Goal: Task Accomplishment & Management: Use online tool/utility

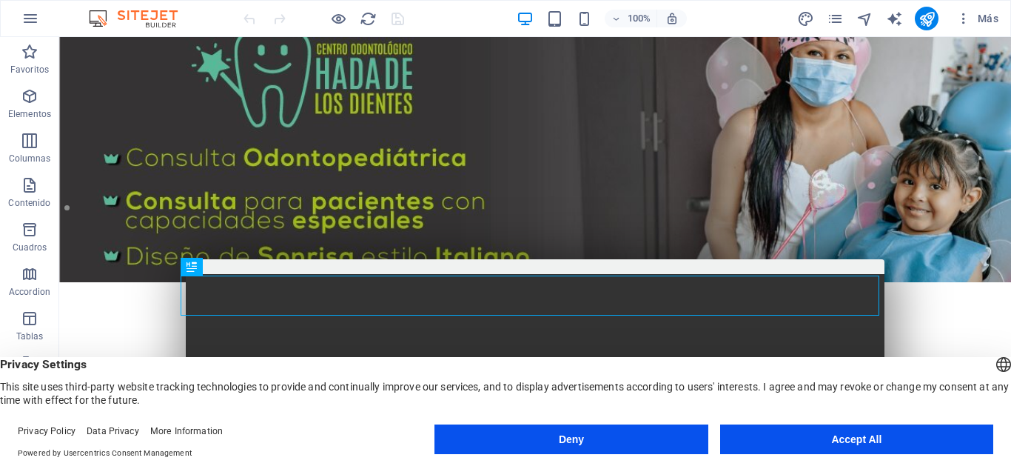
click at [922, 357] on header "English Deutsch Privacy Settings This site uses third-party website tracking te…" at bounding box center [505, 382] width 1011 height 50
click at [793, 419] on footer "Privacy Policy Data Privacy More Information Powered by Usercentrics Consent Ma…" at bounding box center [505, 441] width 1011 height 53
click at [795, 426] on button "Accept All" at bounding box center [856, 439] width 273 height 30
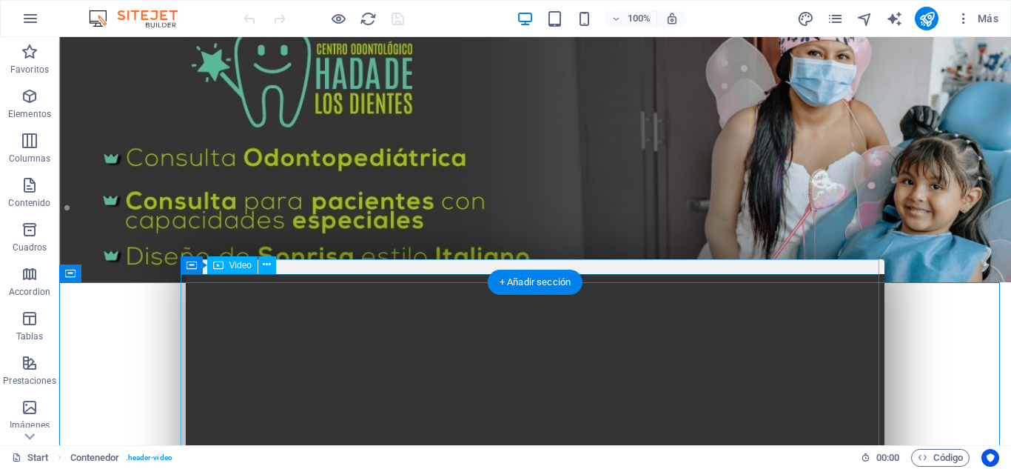
click at [847, 286] on figure at bounding box center [535, 448] width 699 height 349
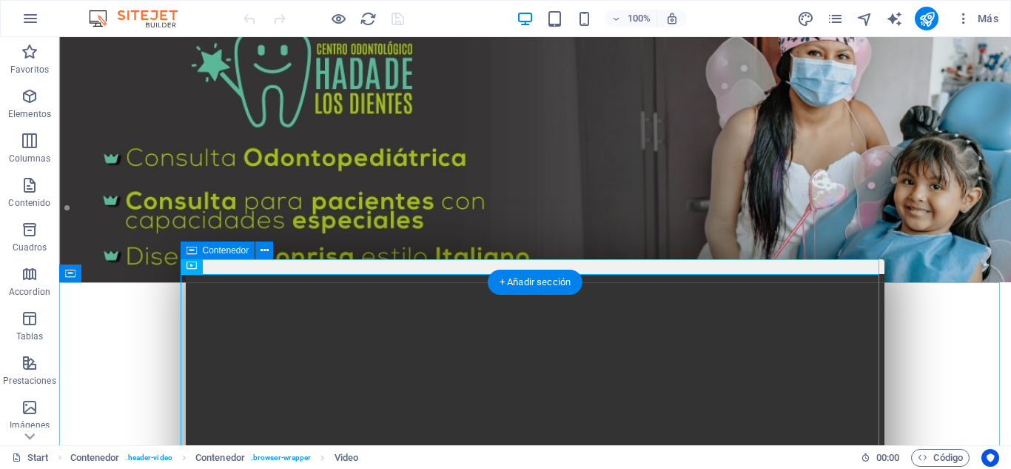
click at [843, 271] on div at bounding box center [535, 440] width 699 height 363
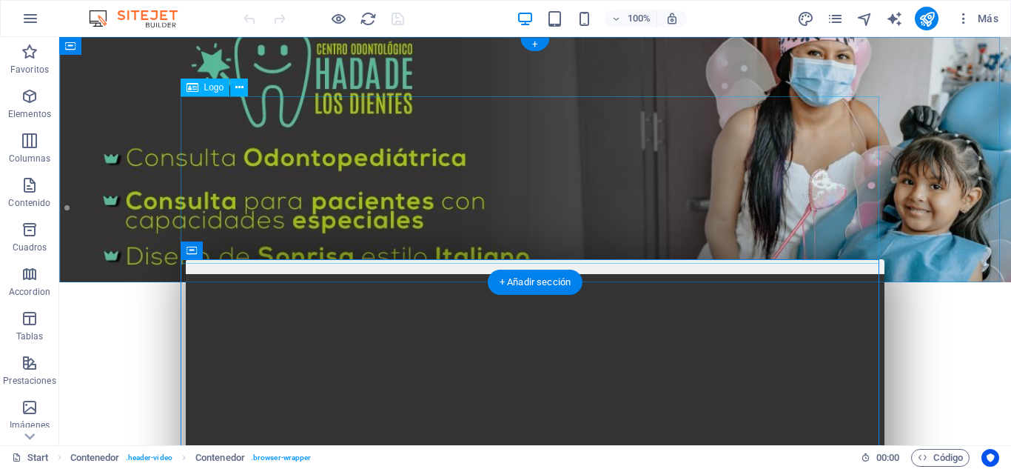
click at [567, 341] on div at bounding box center [535, 424] width 699 height 167
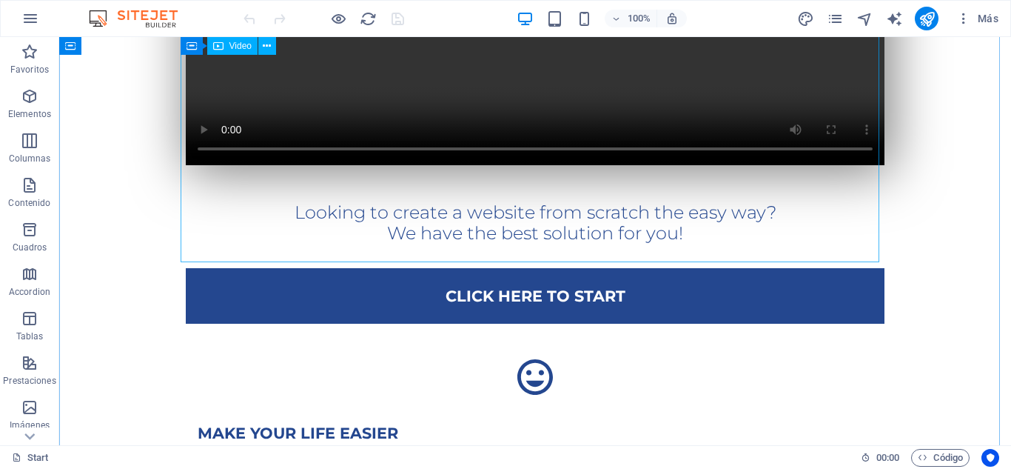
scroll to position [296, 0]
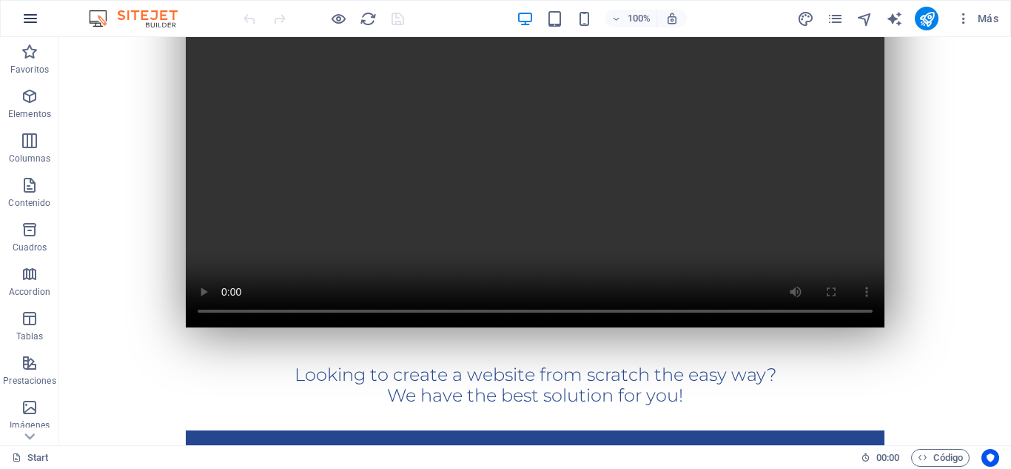
click at [30, 10] on icon "button" at bounding box center [30, 19] width 18 height 18
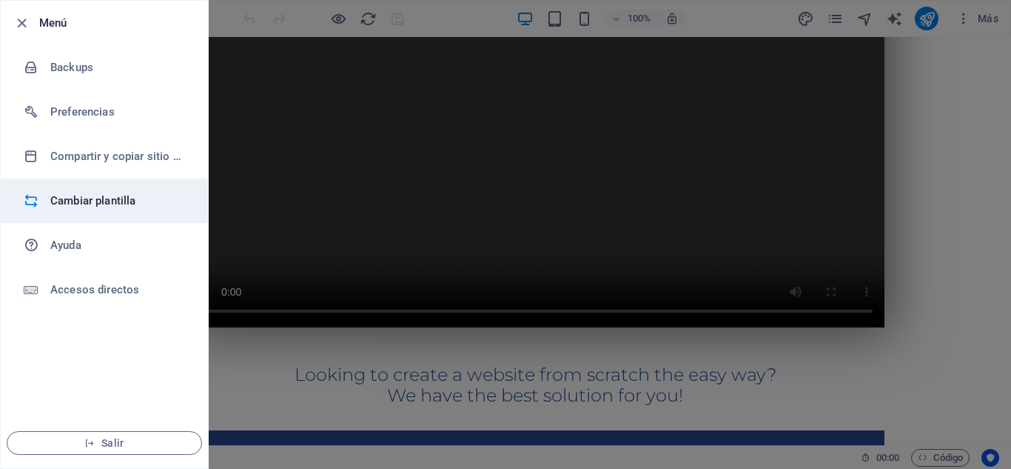
click at [113, 207] on h6 "Cambiar plantilla" at bounding box center [118, 201] width 137 height 18
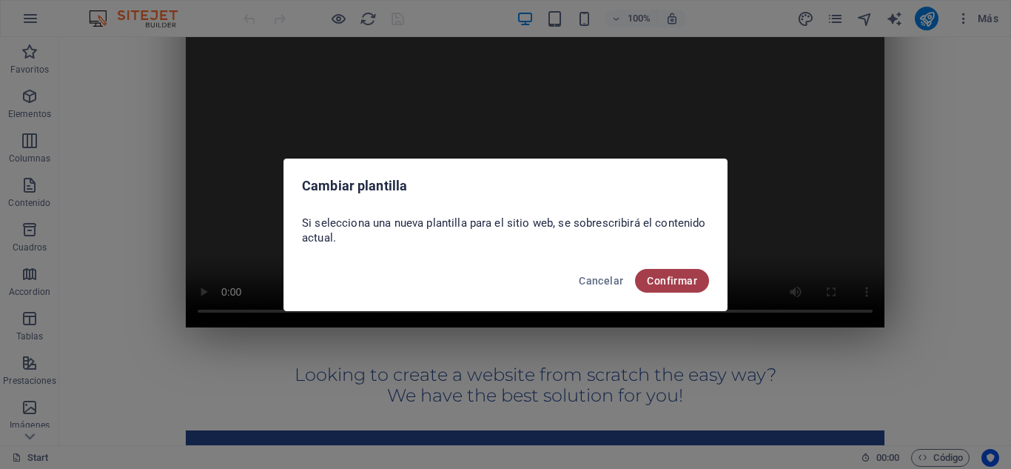
click at [683, 284] on span "Confirmar" at bounding box center [672, 281] width 50 height 12
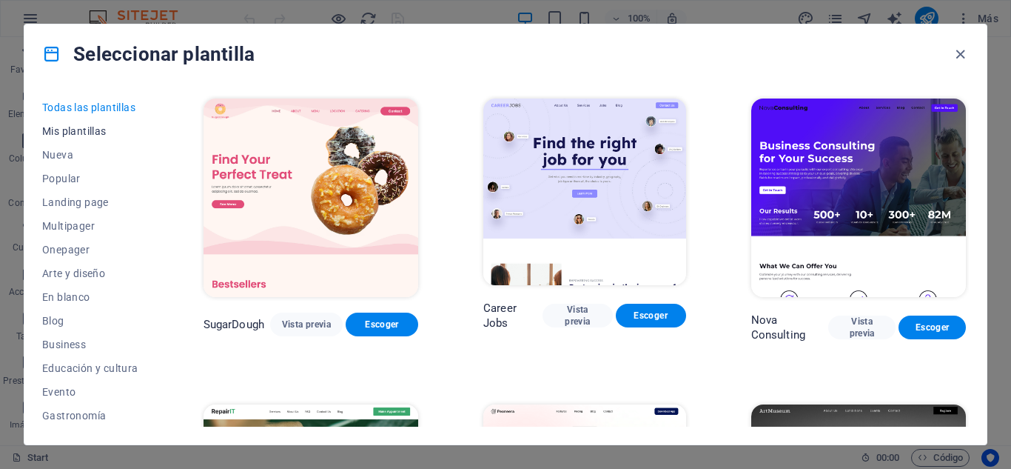
click at [90, 129] on span "Mis plantillas" at bounding box center [90, 131] width 96 height 12
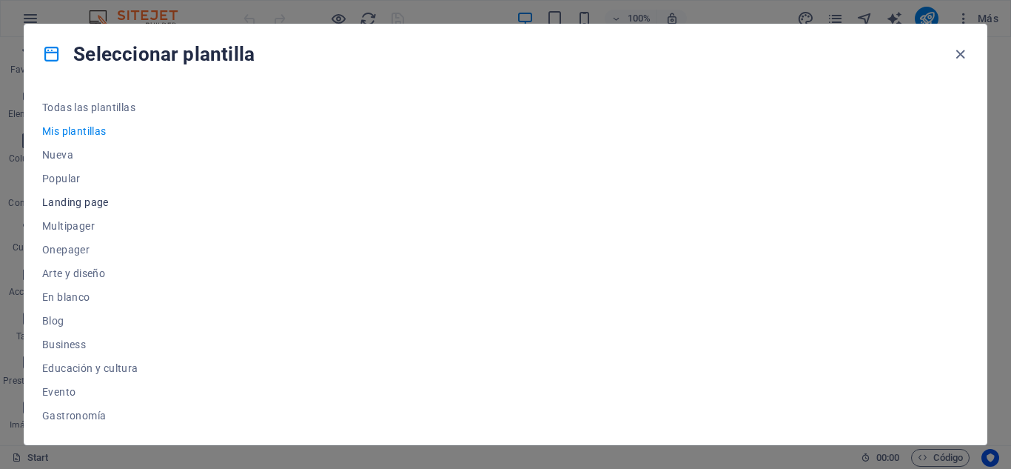
click at [91, 198] on span "Landing page" at bounding box center [90, 202] width 96 height 12
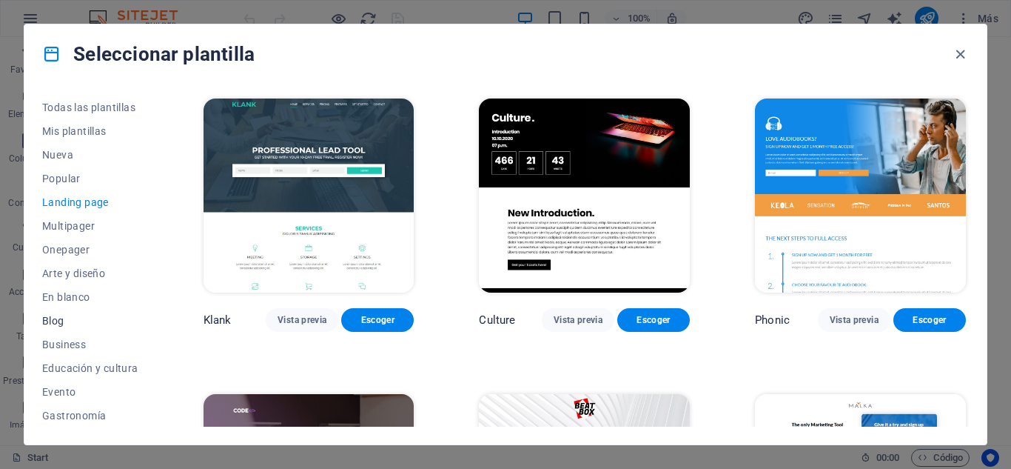
click at [65, 315] on span "Blog" at bounding box center [90, 321] width 96 height 12
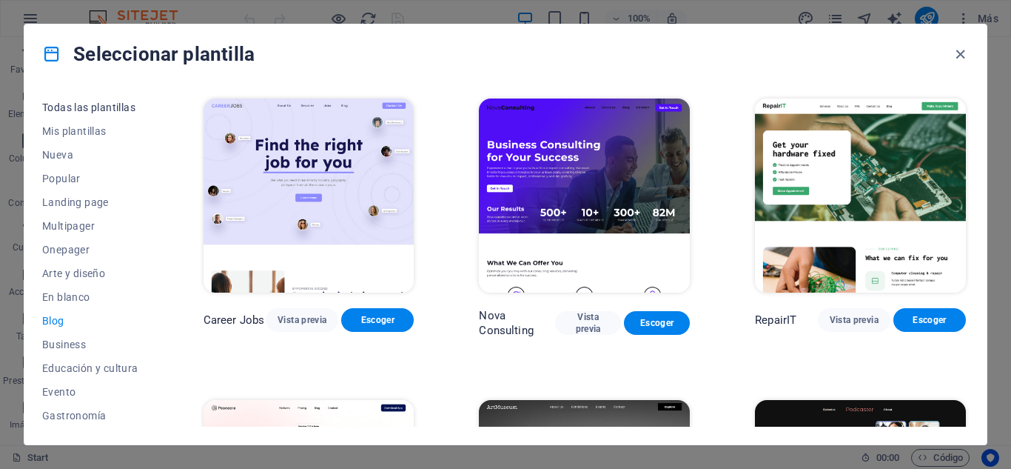
click at [110, 105] on span "Todas las plantillas" at bounding box center [90, 107] width 96 height 12
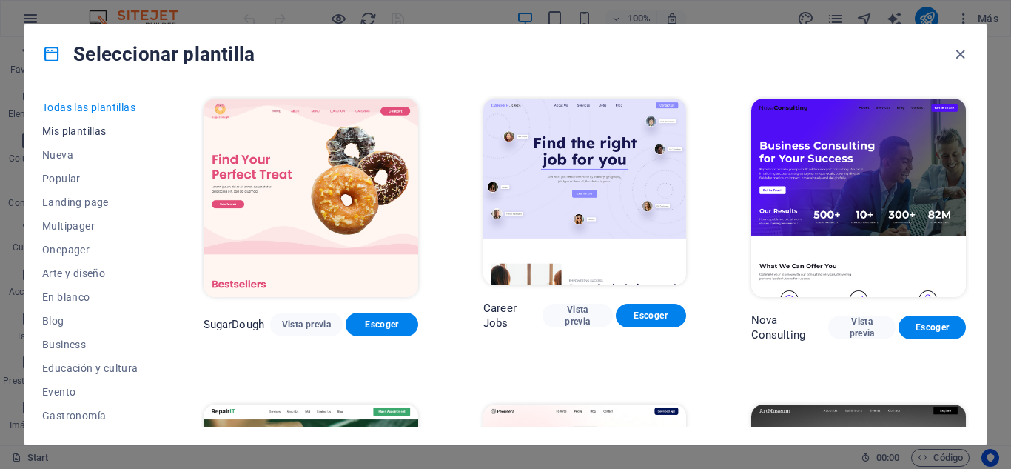
click at [114, 137] on button "Mis plantillas" at bounding box center [90, 131] width 96 height 24
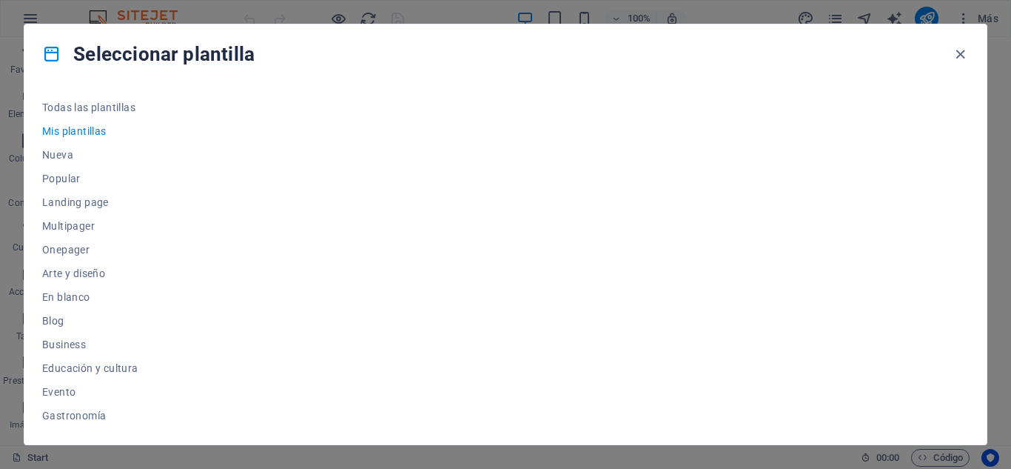
click at [114, 137] on button "Mis plantillas" at bounding box center [90, 131] width 96 height 24
click at [72, 158] on span "Nueva" at bounding box center [90, 155] width 96 height 12
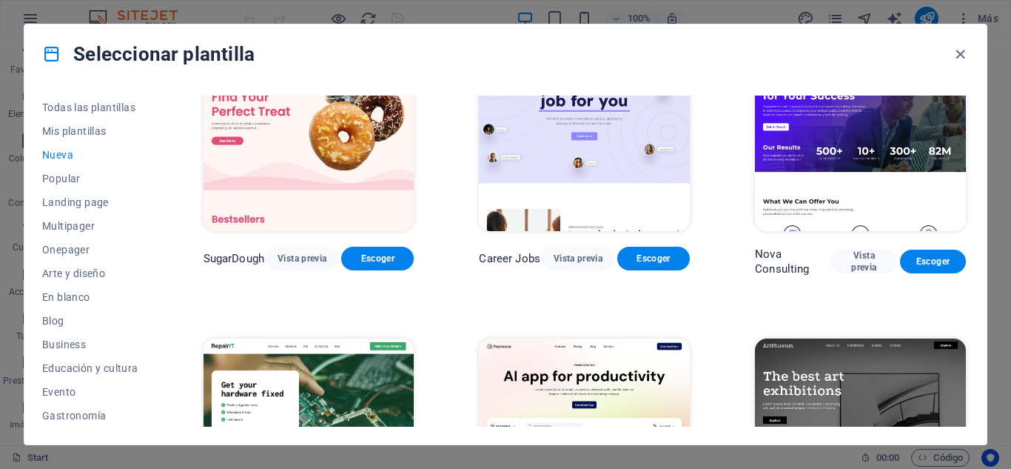
scroll to position [222, 0]
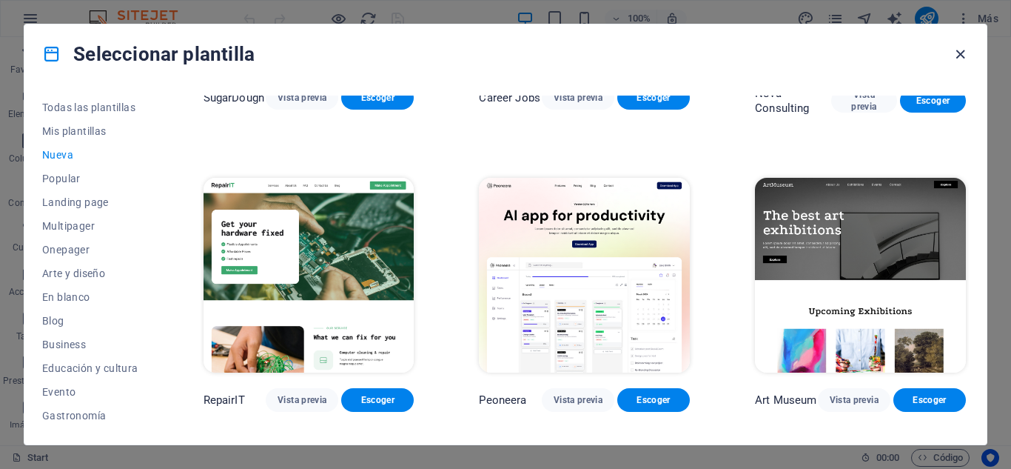
click at [965, 53] on icon "button" at bounding box center [960, 54] width 17 height 17
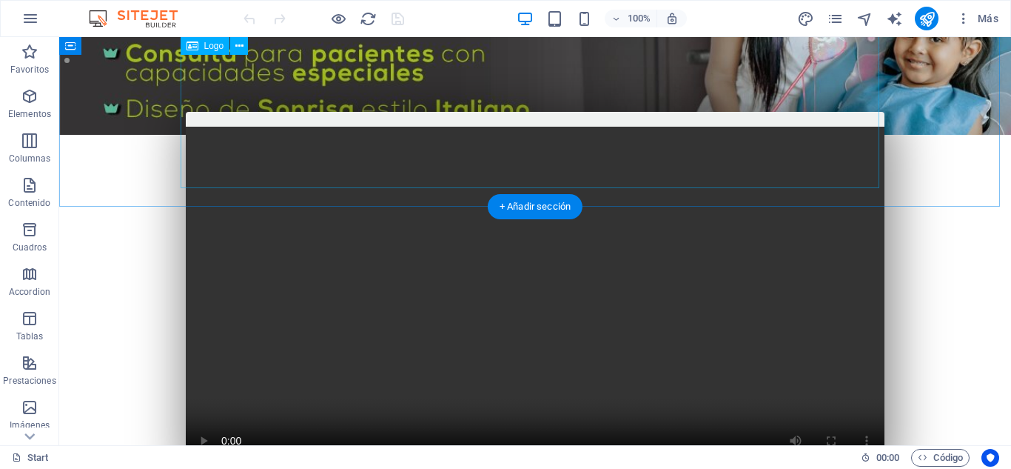
scroll to position [74, 0]
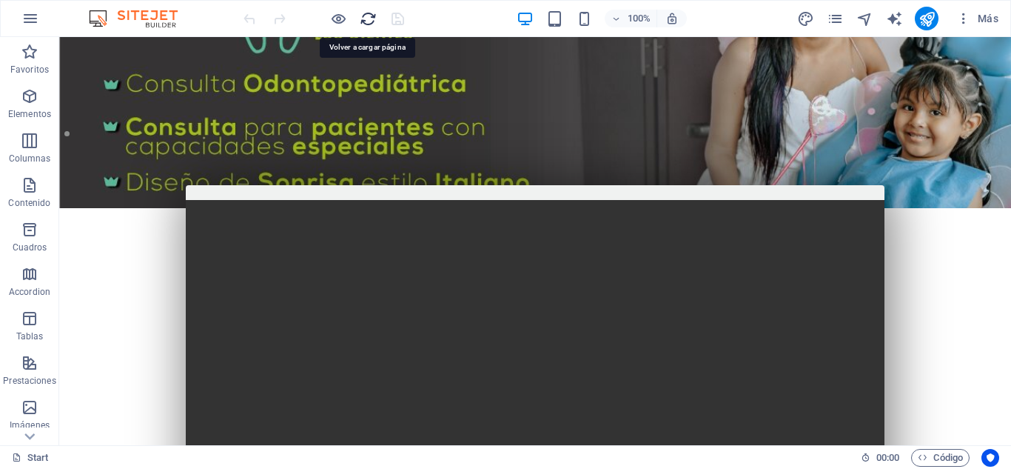
click at [369, 23] on icon "reload" at bounding box center [368, 18] width 17 height 17
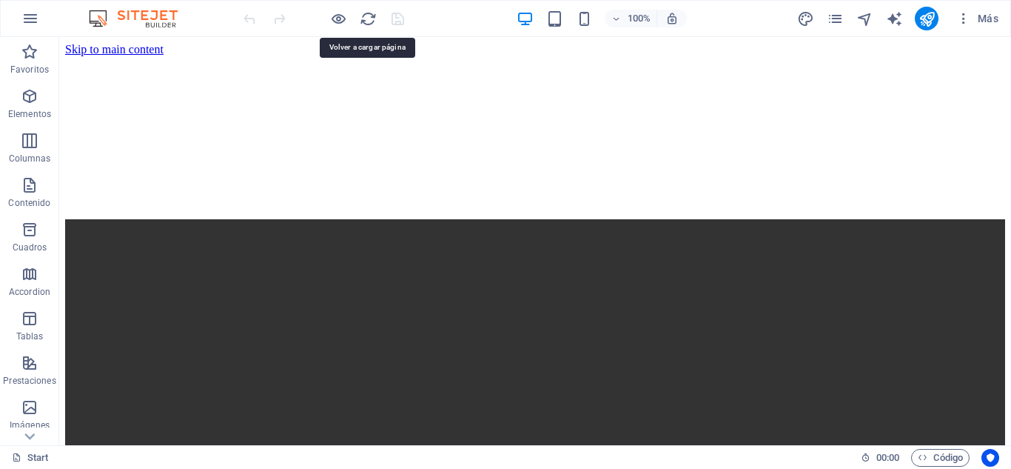
scroll to position [0, 0]
click at [970, 24] on icon "button" at bounding box center [963, 18] width 15 height 15
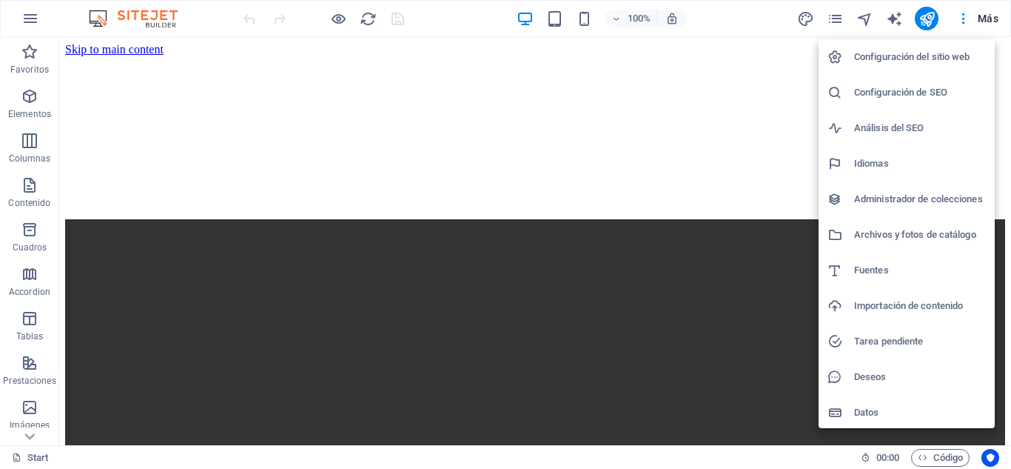
click at [957, 54] on h6 "Configuración del sitio web" at bounding box center [920, 57] width 132 height 18
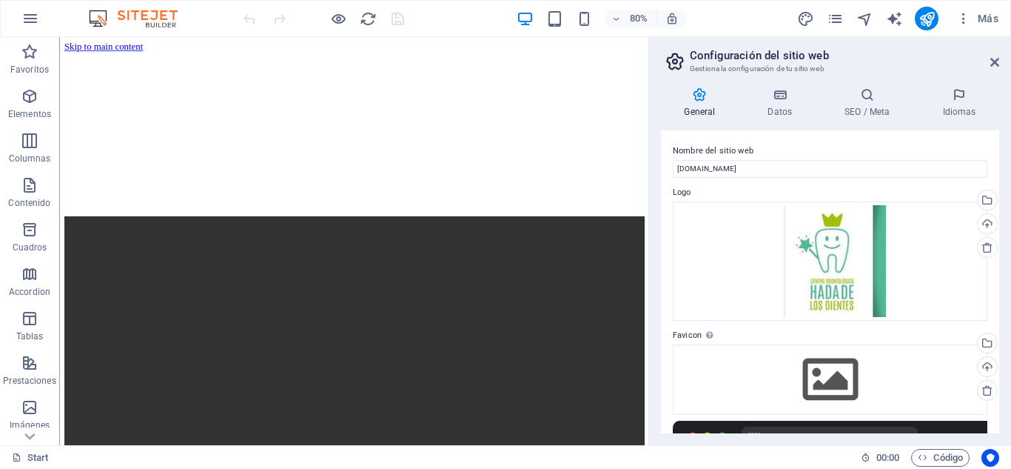
click at [985, 65] on header "Configuración del sitio web Gestiona la configuración de tu sitio web" at bounding box center [831, 56] width 335 height 38
click at [1000, 69] on aside "Configuración del sitio web Gestiona la configuración de tu sitio web General D…" at bounding box center [829, 241] width 363 height 408
click at [998, 61] on icon at bounding box center [994, 62] width 9 height 12
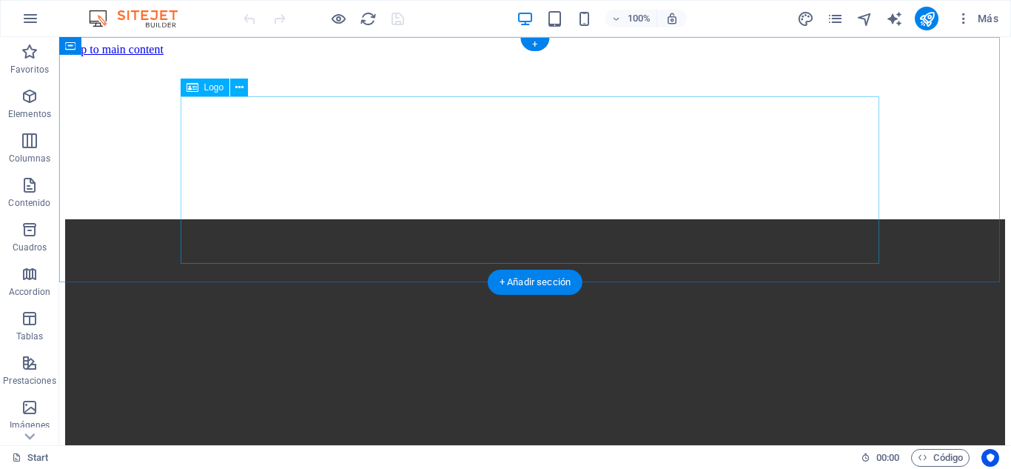
click at [779, 301] on div at bounding box center [535, 386] width 940 height 170
click at [149, 56] on figure at bounding box center [535, 56] width 940 height 0
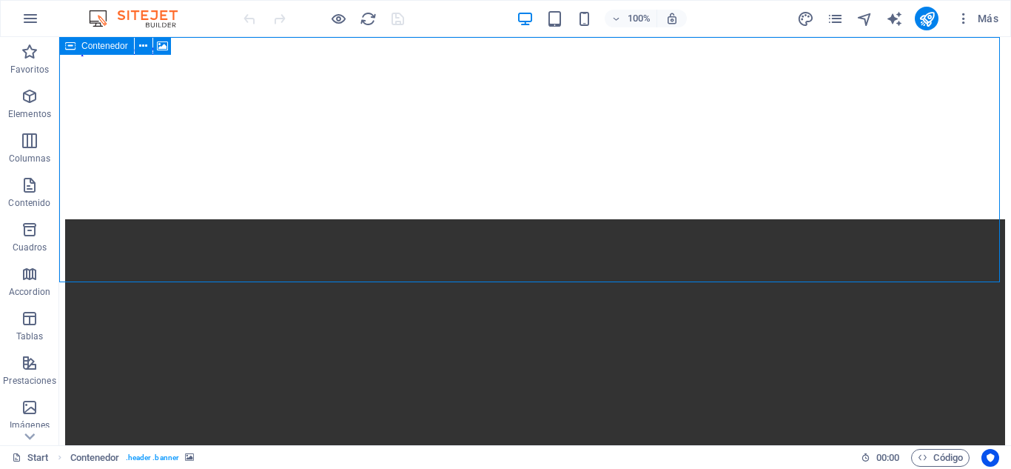
click at [75, 47] on icon at bounding box center [70, 46] width 10 height 18
click at [147, 47] on icon at bounding box center [143, 46] width 8 height 16
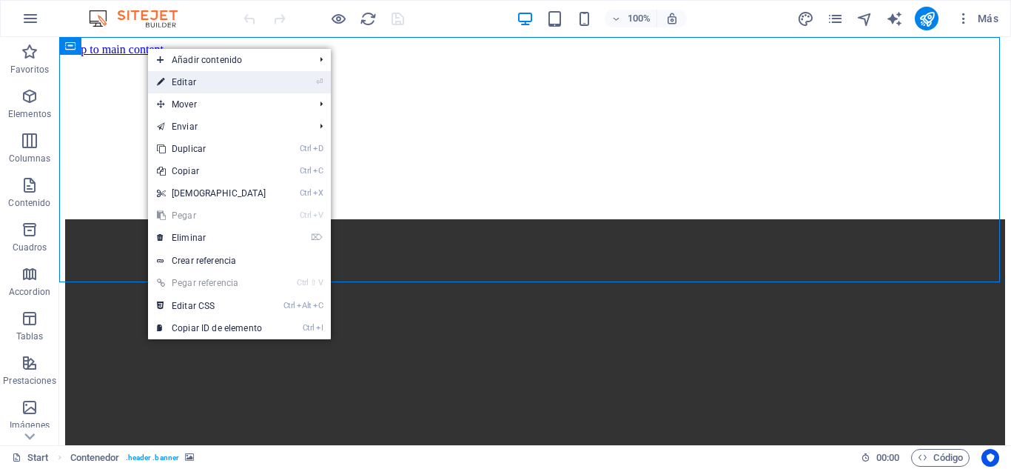
click at [186, 84] on link "⏎ Editar" at bounding box center [211, 82] width 127 height 22
select select "vh"
select select "banner"
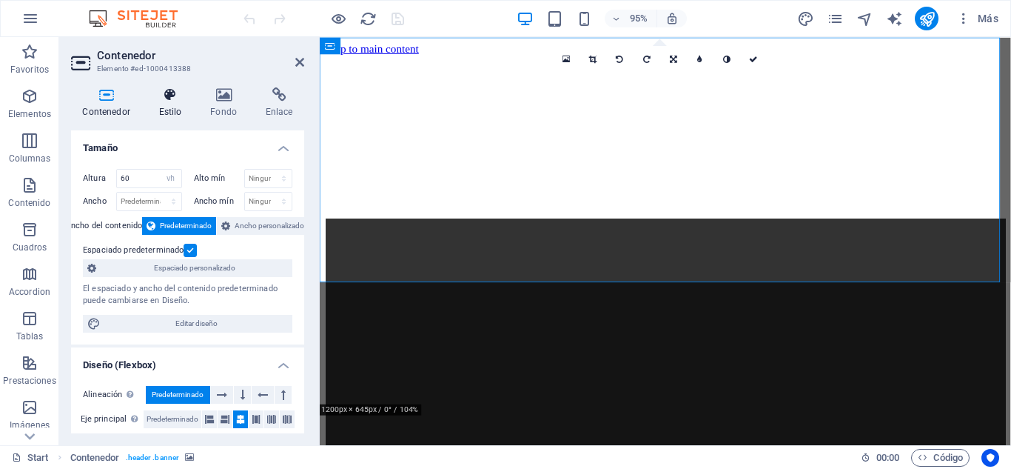
click at [164, 103] on h4 "Estilo" at bounding box center [173, 102] width 52 height 31
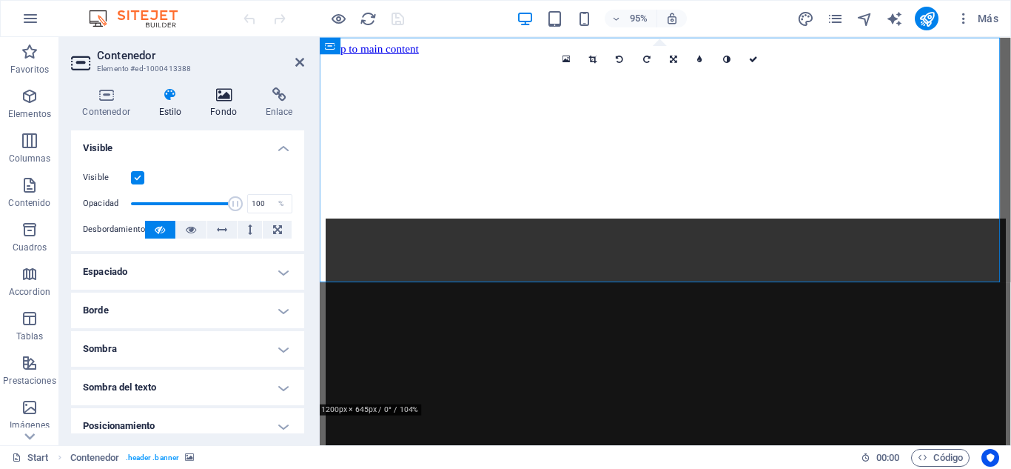
click at [216, 105] on h4 "Fondo" at bounding box center [227, 102] width 56 height 31
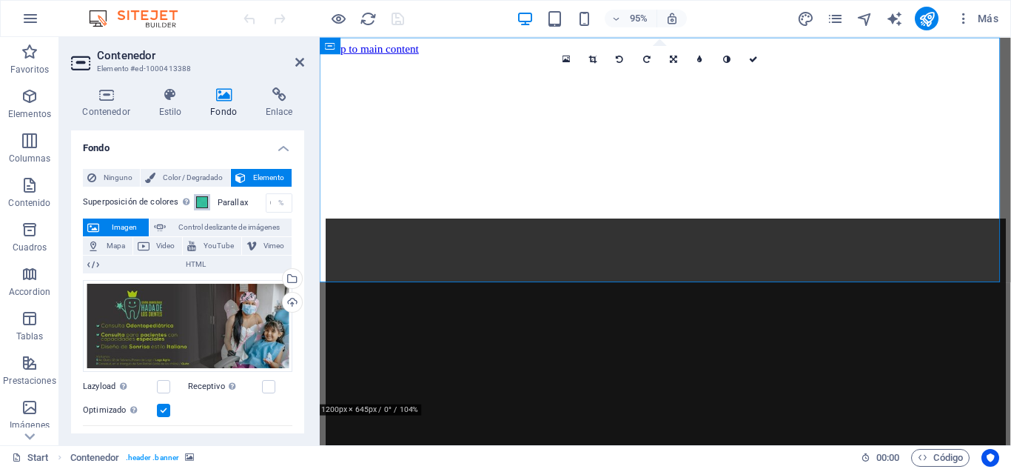
click at [196, 205] on span at bounding box center [202, 202] width 12 height 12
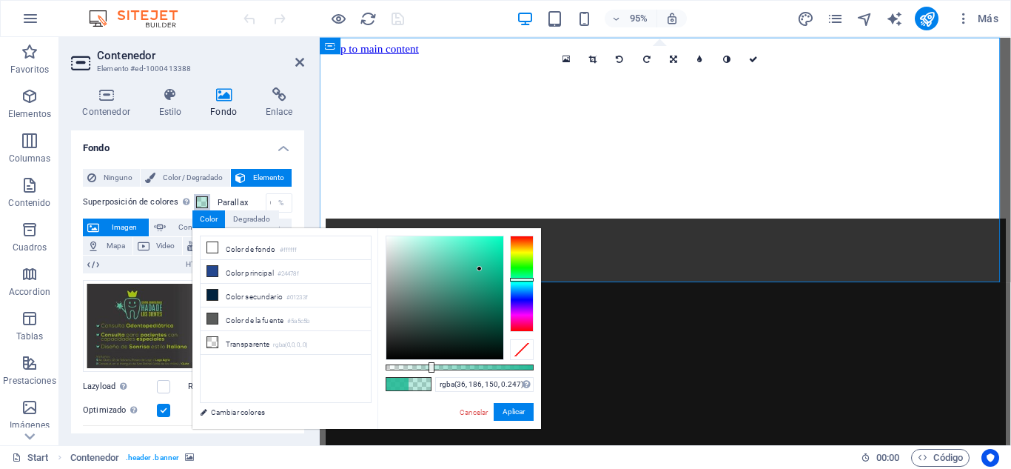
type input "rgba(36, 186, 150, 0.237)"
drag, startPoint x: 520, startPoint y: 364, endPoint x: 420, endPoint y: 361, distance: 99.2
click at [420, 362] on div at bounding box center [422, 367] width 6 height 10
click at [513, 415] on button "Aplicar" at bounding box center [514, 412] width 40 height 18
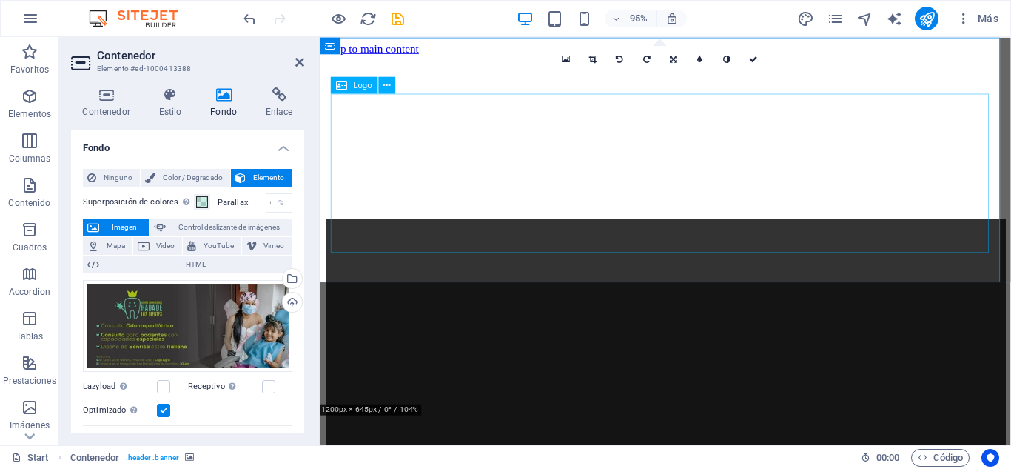
click at [677, 314] on div at bounding box center [684, 399] width 716 height 170
click at [383, 89] on icon at bounding box center [386, 85] width 7 height 15
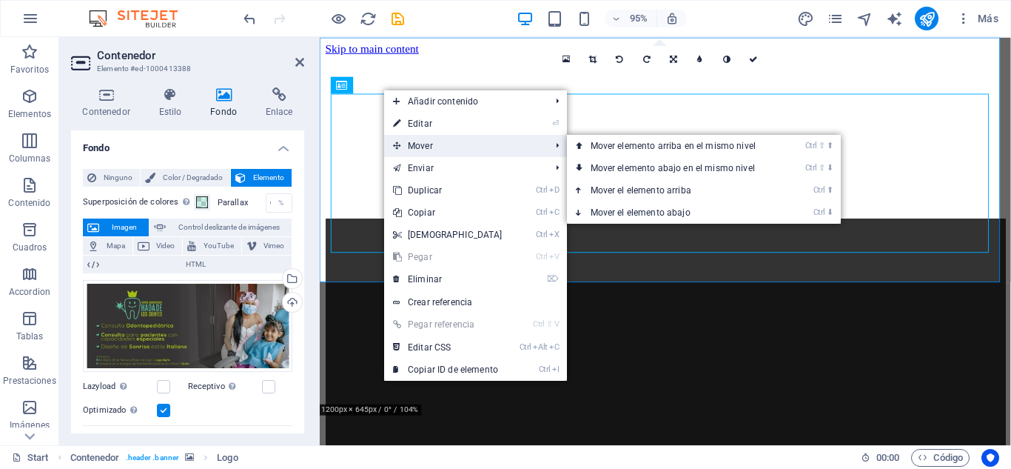
click at [416, 144] on span "Mover" at bounding box center [464, 146] width 161 height 22
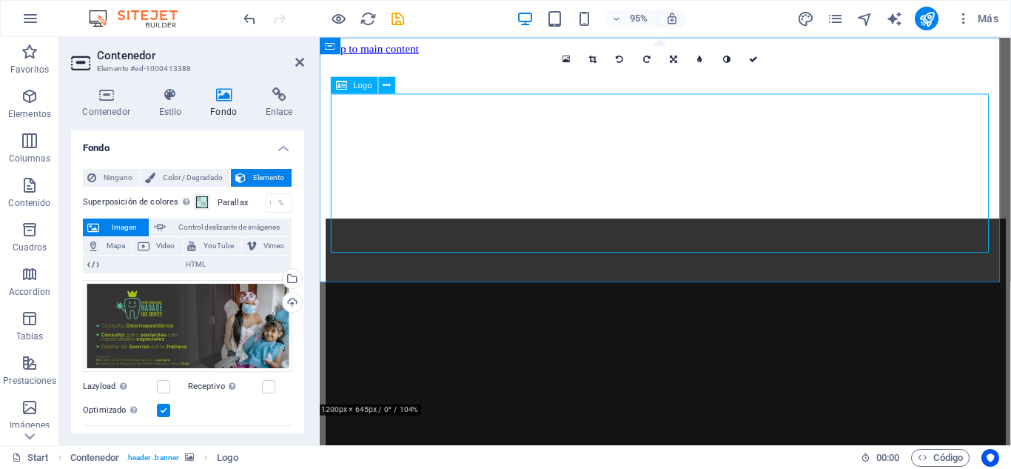
click at [695, 314] on div at bounding box center [684, 399] width 716 height 170
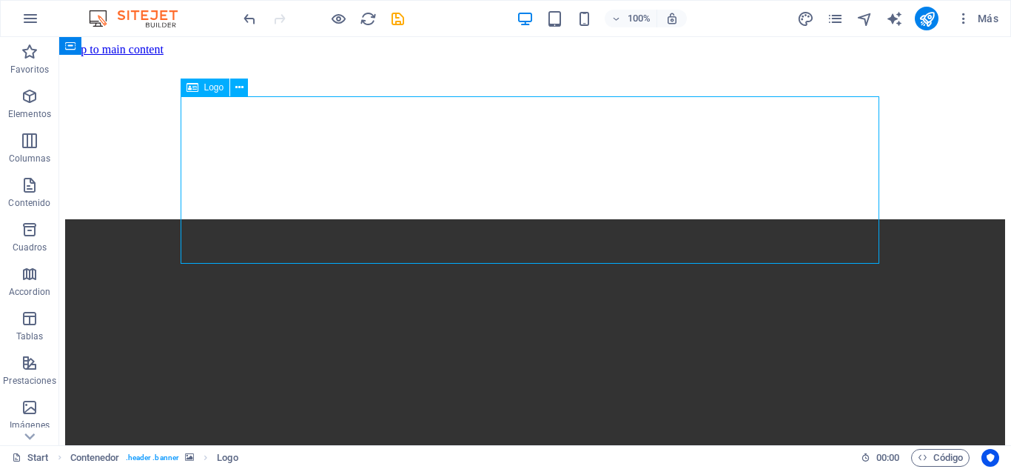
drag, startPoint x: 435, startPoint y: 132, endPoint x: 711, endPoint y: 127, distance: 276.9
click at [711, 301] on div at bounding box center [535, 386] width 940 height 170
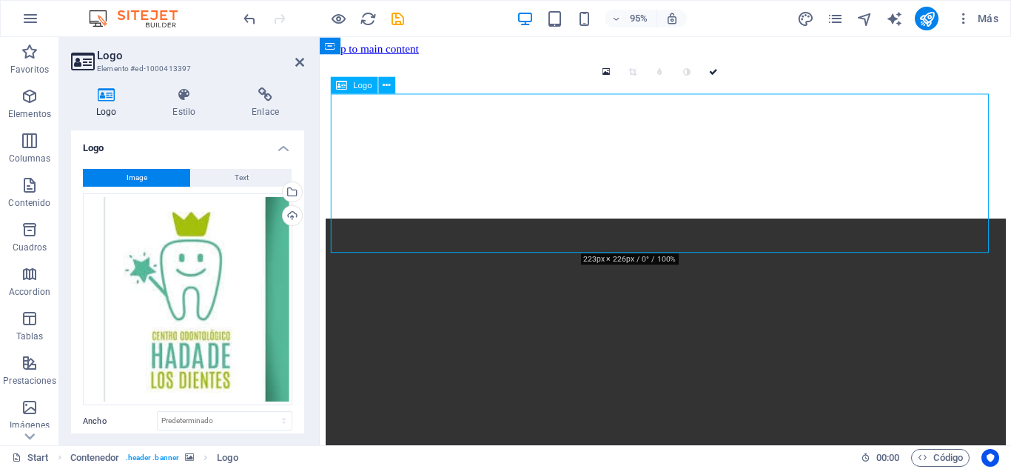
drag, startPoint x: 681, startPoint y: 150, endPoint x: 740, endPoint y: 154, distance: 59.3
click at [740, 314] on div at bounding box center [684, 399] width 716 height 170
drag, startPoint x: 737, startPoint y: 155, endPoint x: 811, endPoint y: 159, distance: 74.9
click at [811, 314] on div at bounding box center [684, 399] width 716 height 170
click at [379, 87] on button at bounding box center [387, 84] width 17 height 17
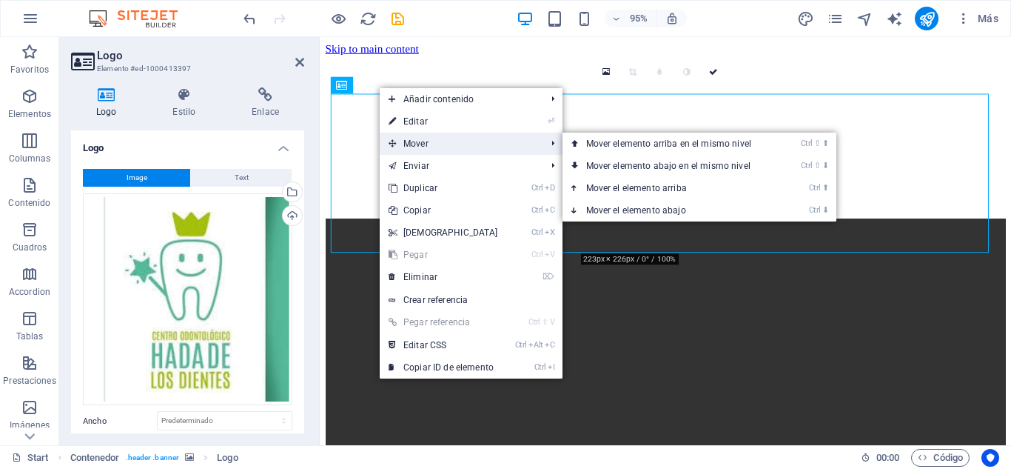
click at [424, 145] on span "Mover" at bounding box center [460, 144] width 161 height 22
click at [694, 180] on link "Ctrl ⬆ Mover el elemento arriba" at bounding box center [672, 188] width 218 height 22
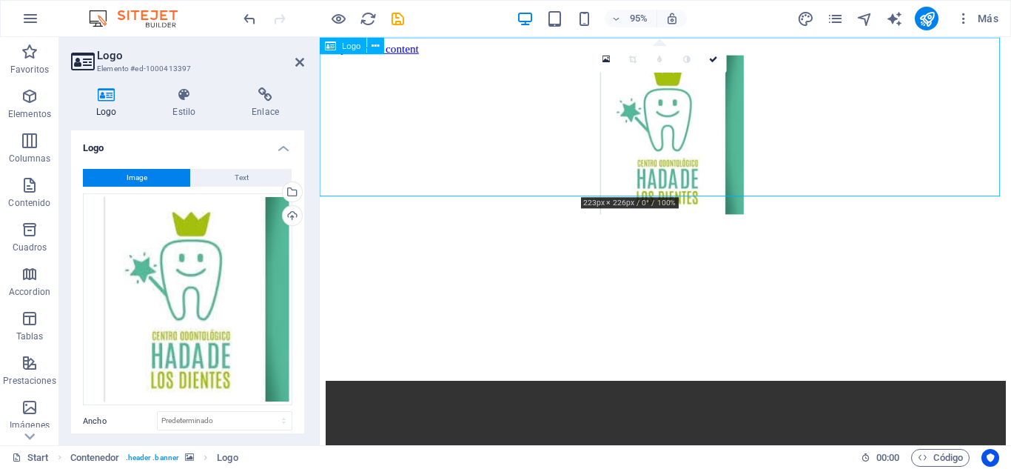
click at [714, 187] on div at bounding box center [684, 141] width 716 height 170
click at [668, 147] on div at bounding box center [684, 141] width 716 height 170
click at [716, 134] on div at bounding box center [684, 141] width 716 height 170
click at [699, 132] on div at bounding box center [684, 141] width 716 height 170
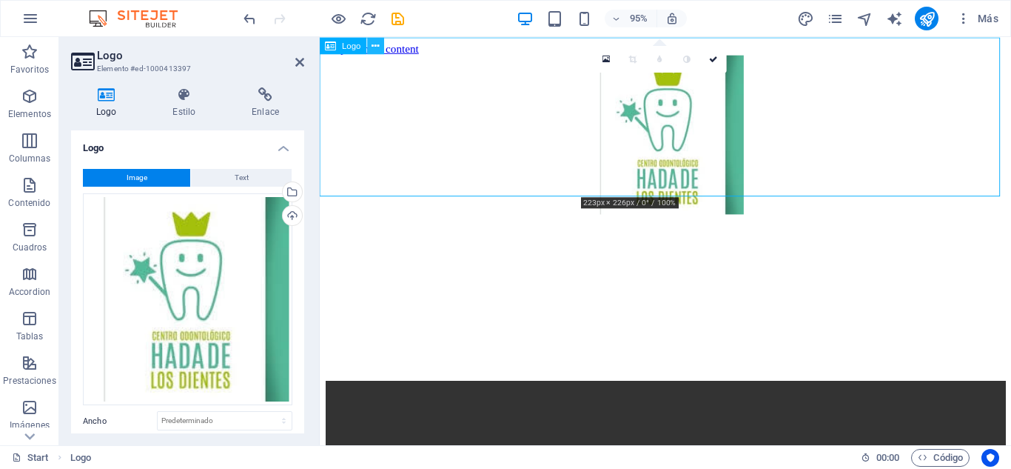
click at [375, 45] on icon at bounding box center [375, 45] width 7 height 15
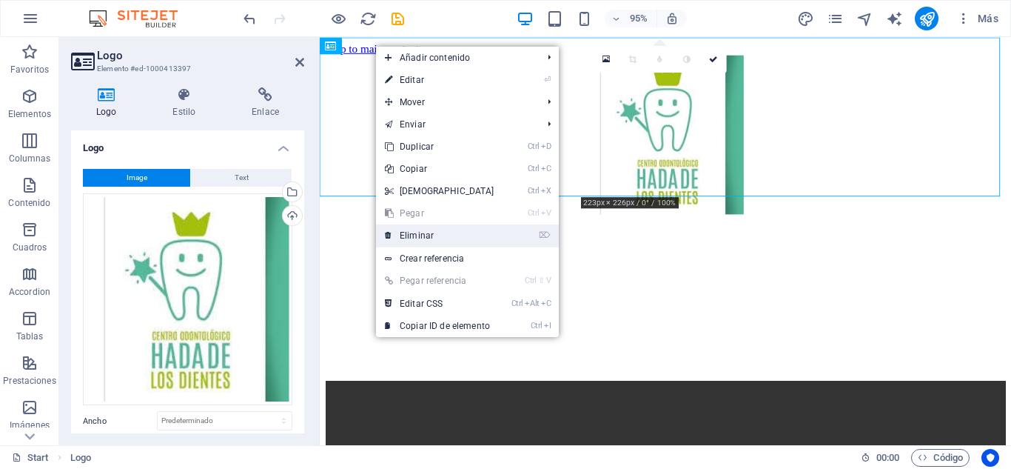
click at [458, 233] on link "⌦ Eliminar" at bounding box center [439, 235] width 127 height 22
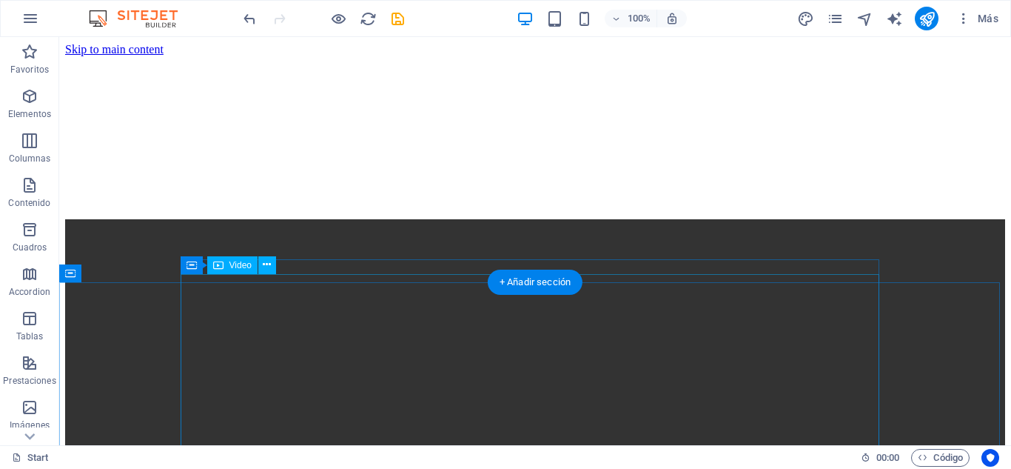
click at [779, 349] on figure at bounding box center [535, 455] width 940 height 473
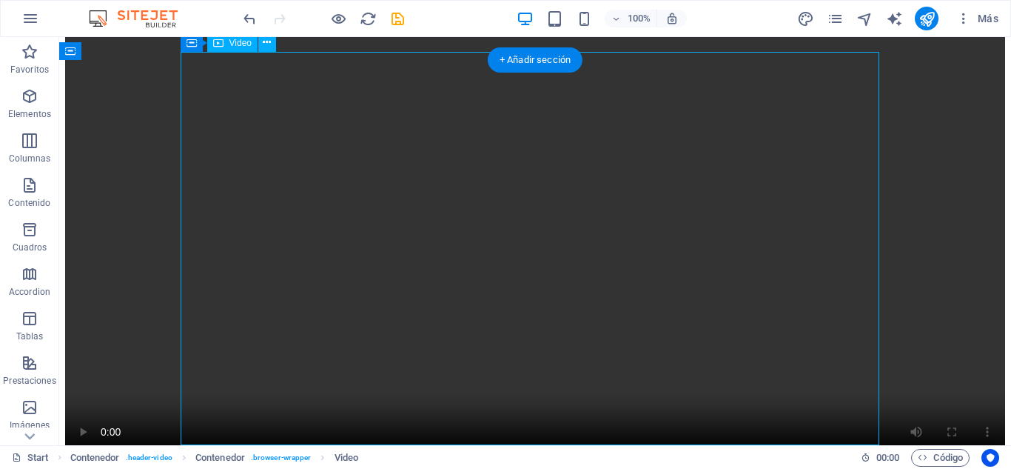
click at [622, 281] on figure at bounding box center [535, 233] width 940 height 473
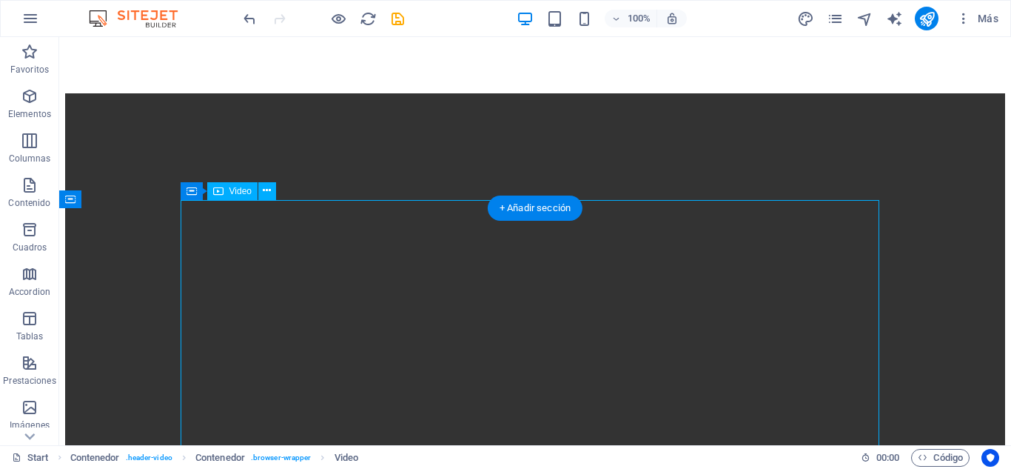
scroll to position [148, 0]
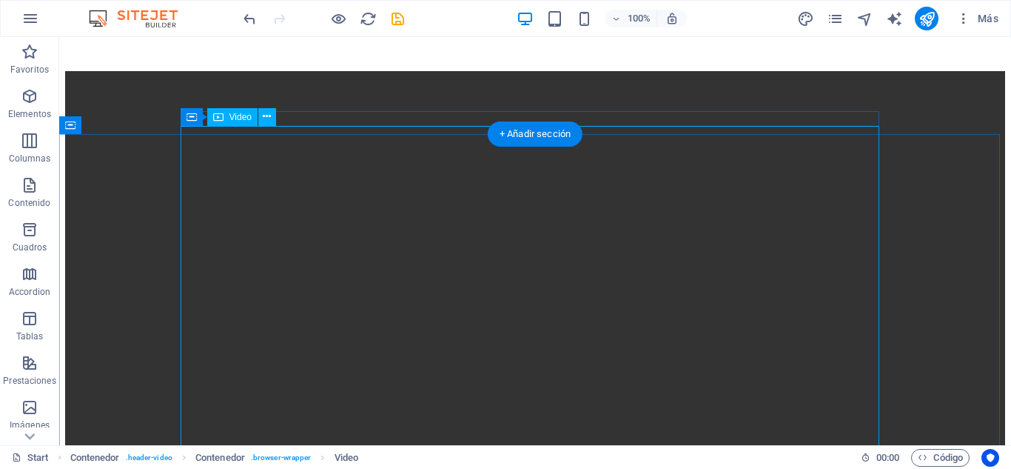
click at [552, 264] on figure at bounding box center [535, 307] width 940 height 473
click at [274, 118] on button at bounding box center [267, 117] width 18 height 18
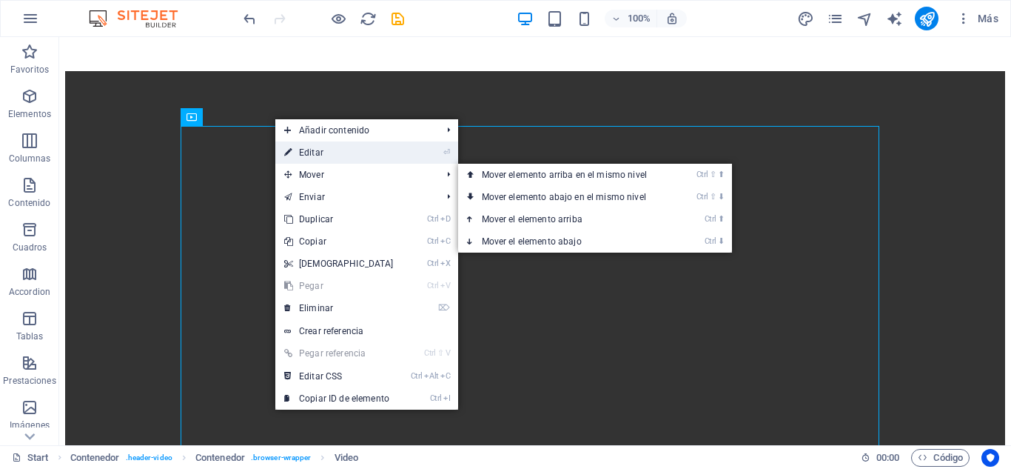
click at [341, 155] on link "⏎ Editar" at bounding box center [338, 152] width 127 height 22
select select "%"
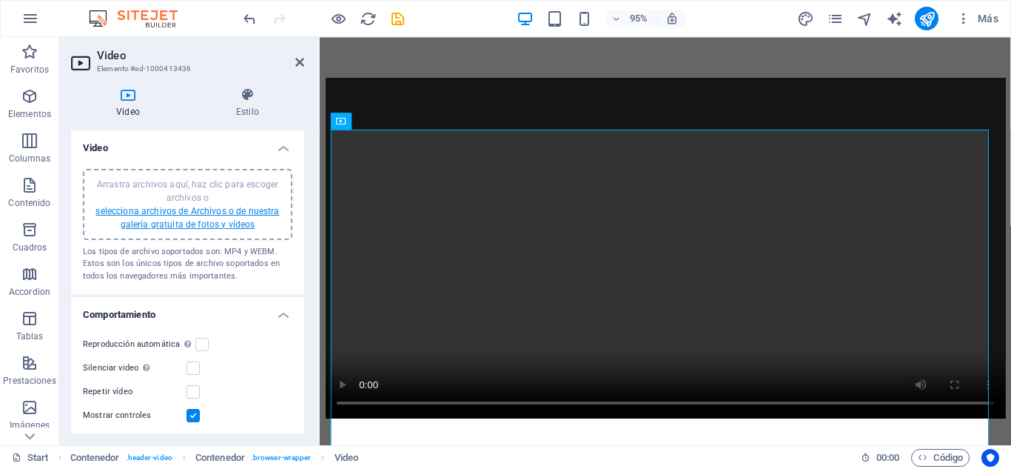
click at [215, 221] on link "selecciona archivos de Archivos o de nuestra galería gratuita de fotos y vídeos" at bounding box center [187, 218] width 184 height 24
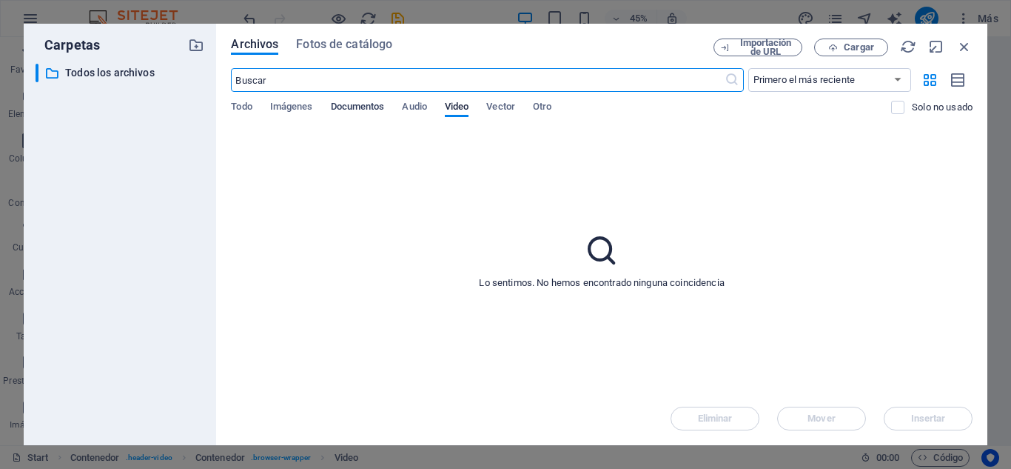
click at [349, 112] on span "Documentos" at bounding box center [358, 108] width 54 height 21
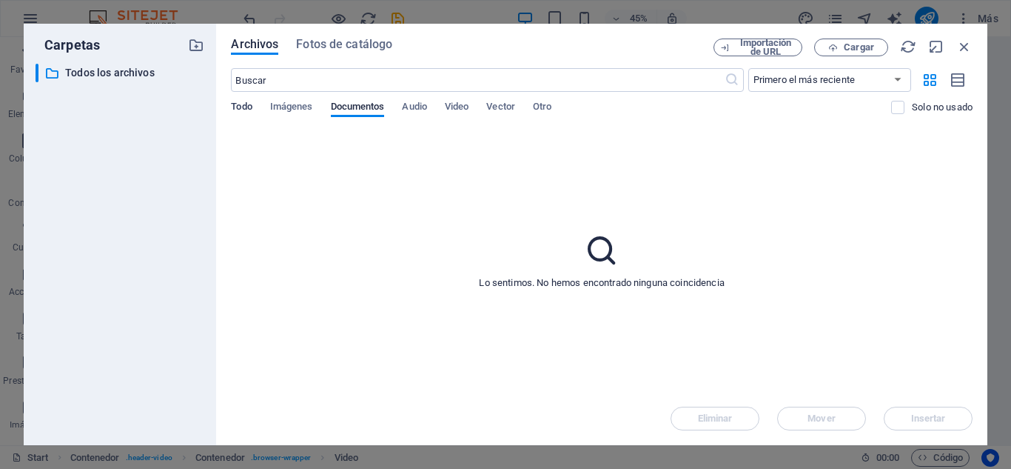
click at [242, 107] on span "Todo" at bounding box center [241, 108] width 21 height 21
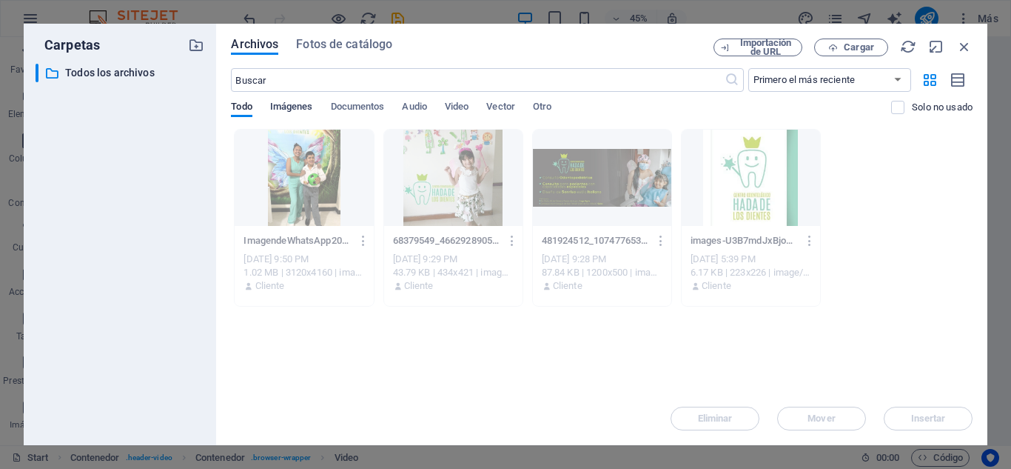
click at [280, 104] on span "Imágenes" at bounding box center [291, 108] width 43 height 21
click at [453, 101] on span "Video" at bounding box center [457, 108] width 24 height 21
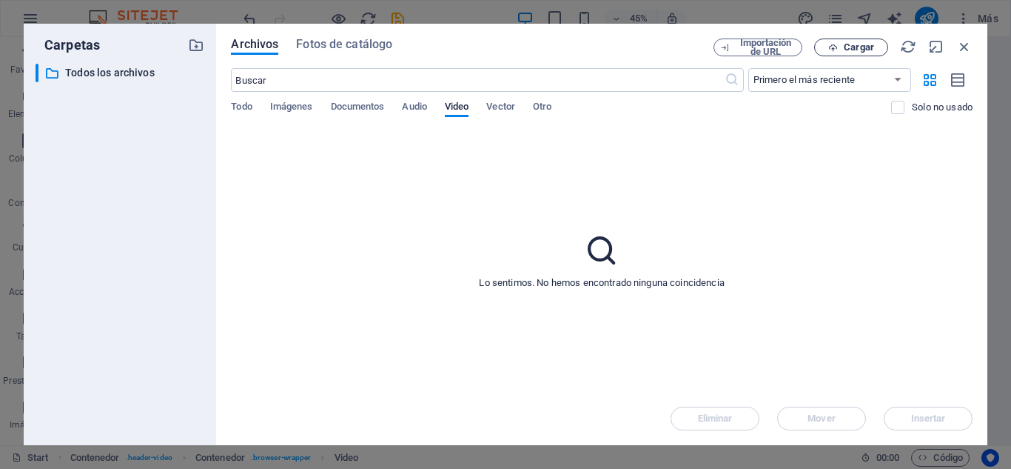
click at [876, 51] on span "Cargar" at bounding box center [851, 48] width 61 height 10
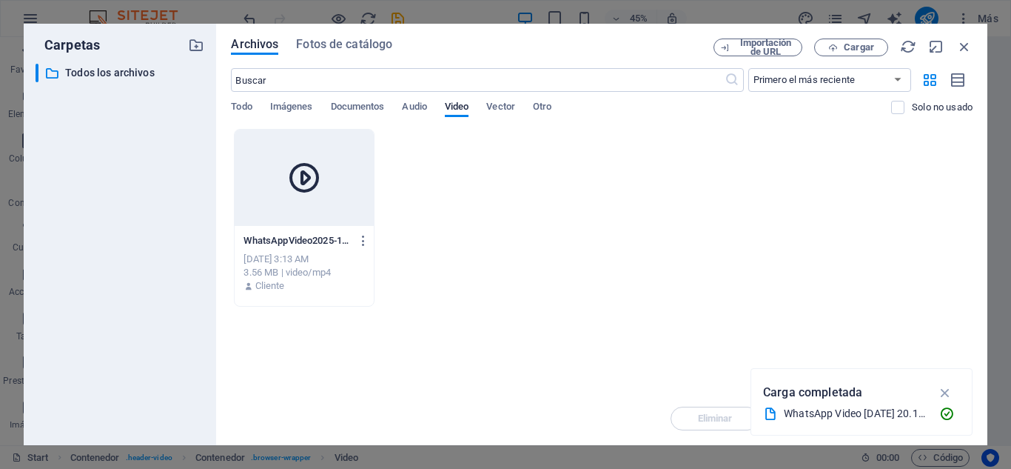
click at [299, 214] on div at bounding box center [304, 178] width 138 height 96
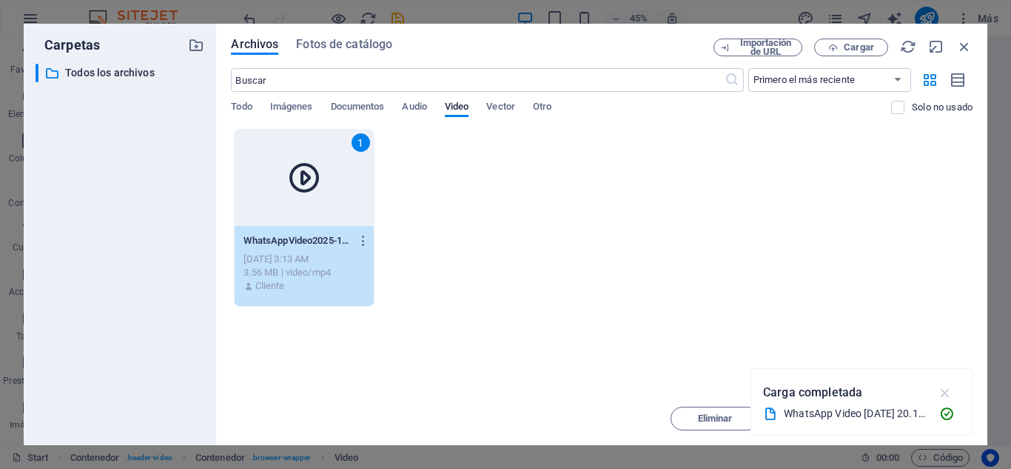
click at [948, 389] on icon "button" at bounding box center [945, 392] width 17 height 16
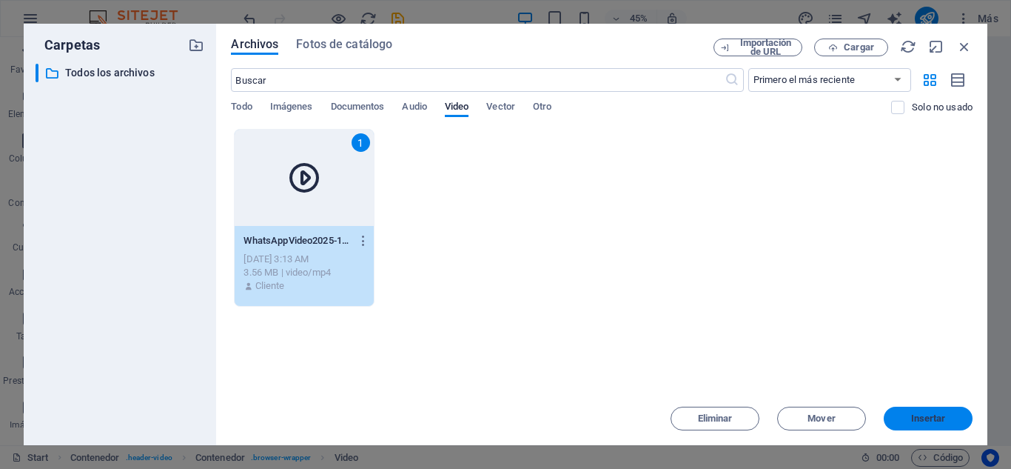
click at [942, 414] on span "Insertar" at bounding box center [928, 418] width 35 height 9
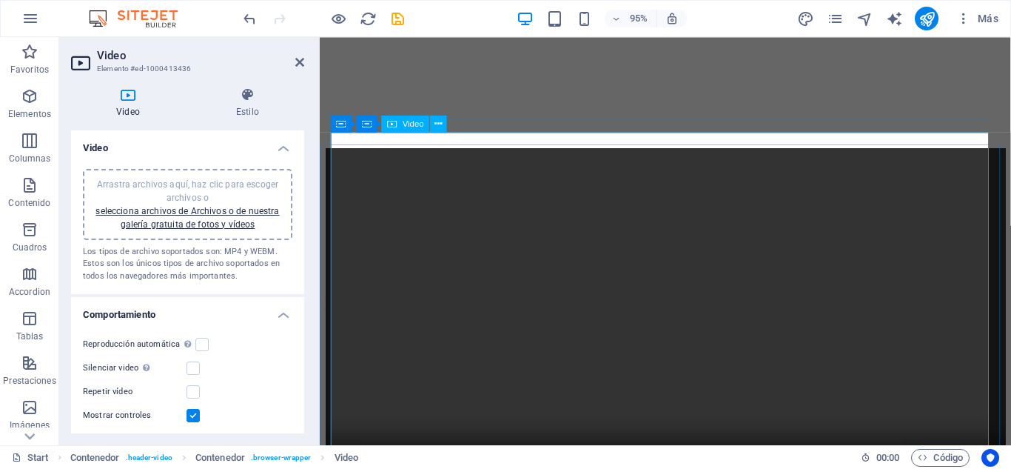
scroll to position [222, 0]
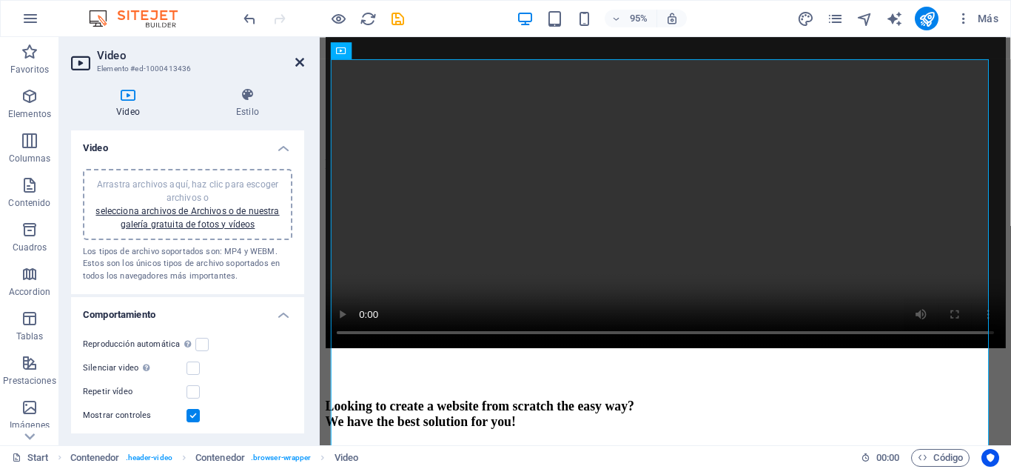
click at [301, 63] on icon at bounding box center [299, 62] width 9 height 12
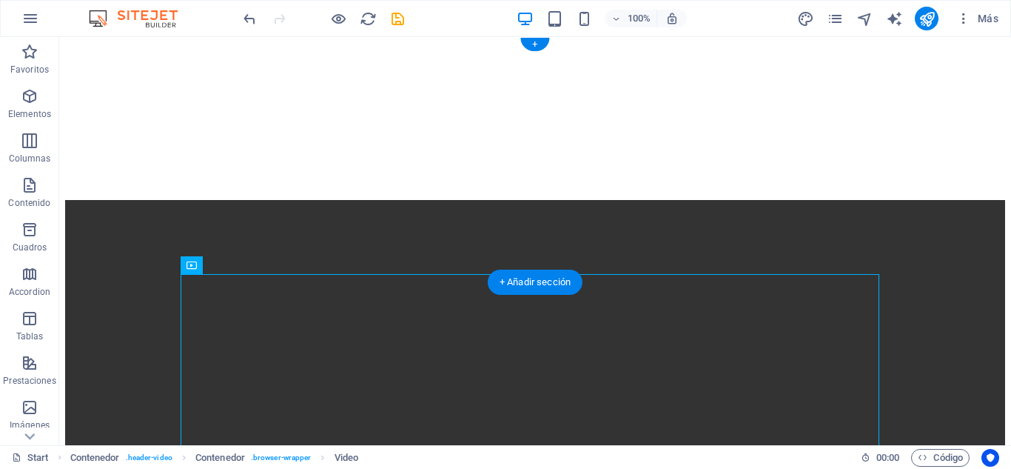
scroll to position [0, 0]
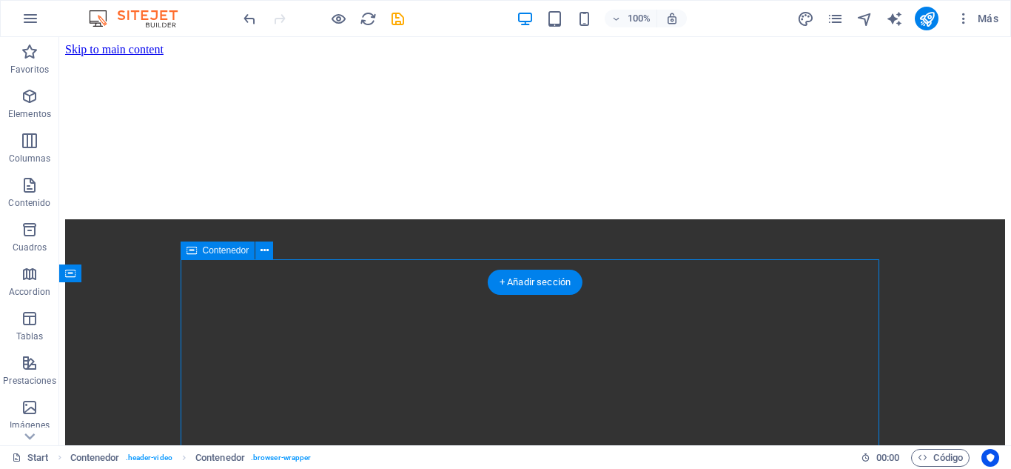
drag, startPoint x: 714, startPoint y: 261, endPoint x: 713, endPoint y: 277, distance: 16.4
click at [713, 277] on div at bounding box center [535, 455] width 940 height 473
click at [720, 56] on figure at bounding box center [535, 56] width 940 height 0
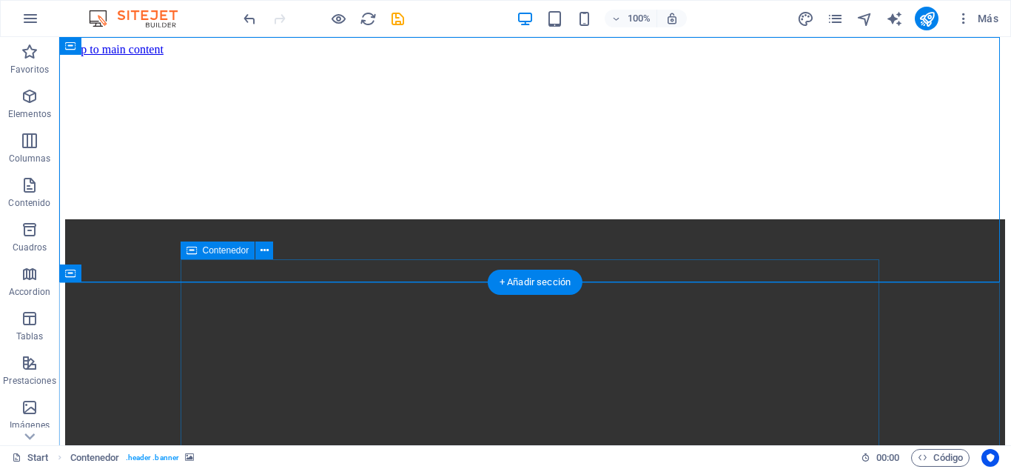
click at [637, 261] on div at bounding box center [535, 455] width 940 height 473
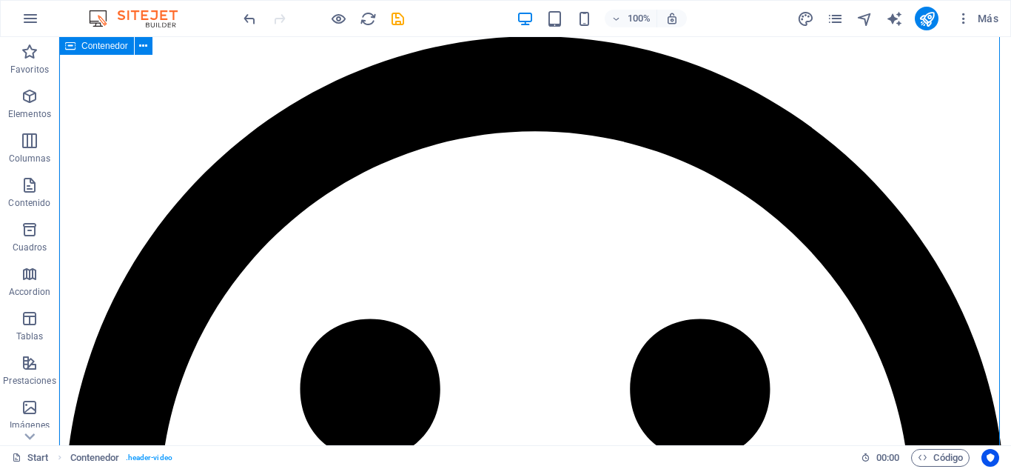
scroll to position [1110, 0]
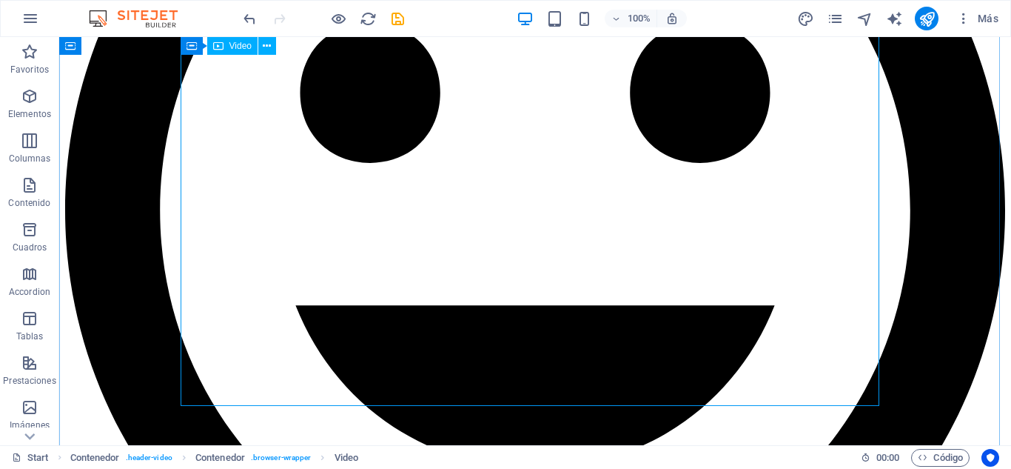
click at [237, 50] on span "Video" at bounding box center [240, 45] width 22 height 9
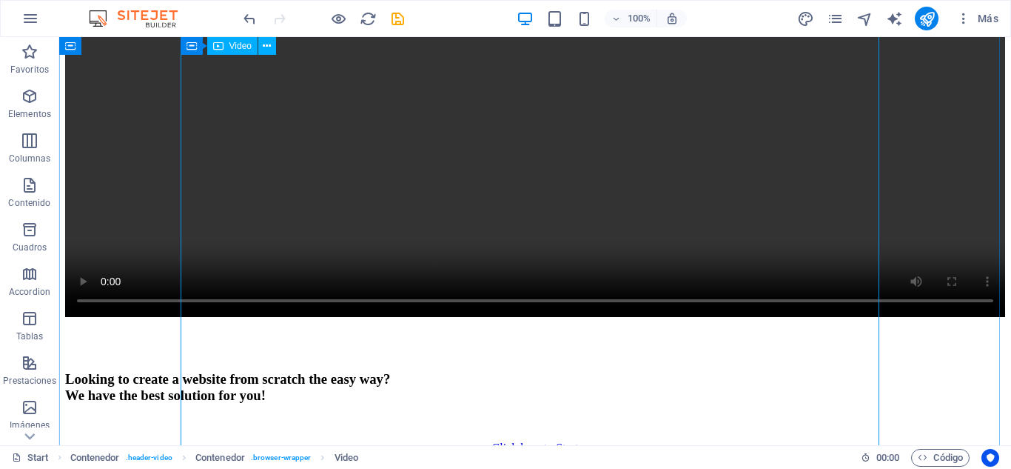
scroll to position [370, 0]
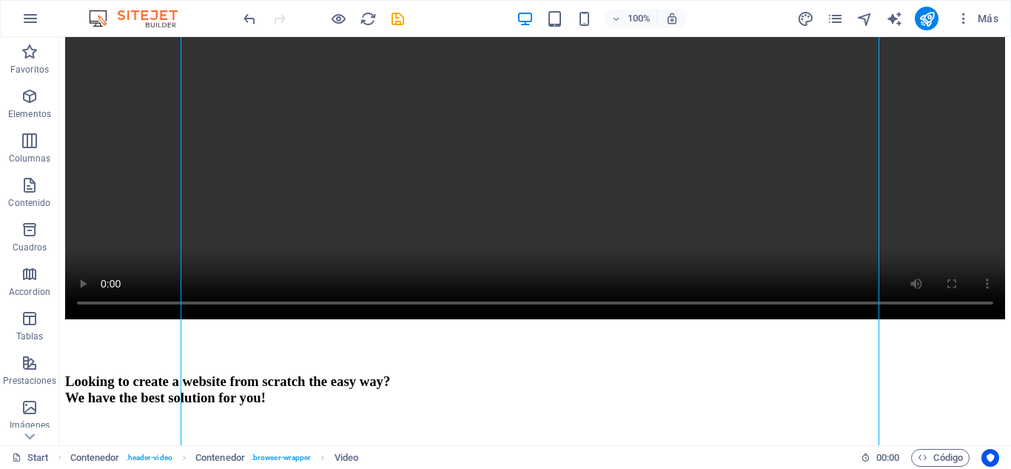
click at [566, 16] on div "100%" at bounding box center [601, 19] width 171 height 24
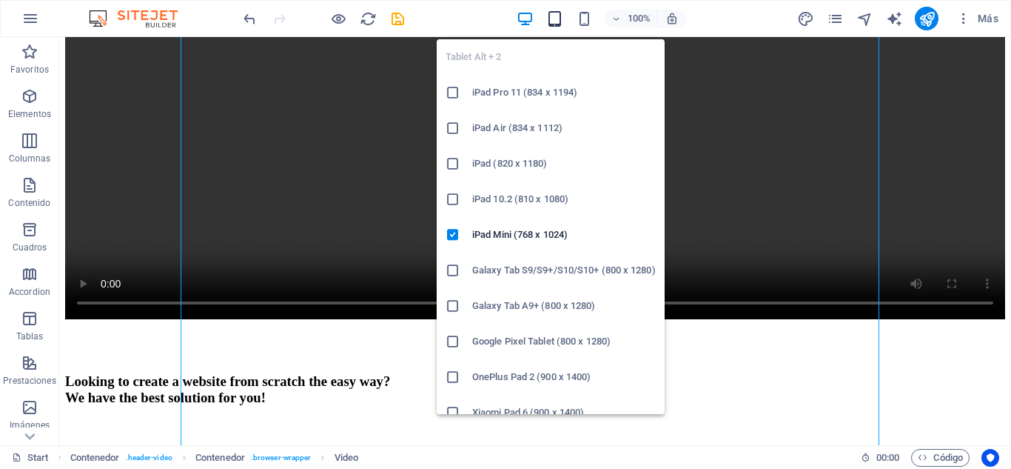
click at [557, 21] on icon "button" at bounding box center [554, 18] width 17 height 17
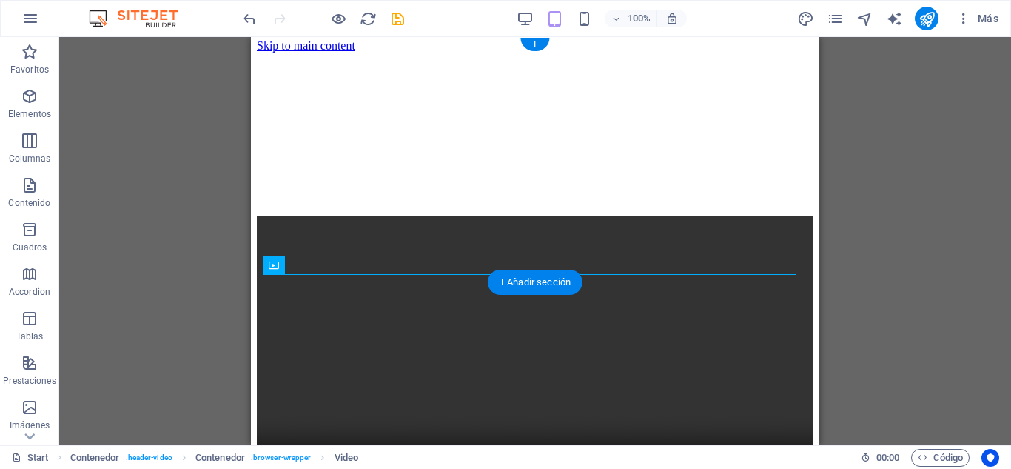
scroll to position [0, 0]
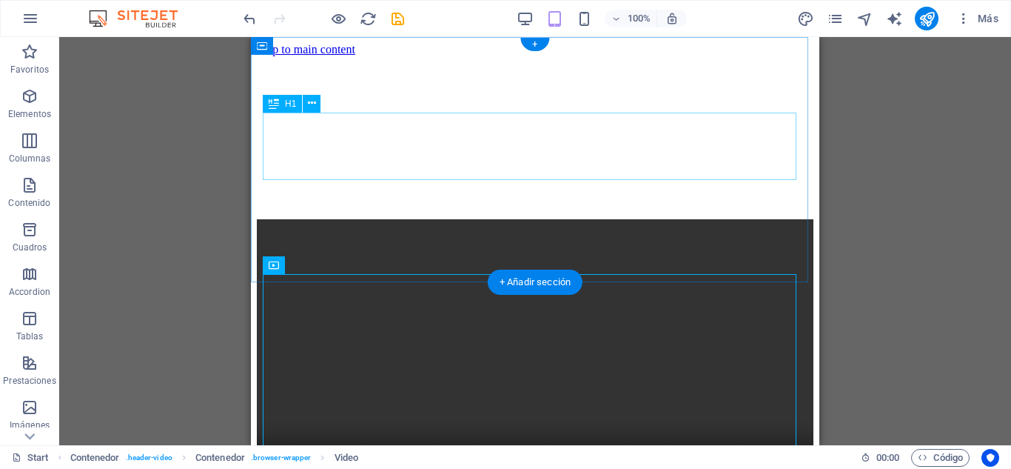
click at [507, 329] on div "Create a website from scratch in just 1h" at bounding box center [535, 342] width 557 height 27
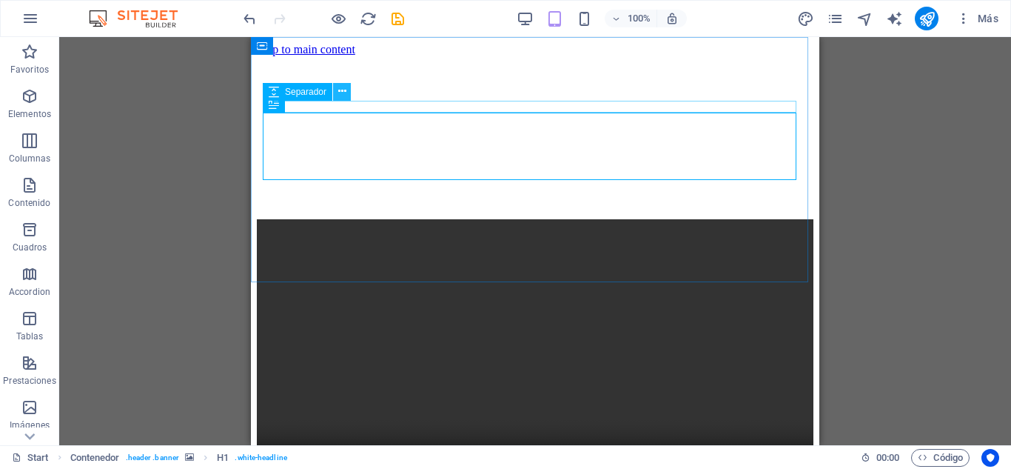
click at [346, 93] on button at bounding box center [342, 92] width 18 height 18
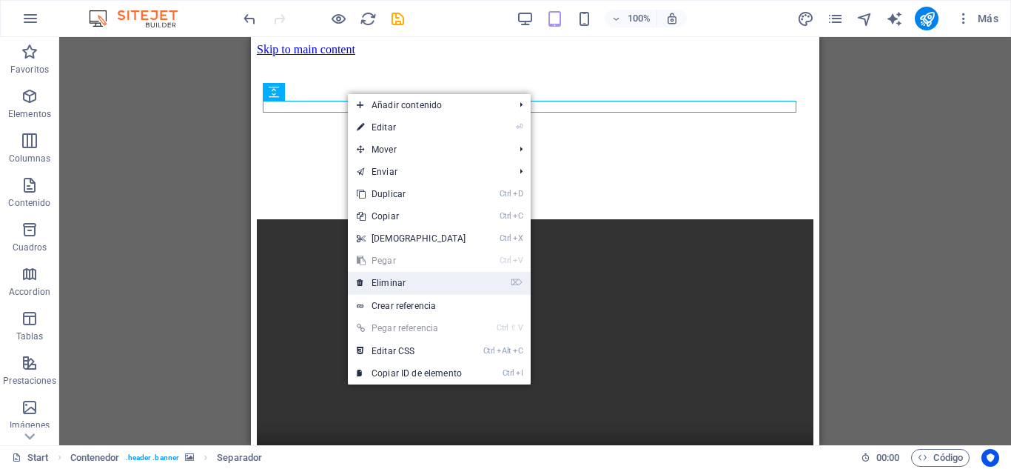
click at [400, 280] on link "⌦ Eliminar" at bounding box center [411, 283] width 127 height 22
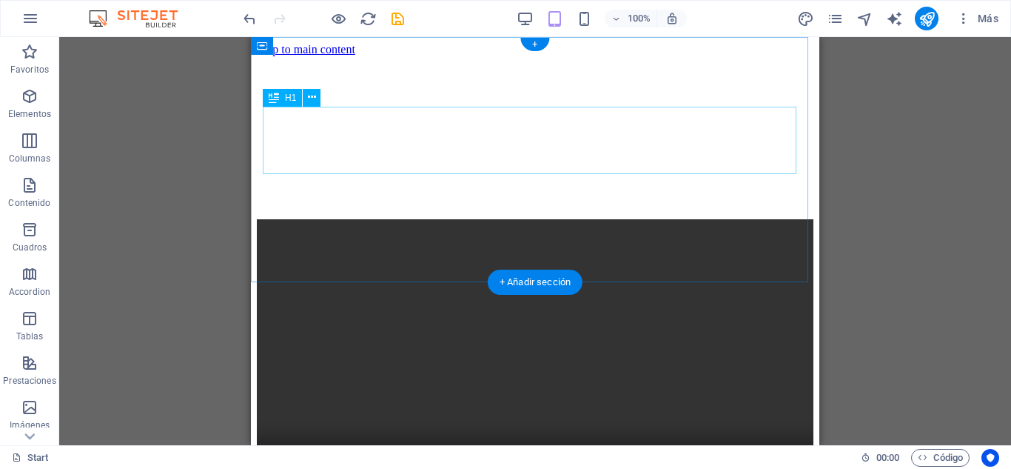
click at [534, 317] on div "Create a website from scratch in just 1h" at bounding box center [535, 330] width 557 height 27
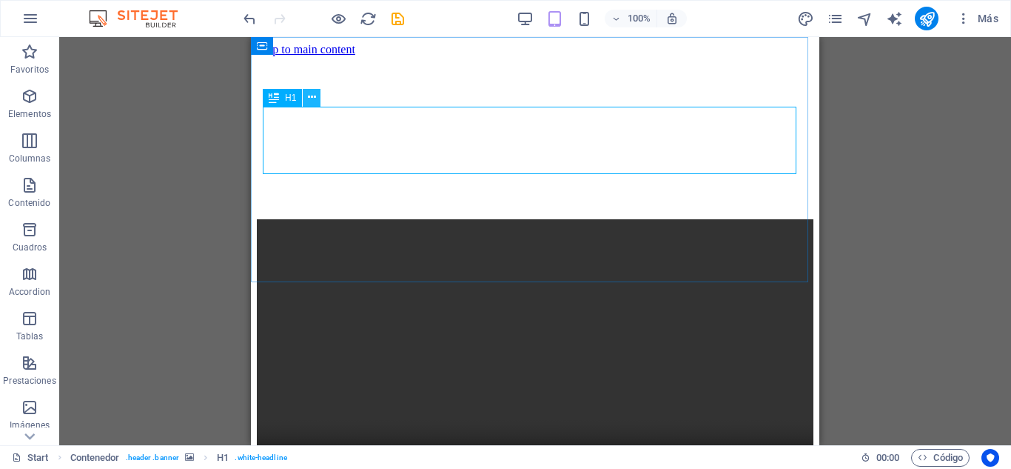
click at [312, 100] on icon at bounding box center [312, 98] width 8 height 16
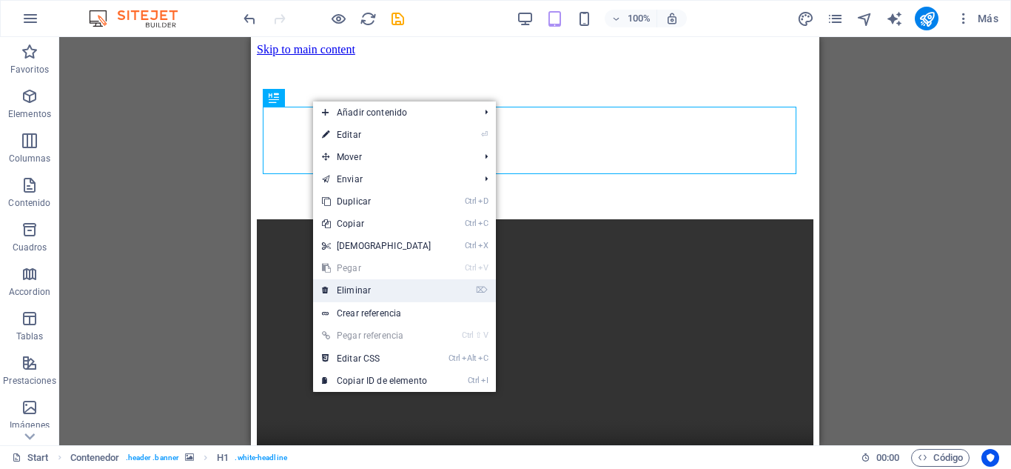
click at [363, 288] on link "⌦ Eliminar" at bounding box center [376, 290] width 127 height 22
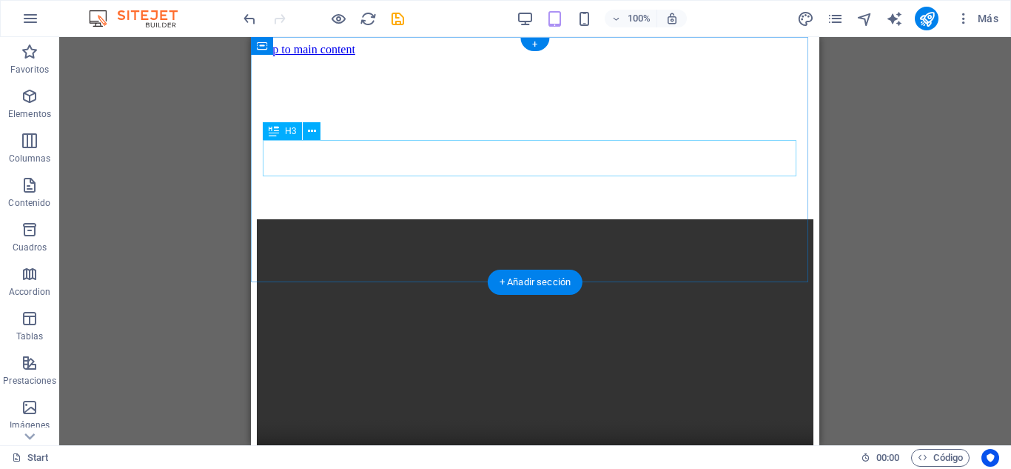
click at [514, 315] on div "Lorem ipsum dolor sit amet, consetetur sadipscing elitr, sed diam nonumy eirmod…" at bounding box center [535, 331] width 557 height 33
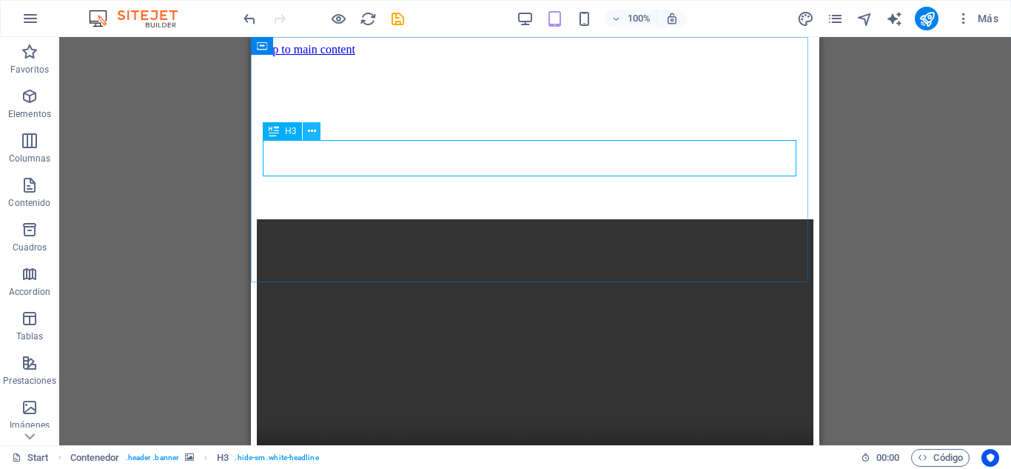
click at [308, 130] on icon at bounding box center [312, 132] width 8 height 16
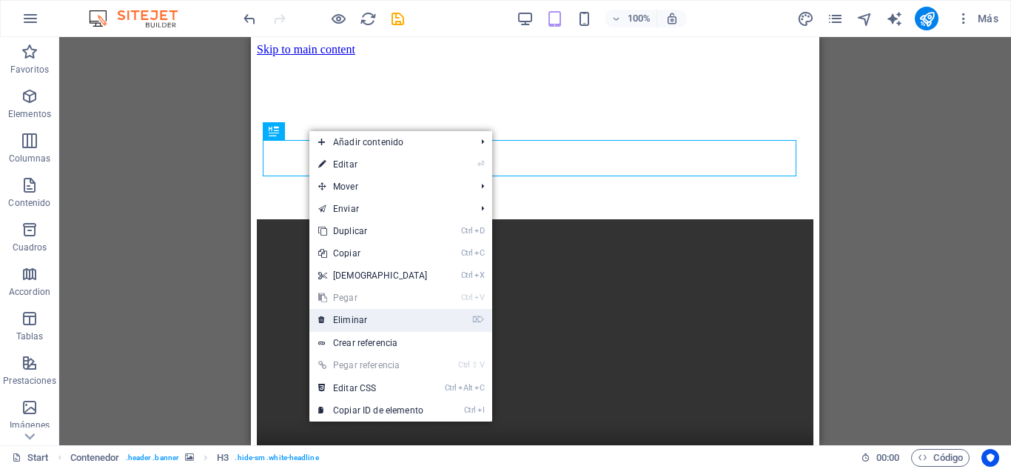
drag, startPoint x: 367, startPoint y: 319, endPoint x: 202, endPoint y: 257, distance: 176.4
click at [367, 319] on link "⌦ Eliminar" at bounding box center [372, 320] width 127 height 22
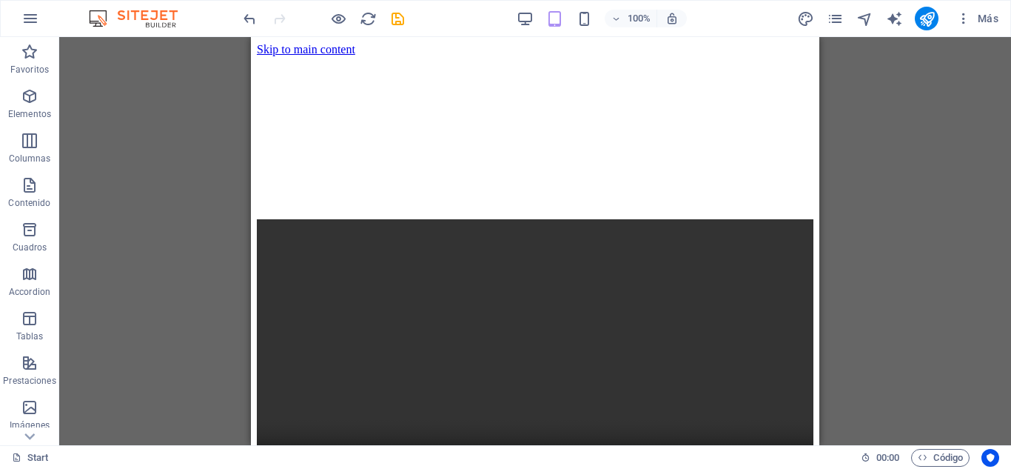
click at [822, 192] on div "Logo Contenedor Arrastra aquí para reemplazar el contenido existente. Si quiere…" at bounding box center [535, 241] width 952 height 408
click at [802, 56] on figure at bounding box center [535, 56] width 557 height 0
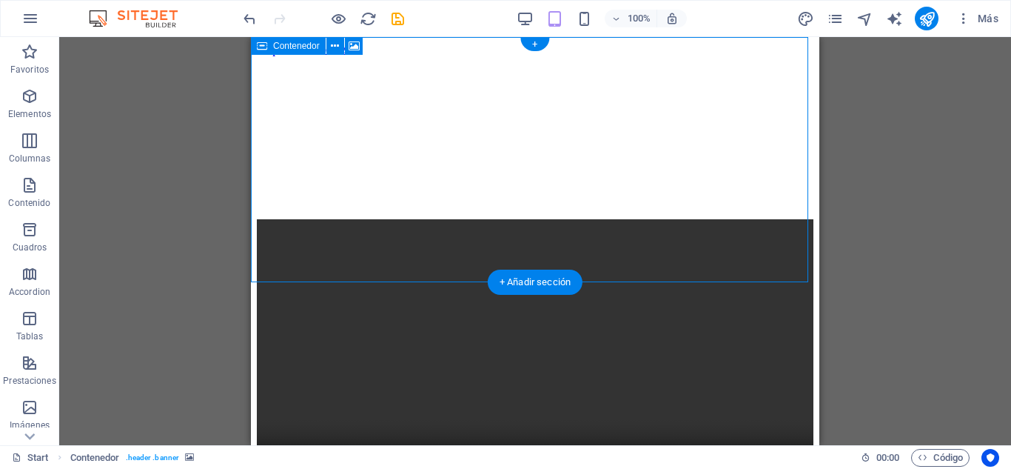
click at [646, 301] on div "Suelta el contenido aquí o Añadir elementos Pegar portapapeles" at bounding box center [535, 353] width 557 height 105
drag, startPoint x: 564, startPoint y: 183, endPoint x: 572, endPoint y: 161, distance: 23.0
click at [572, 301] on div "Suelta el contenido aquí o Añadir elementos Pegar portapapeles" at bounding box center [535, 353] width 557 height 105
click at [569, 301] on div "Suelta el contenido aquí o Añadir elementos Pegar portapapeles" at bounding box center [535, 353] width 557 height 105
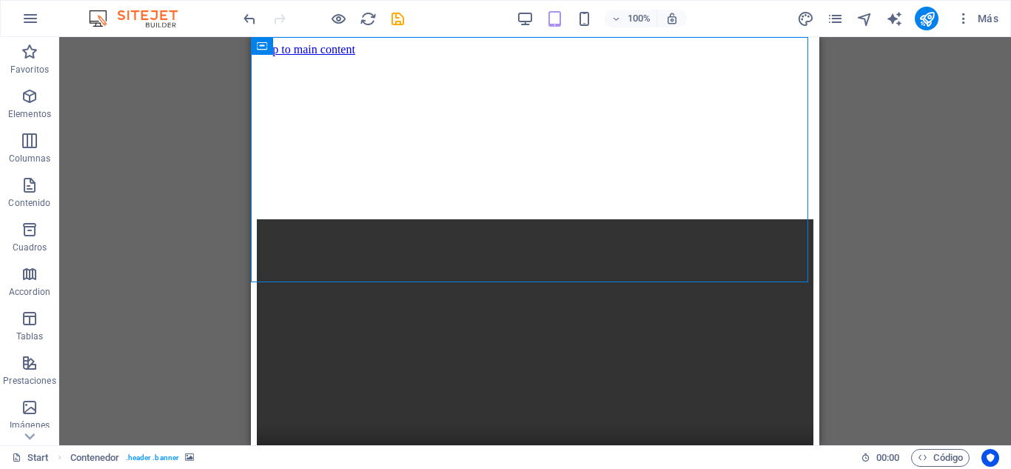
click at [843, 133] on div "Logo Contenedor Arrastra aquí para reemplazar el contenido existente. Si quiere…" at bounding box center [535, 241] width 952 height 408
click at [854, 172] on div "Logo Contenedor Arrastra aquí para reemplazar el contenido existente. Si quiere…" at bounding box center [535, 241] width 952 height 408
click at [697, 312] on figure at bounding box center [535, 359] width 557 height 281
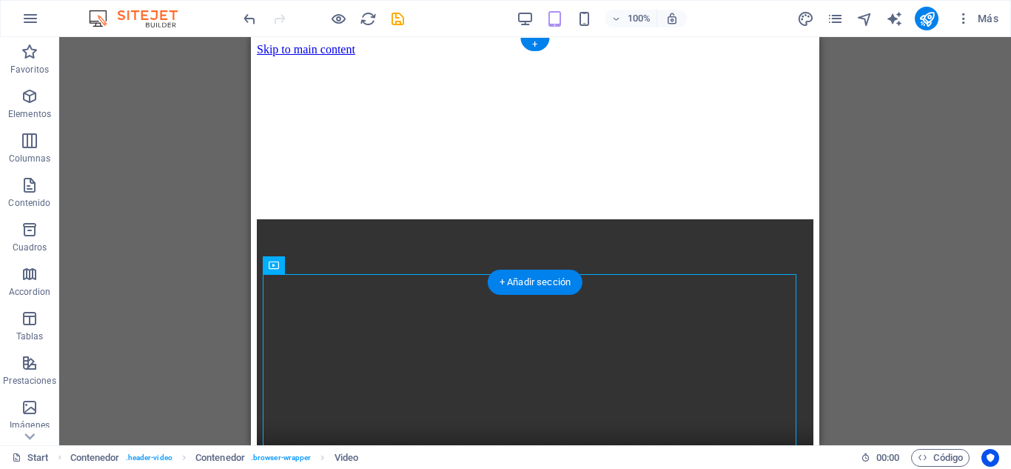
click at [542, 56] on figure at bounding box center [535, 56] width 557 height 0
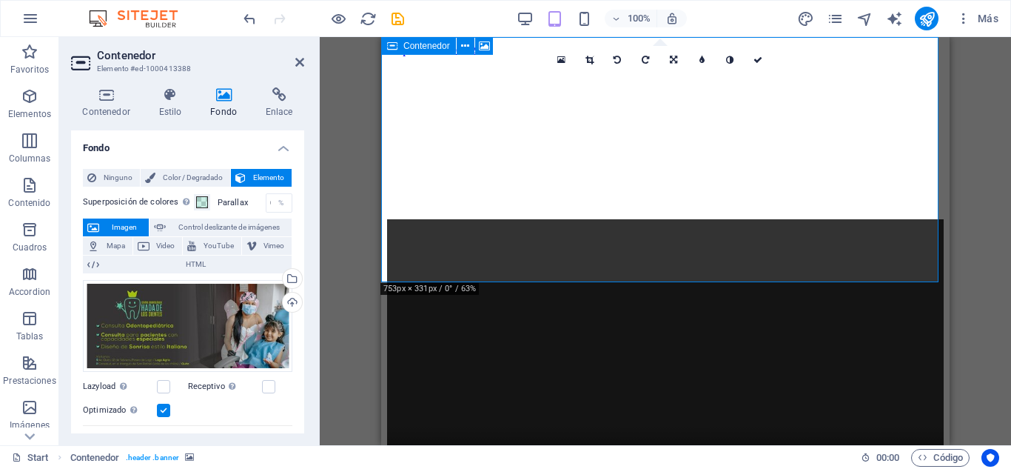
click at [578, 301] on div "Suelta el contenido aquí o Añadir elementos Pegar portapapeles" at bounding box center [665, 353] width 557 height 105
click at [622, 366] on span "Añadir elementos" at bounding box center [613, 376] width 90 height 21
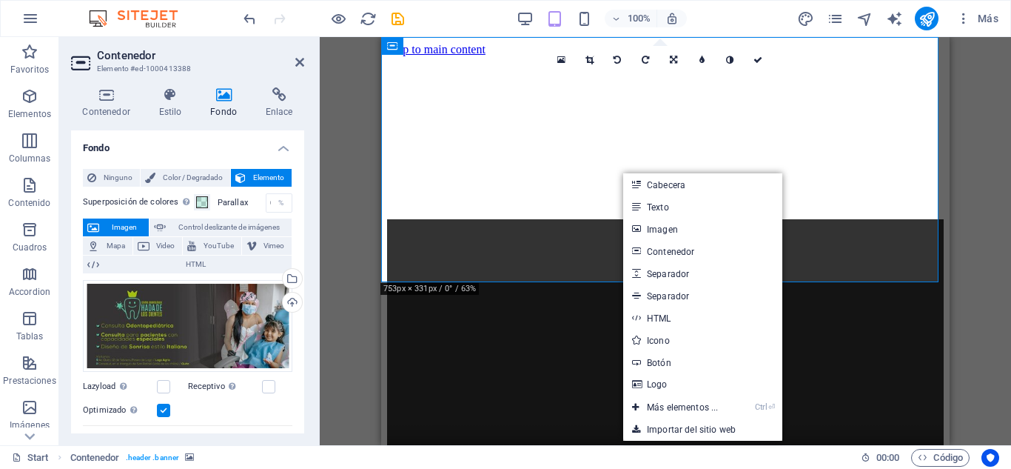
click at [938, 56] on figure at bounding box center [665, 56] width 557 height 0
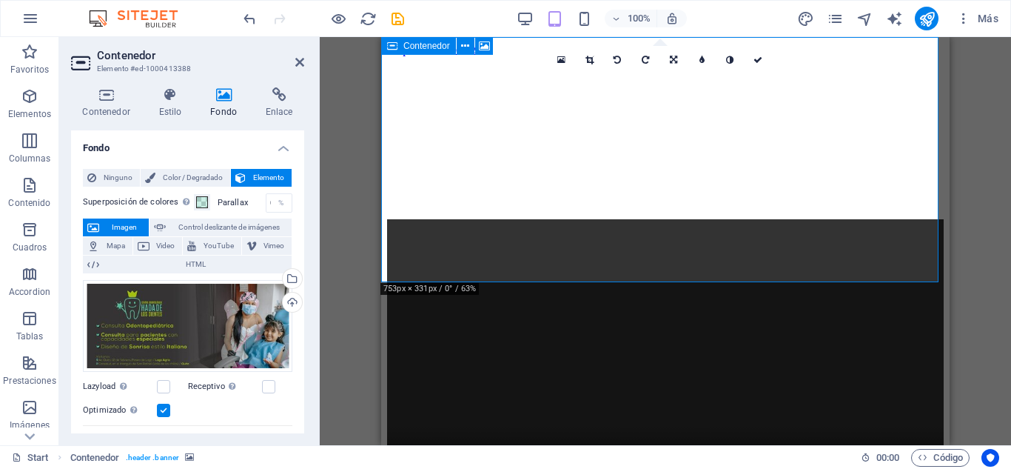
click at [906, 301] on div "Suelta el contenido aquí o Añadir elementos Pegar portapapeles" at bounding box center [665, 353] width 557 height 105
click at [393, 301] on div "Suelta el contenido aquí o Añadir elementos Pegar portapapeles" at bounding box center [665, 353] width 557 height 105
click at [604, 56] on figure at bounding box center [665, 56] width 557 height 0
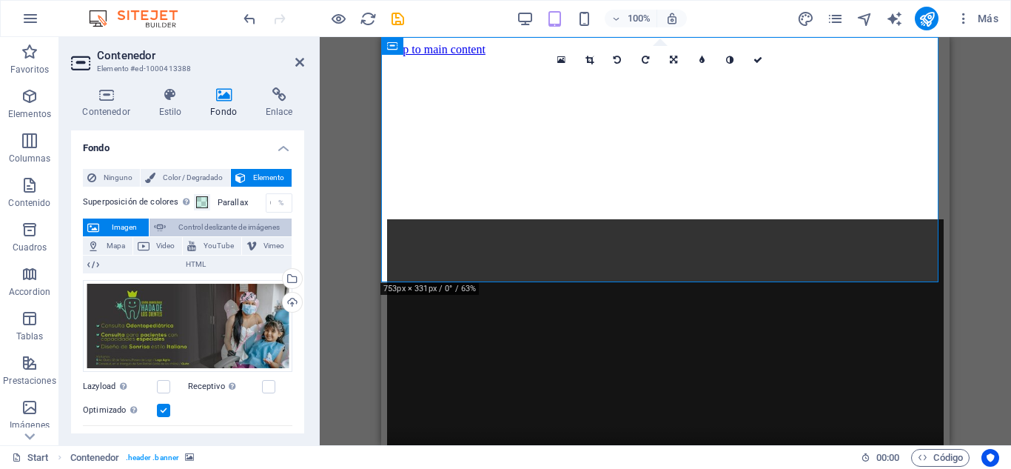
click at [160, 226] on icon at bounding box center [160, 227] width 12 height 18
select select "ms"
select select "s"
select select "progressive"
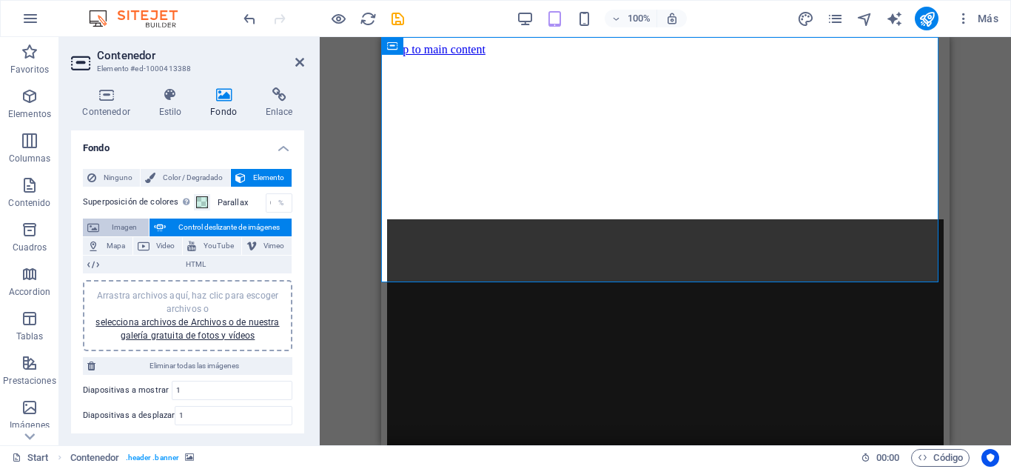
click at [130, 226] on span "Imagen" at bounding box center [124, 227] width 41 height 18
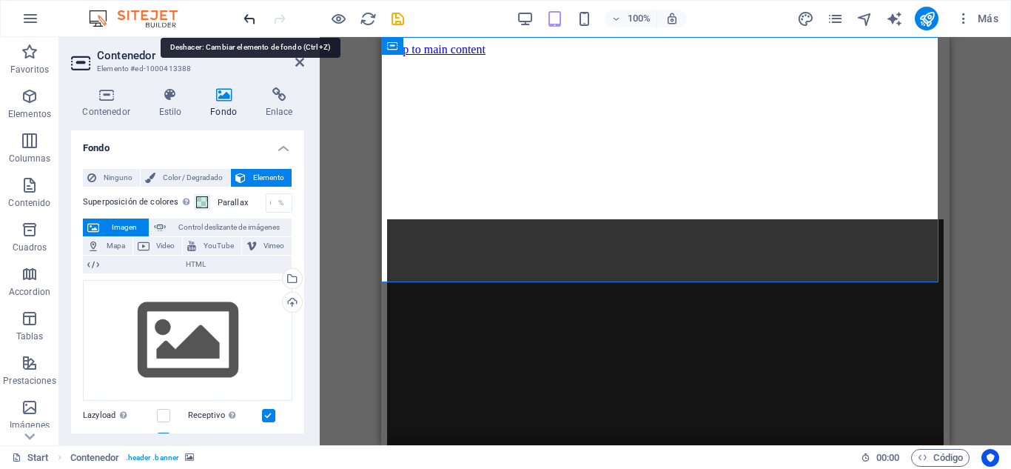
click at [249, 15] on icon "undo" at bounding box center [249, 18] width 17 height 17
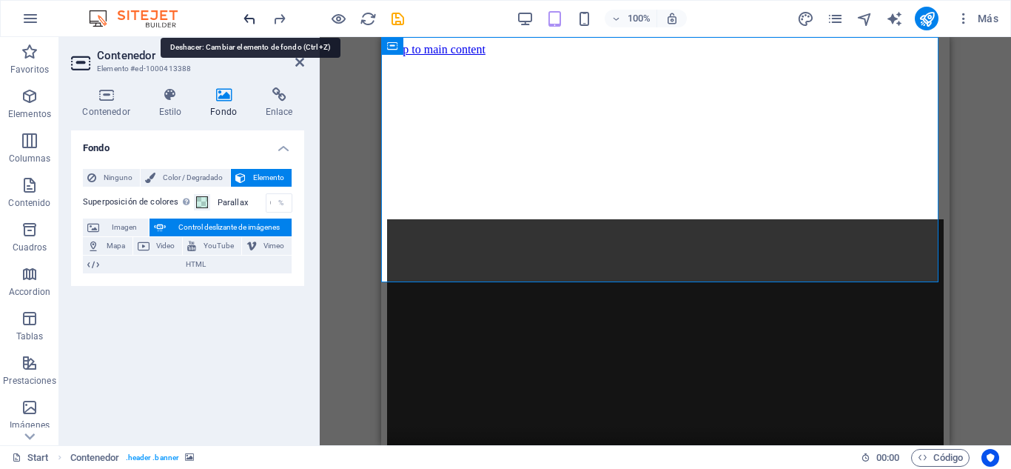
click at [249, 15] on icon "undo" at bounding box center [249, 18] width 17 height 17
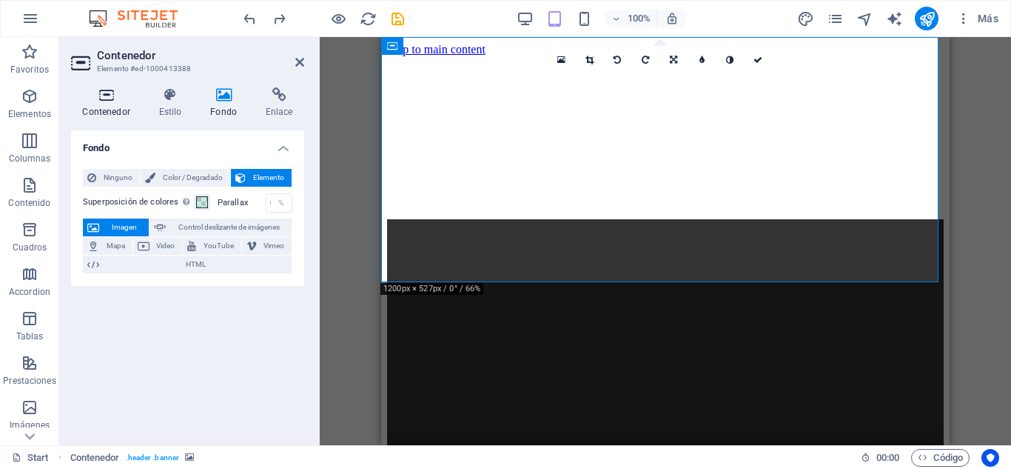
click at [118, 113] on h4 "Contenedor" at bounding box center [109, 102] width 76 height 31
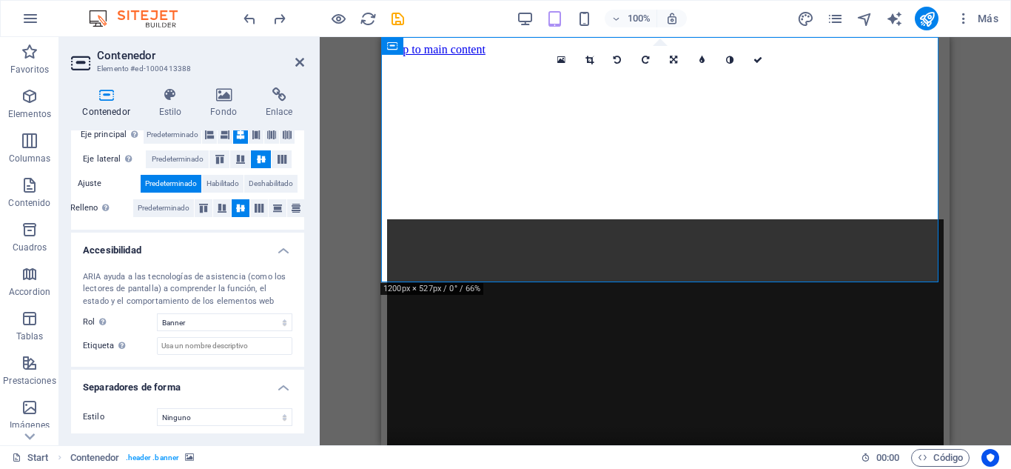
scroll to position [289, 0]
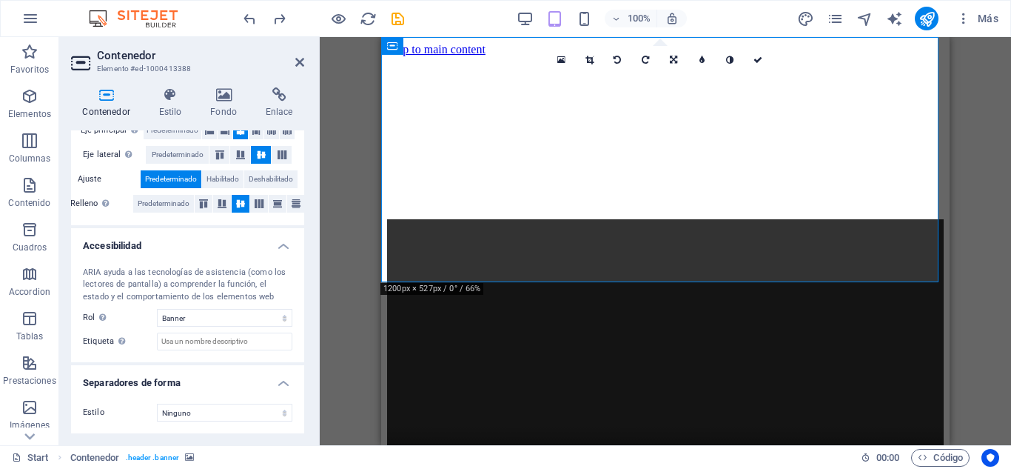
drag, startPoint x: 295, startPoint y: 51, endPoint x: 90, endPoint y: 141, distance: 224.4
click at [295, 51] on h2 "Contenedor" at bounding box center [200, 55] width 207 height 13
click at [293, 59] on h2 "Contenedor" at bounding box center [200, 55] width 207 height 13
click at [299, 64] on icon at bounding box center [299, 62] width 9 height 12
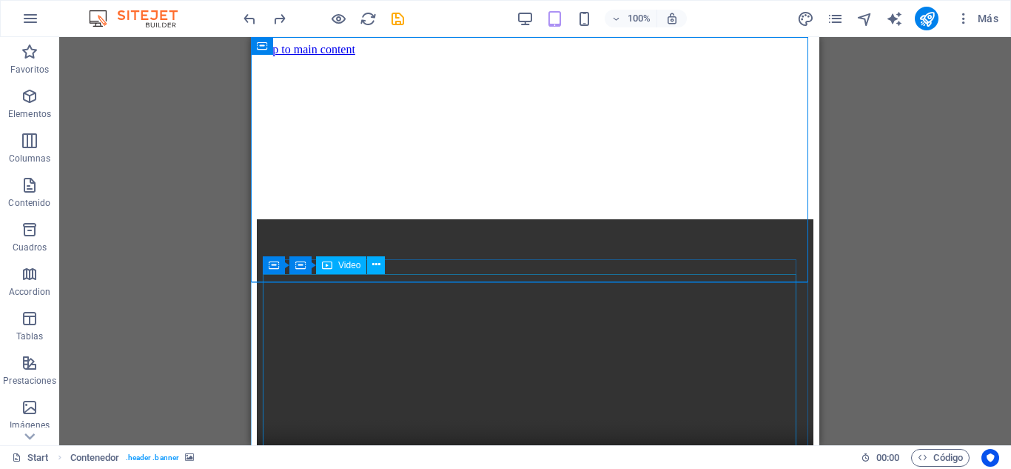
click at [700, 308] on figure at bounding box center [535, 359] width 557 height 281
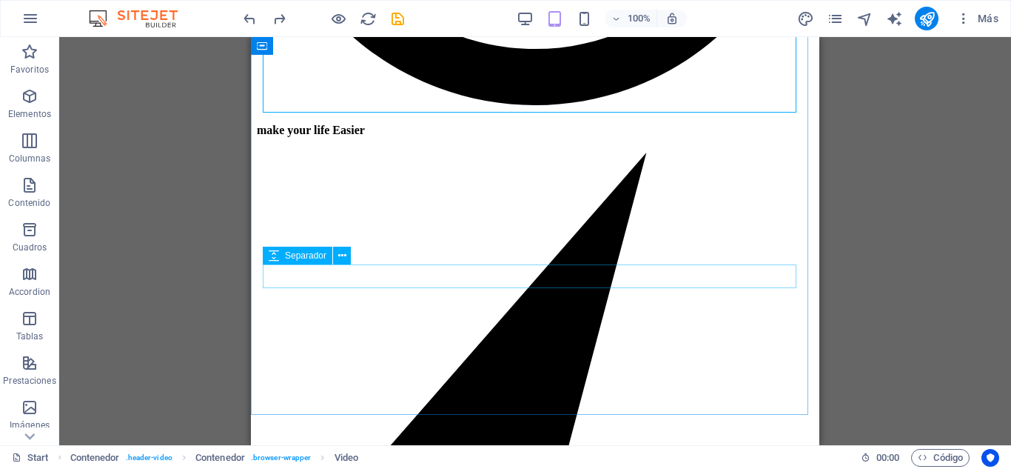
scroll to position [962, 0]
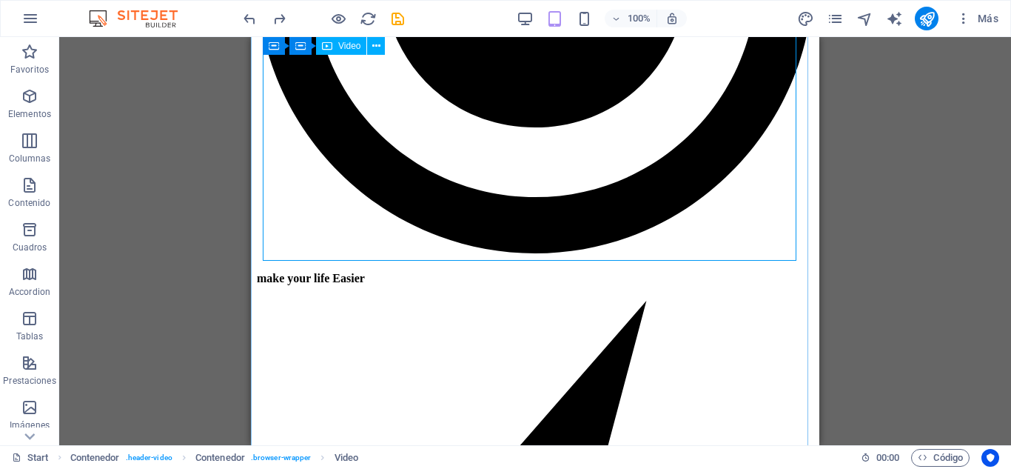
select select "%"
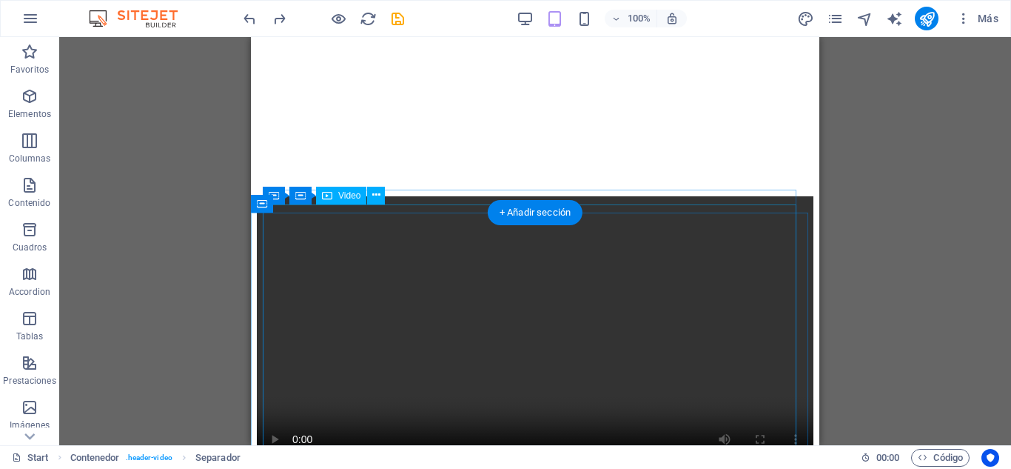
scroll to position [0, 0]
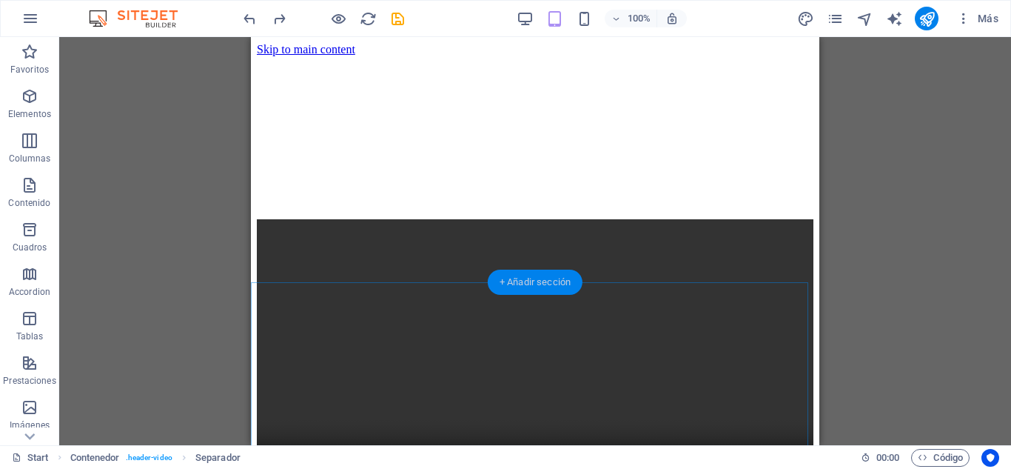
click at [537, 286] on div "+ Añadir sección" at bounding box center [535, 281] width 95 height 25
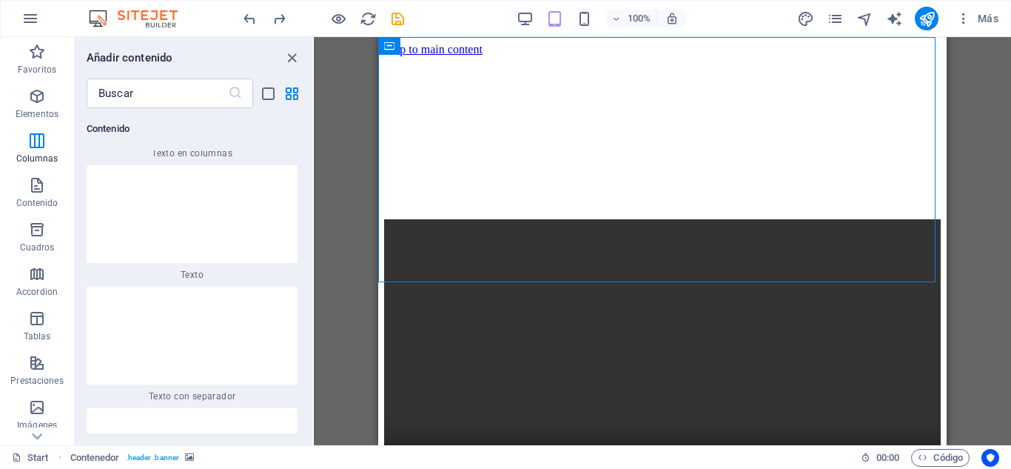
scroll to position [4650, 0]
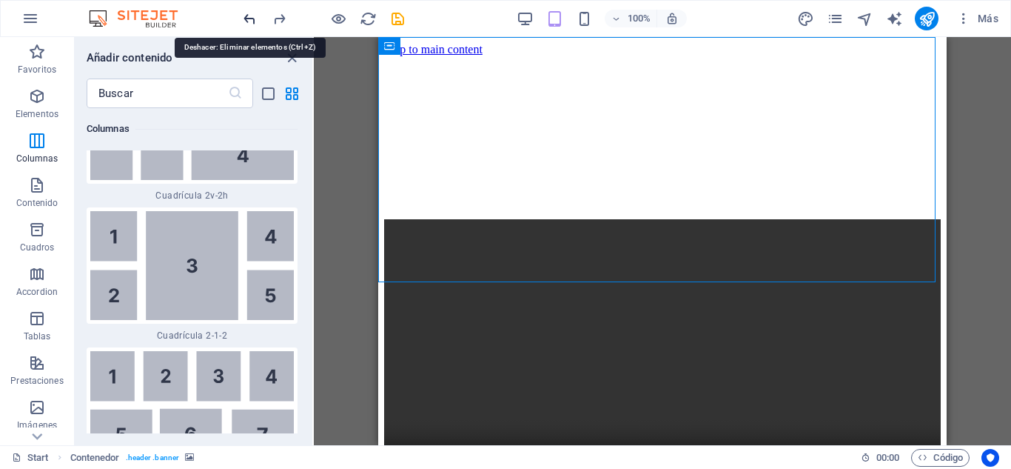
click at [247, 25] on icon "undo" at bounding box center [249, 18] width 17 height 17
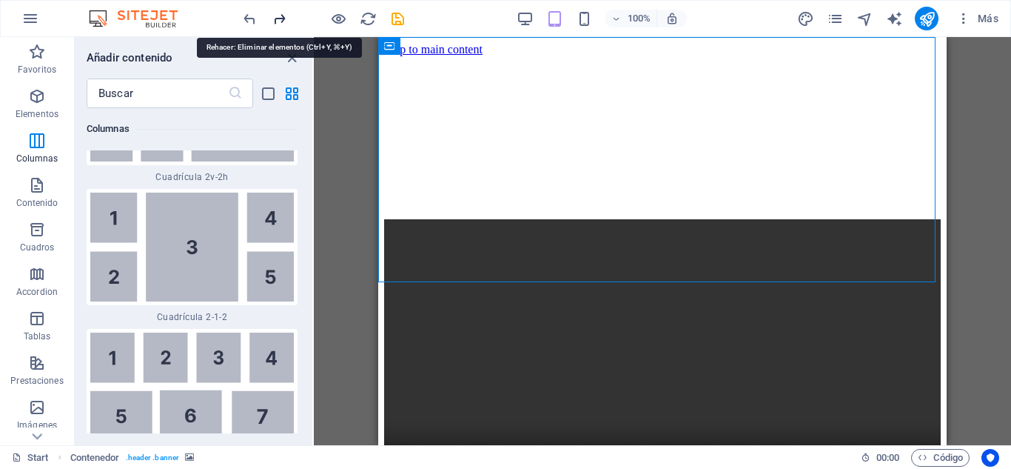
click at [281, 21] on icon "redo" at bounding box center [279, 18] width 17 height 17
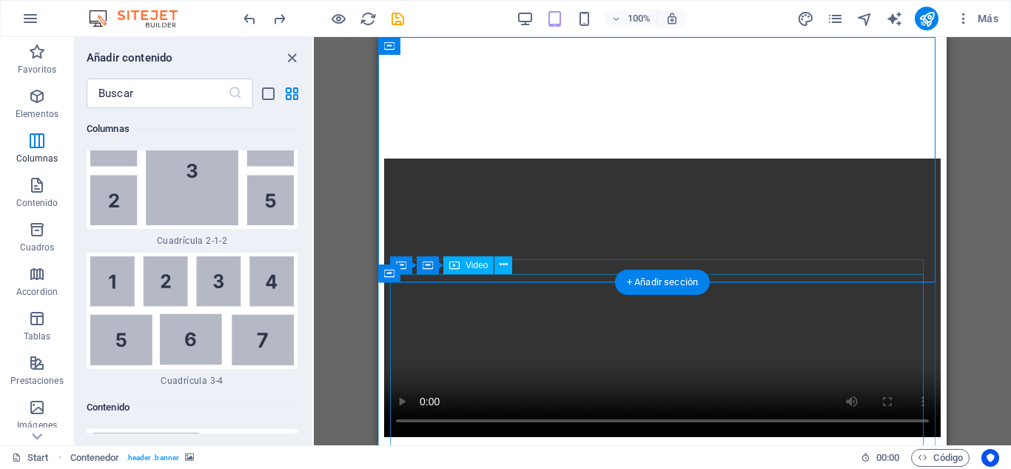
scroll to position [148, 0]
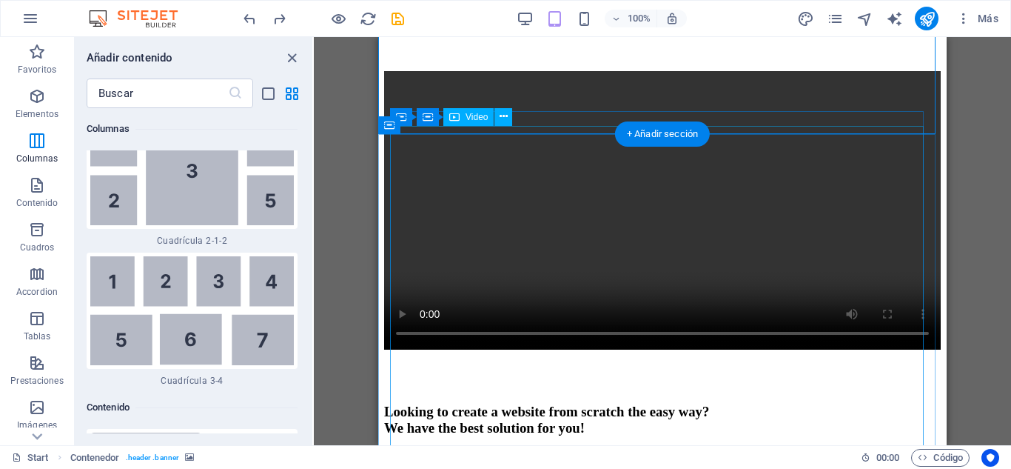
click at [698, 277] on figure at bounding box center [662, 211] width 557 height 281
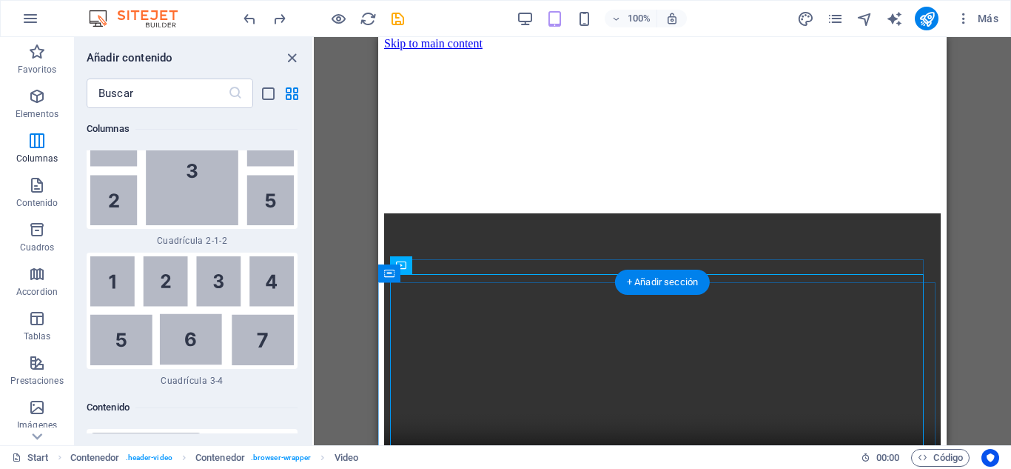
scroll to position [0, 0]
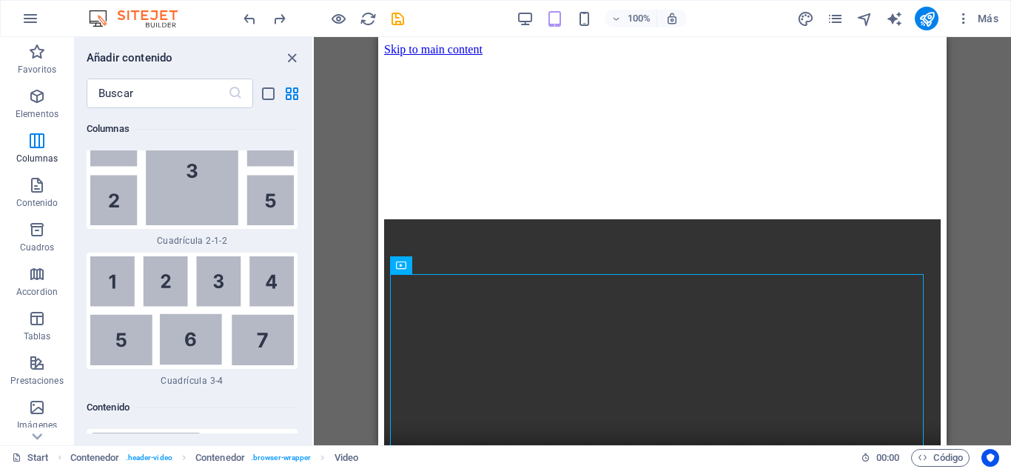
click at [1010, 281] on div "Logo Contenedor Arrastra aquí para reemplazar el contenido existente. Si quiere…" at bounding box center [662, 241] width 697 height 408
click at [295, 61] on icon "close panel" at bounding box center [292, 58] width 17 height 17
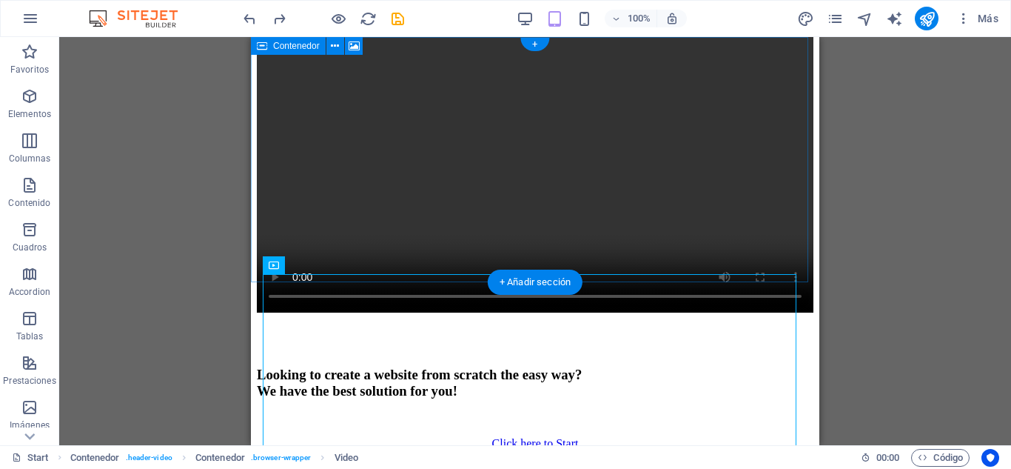
scroll to position [296, 0]
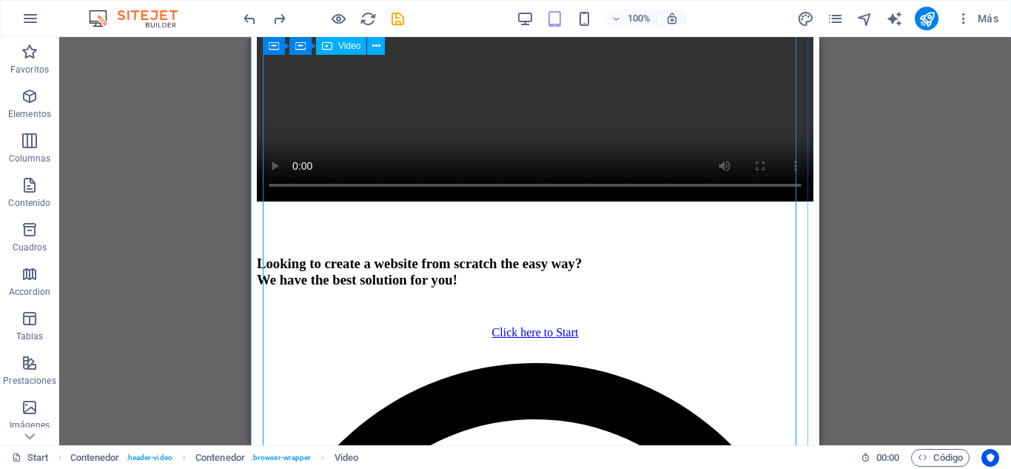
click at [499, 204] on figure at bounding box center [535, 63] width 557 height 281
click at [369, 204] on figure at bounding box center [535, 63] width 557 height 281
select select "%"
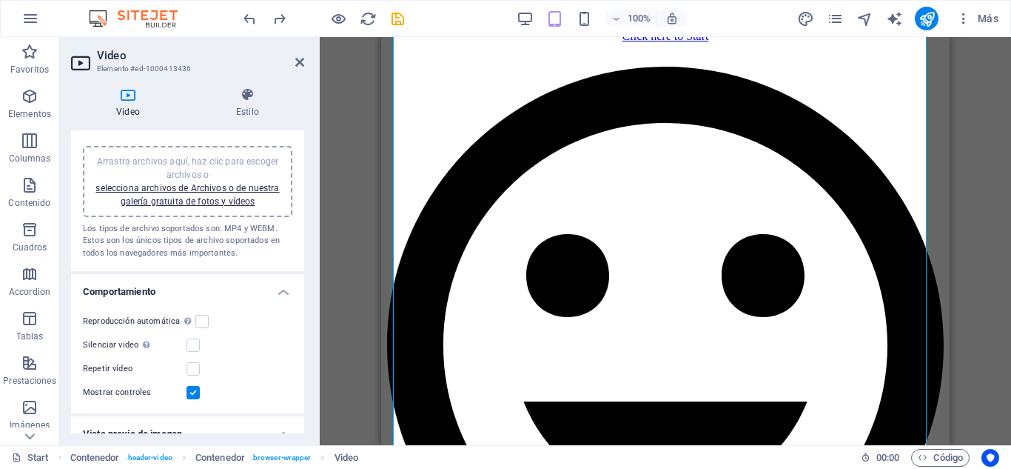
scroll to position [0, 0]
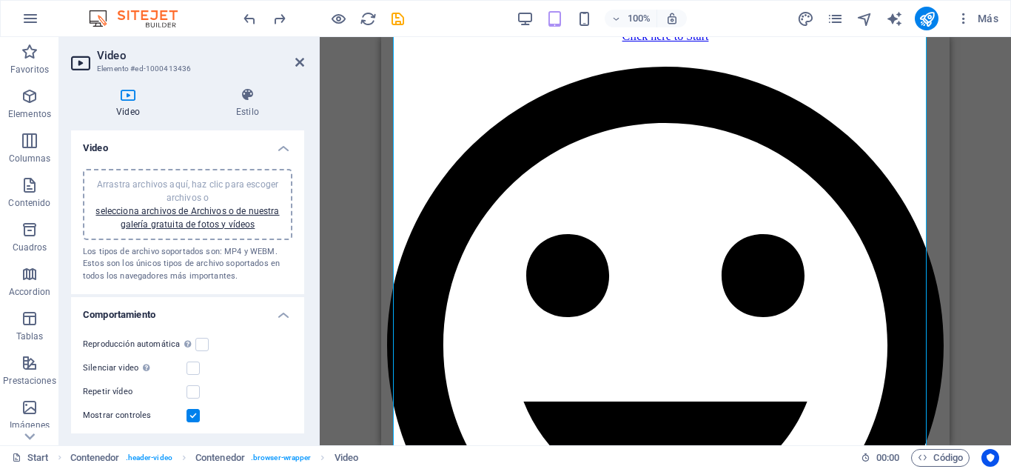
click at [215, 181] on span "Arrastra archivos aquí, haz clic para escoger archivos o selecciona archivos de…" at bounding box center [187, 204] width 184 height 50
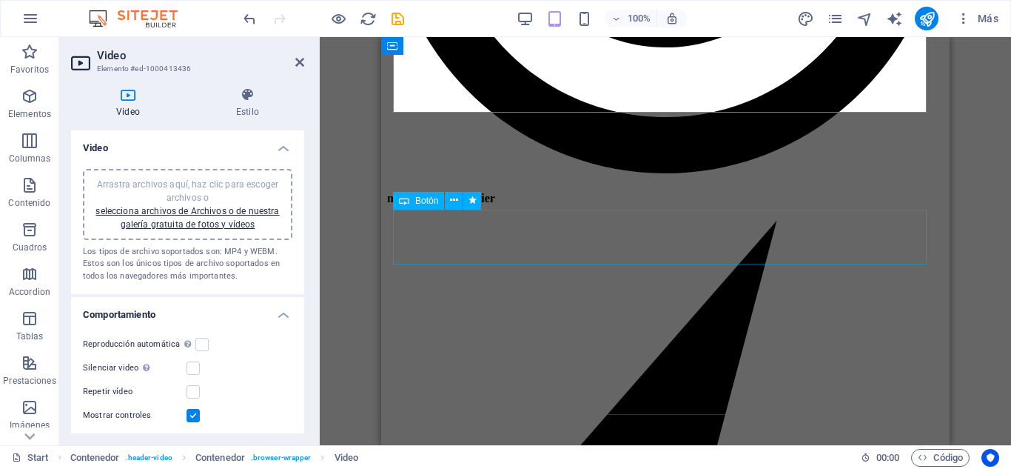
scroll to position [962, 0]
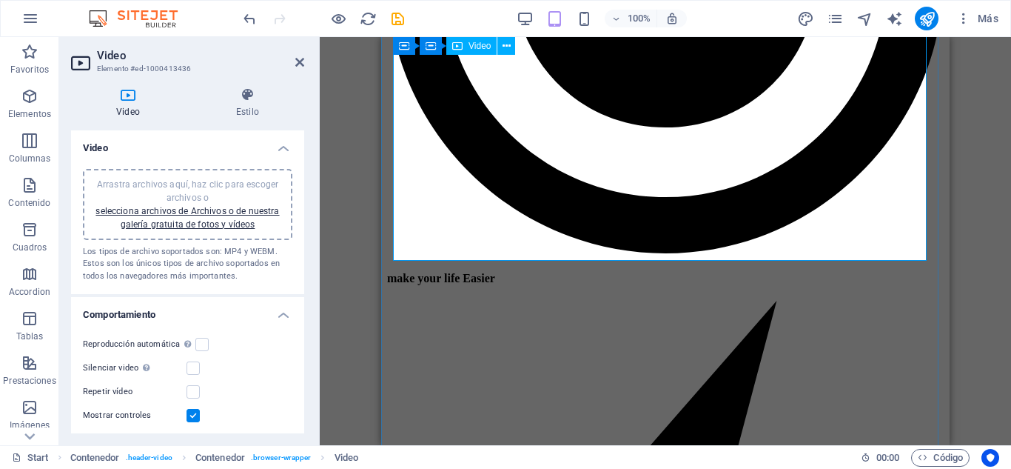
drag, startPoint x: 360, startPoint y: 19, endPoint x: 373, endPoint y: 45, distance: 29.8
click at [360, 19] on icon "reload" at bounding box center [368, 18] width 17 height 17
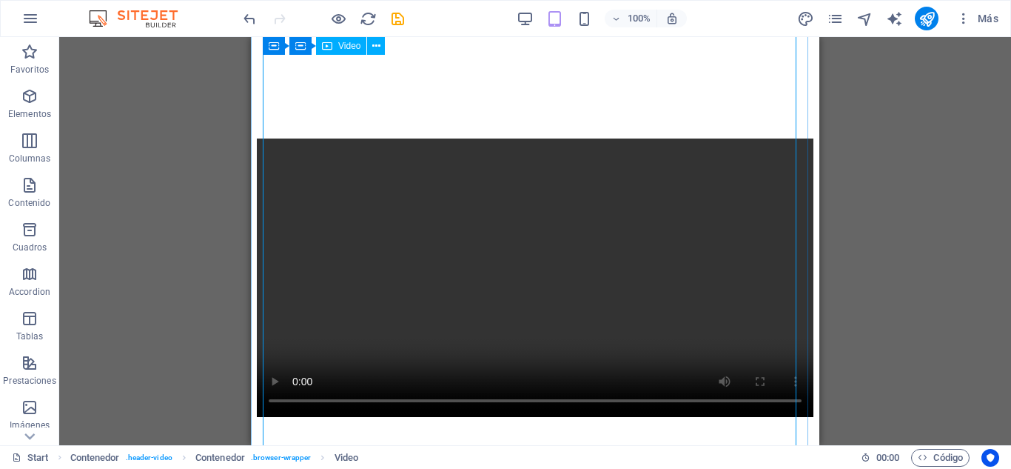
scroll to position [74, 0]
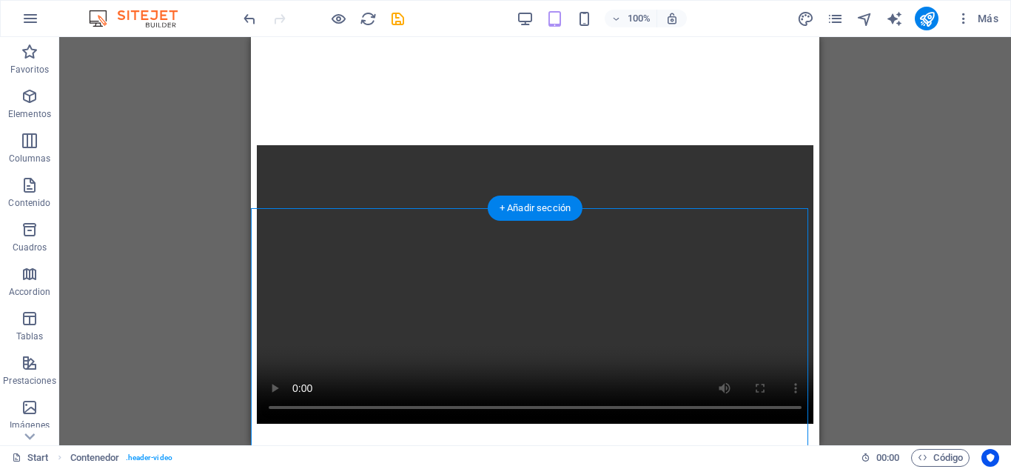
click at [264, 202] on figure at bounding box center [535, 285] width 557 height 281
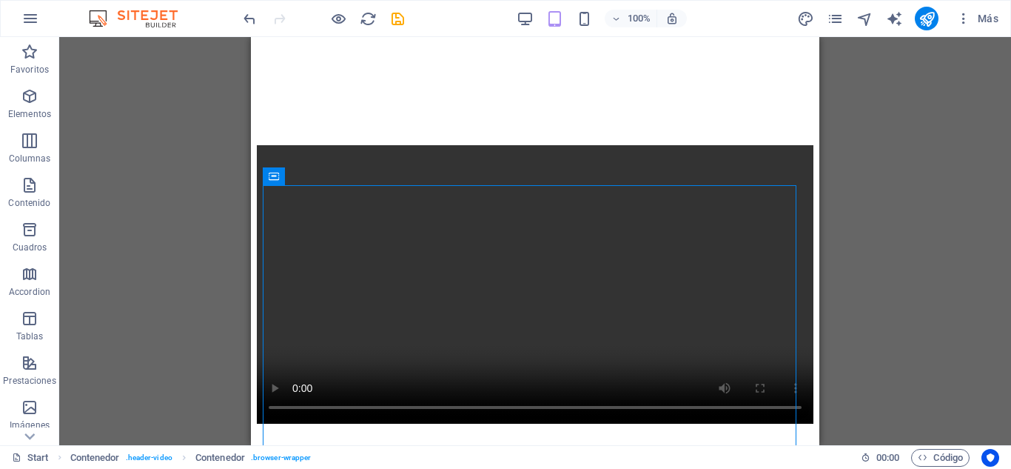
click at [275, 175] on icon at bounding box center [274, 176] width 10 height 18
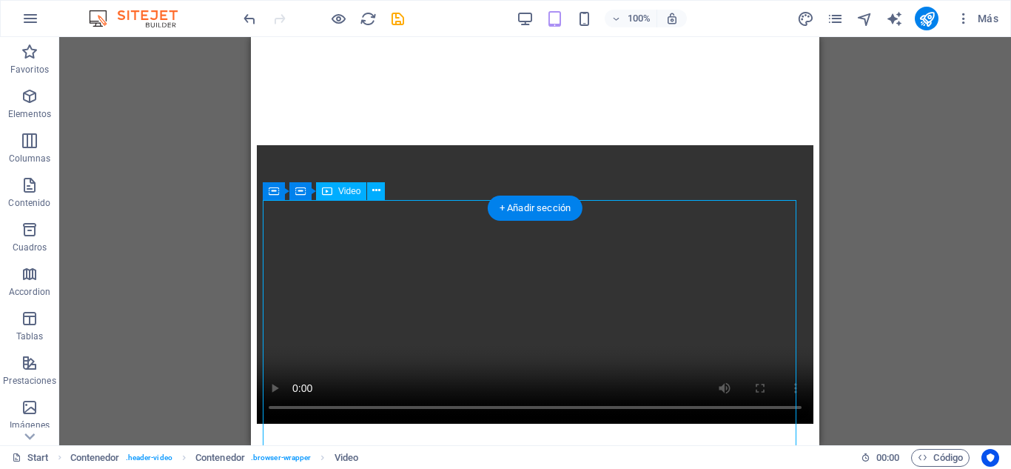
drag, startPoint x: 275, startPoint y: 208, endPoint x: 276, endPoint y: 250, distance: 42.2
click at [276, 250] on figure at bounding box center [535, 285] width 557 height 281
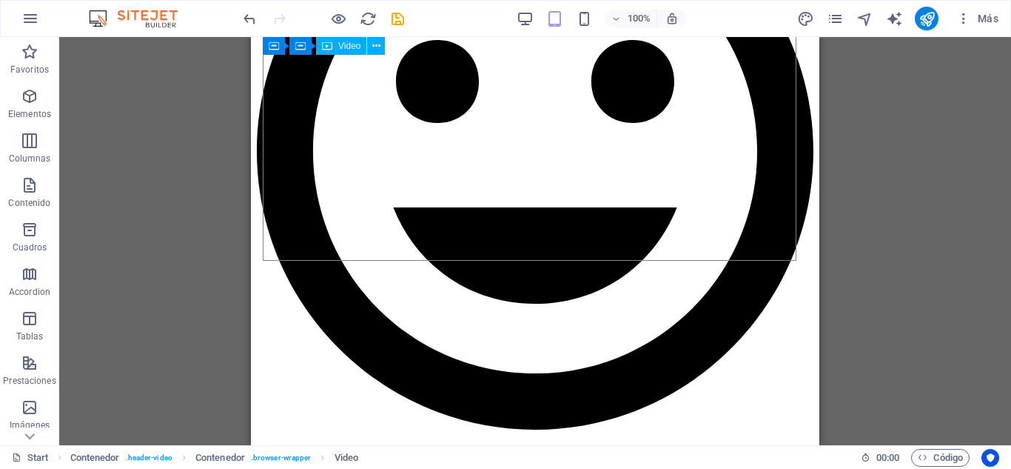
scroll to position [962, 0]
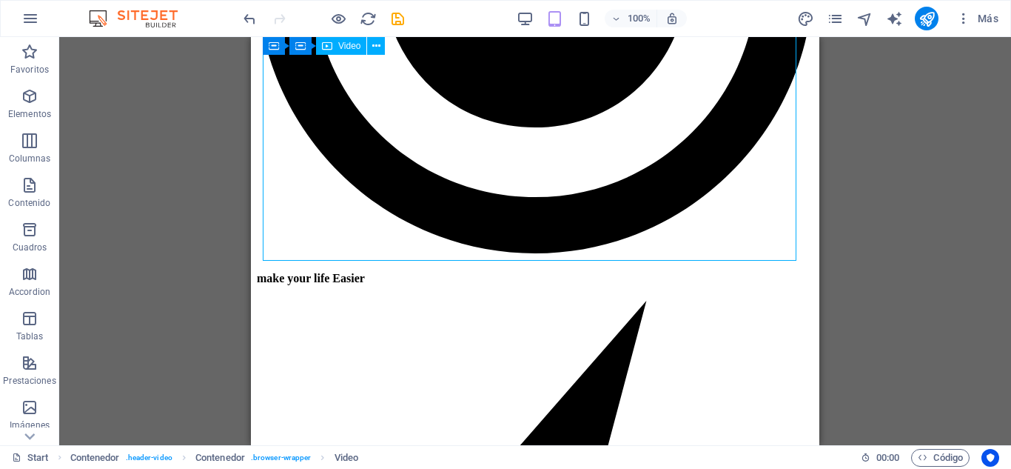
select select "%"
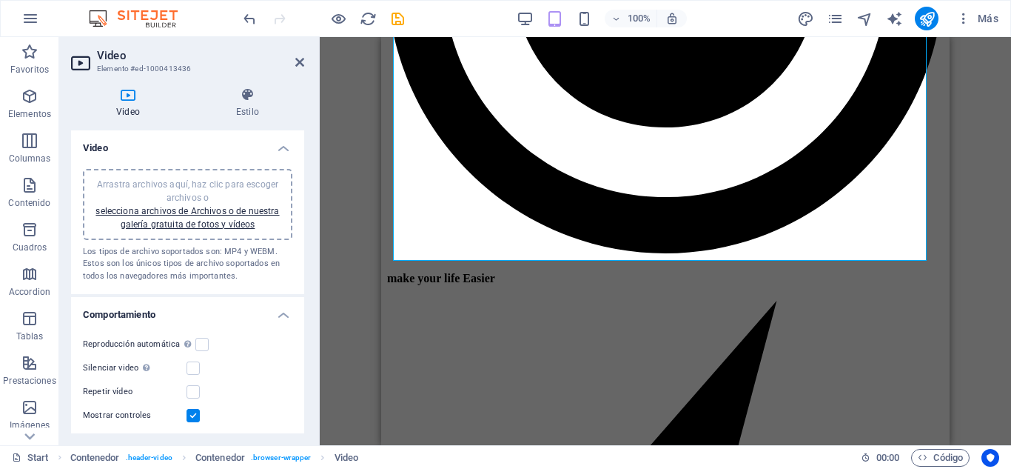
click at [273, 225] on div "Arrastra archivos aquí, haz clic para escoger archivos o selecciona archivos de…" at bounding box center [188, 204] width 192 height 53
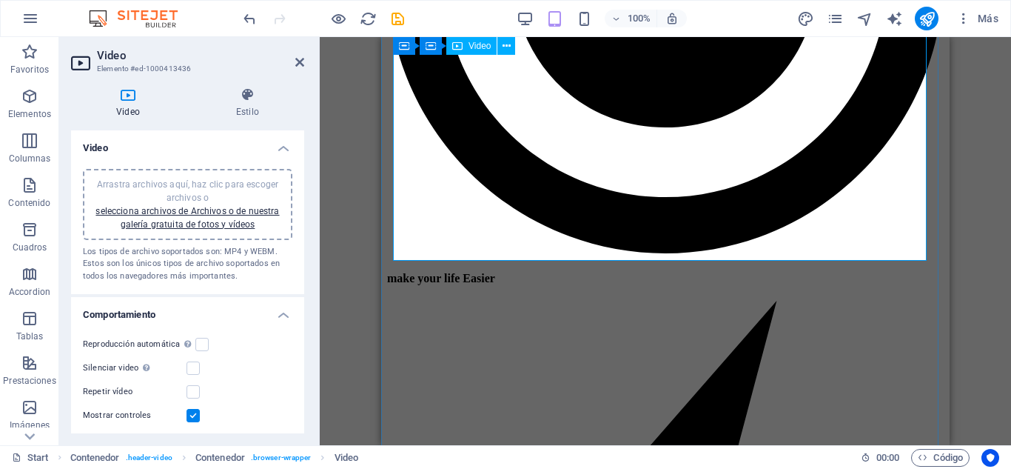
click at [198, 346] on label at bounding box center [201, 344] width 13 height 13
click at [0, 0] on input "Reproducción automática La reproducción automática solo está disponible si sile…" at bounding box center [0, 0] width 0 height 0
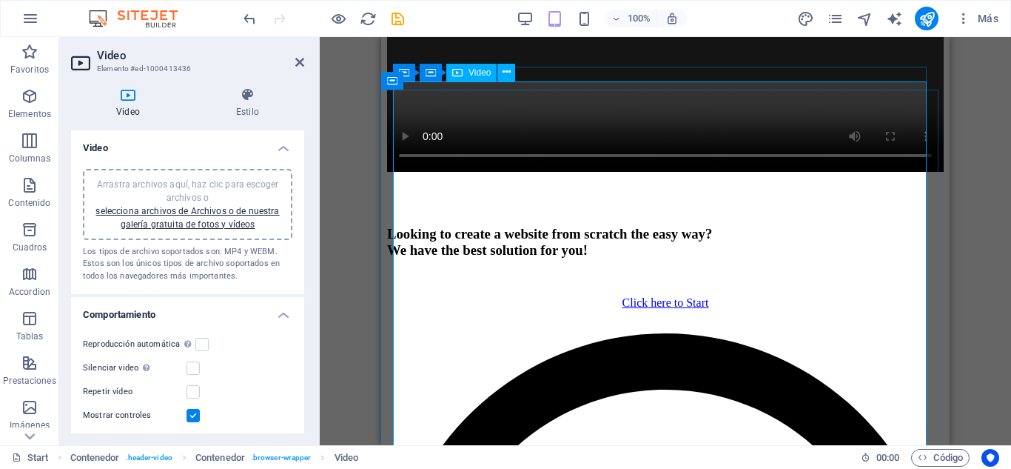
scroll to position [433, 0]
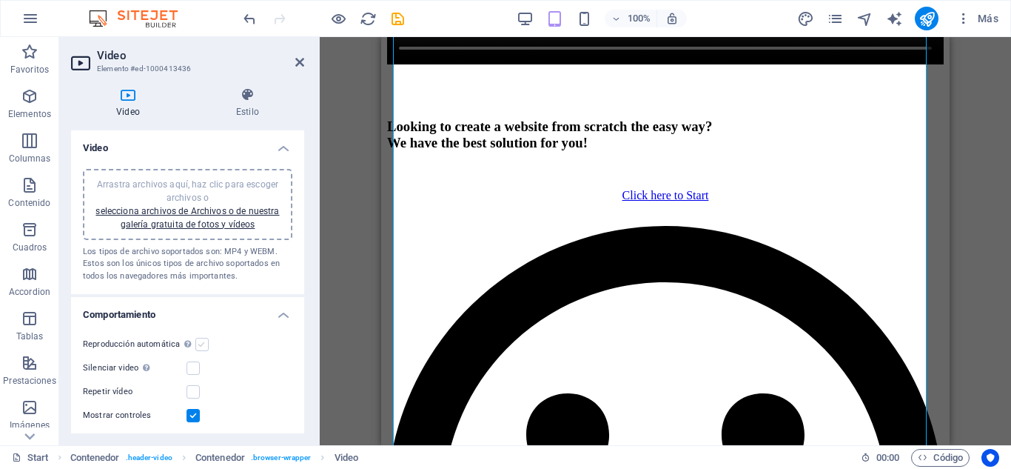
click at [204, 342] on label at bounding box center [201, 344] width 13 height 13
click at [0, 0] on input "Reproducción automática La reproducción automática solo está disponible si sile…" at bounding box center [0, 0] width 0 height 0
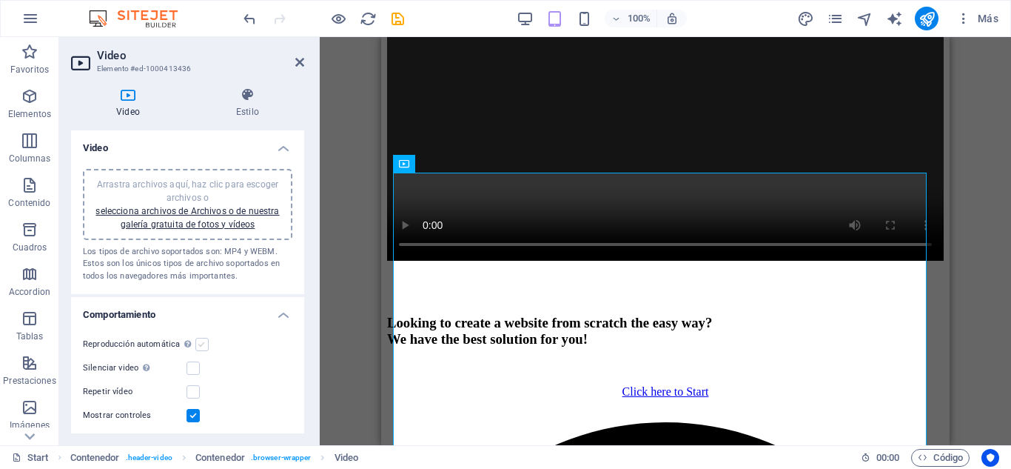
scroll to position [507, 0]
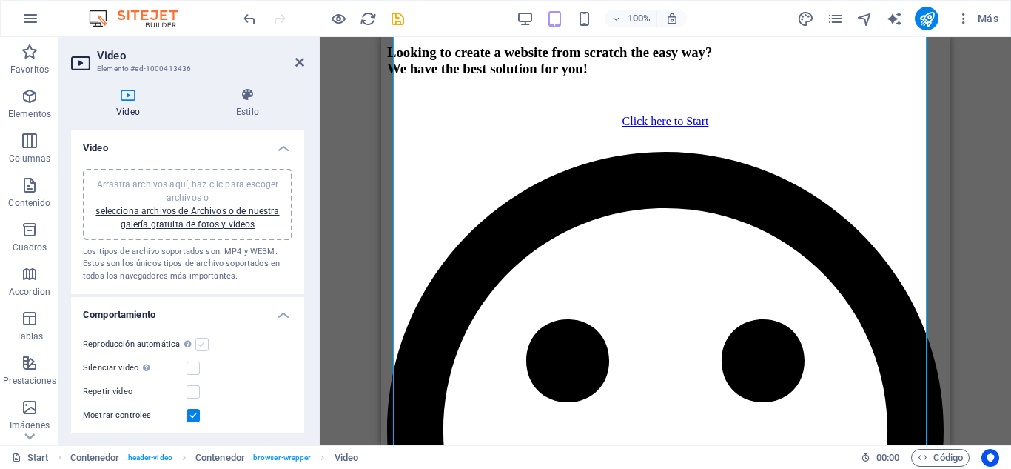
click at [204, 342] on label at bounding box center [201, 344] width 13 height 13
click at [0, 0] on input "Reproducción automática La reproducción automática solo está disponible si sile…" at bounding box center [0, 0] width 0 height 0
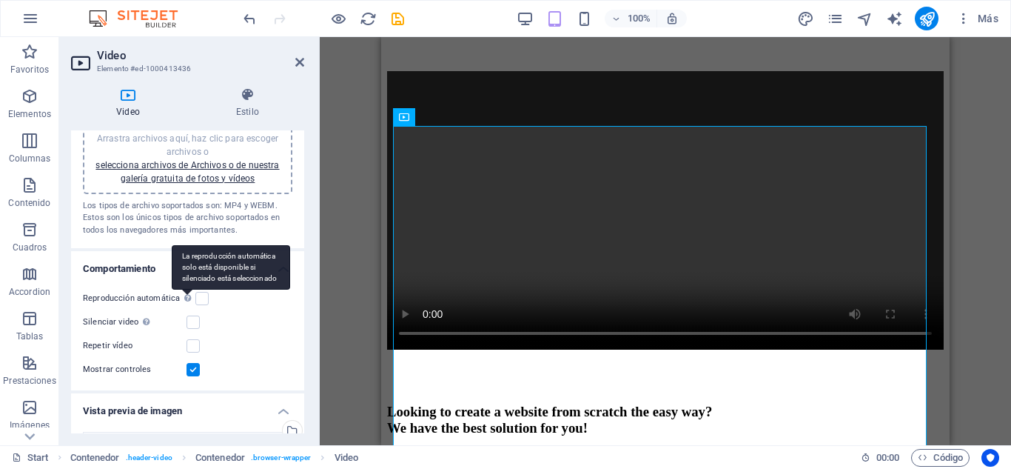
scroll to position [74, 0]
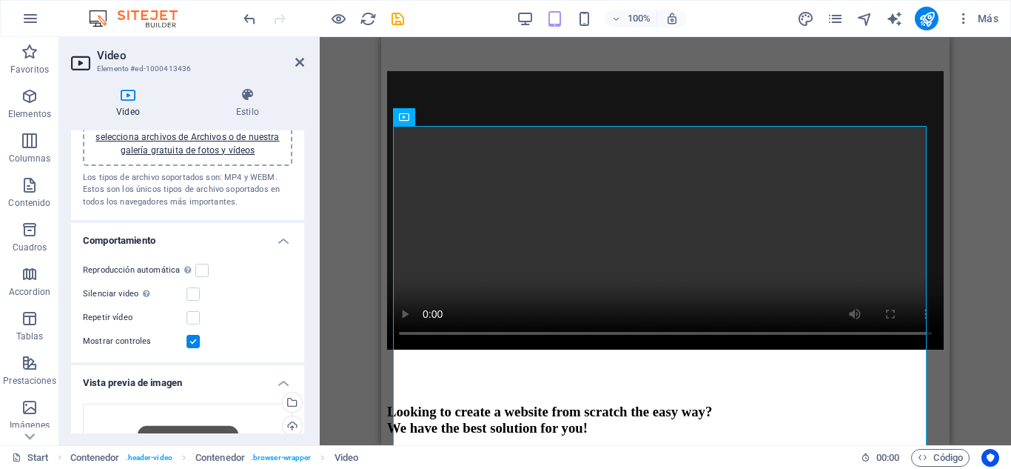
click at [195, 341] on label at bounding box center [193, 341] width 13 height 13
click at [0, 0] on input "Mostrar controles" at bounding box center [0, 0] width 0 height 0
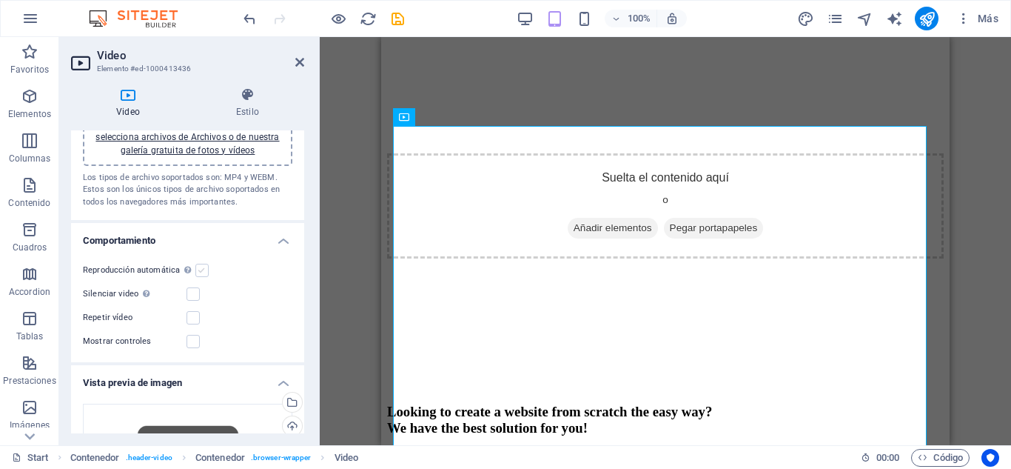
click at [204, 272] on label at bounding box center [201, 270] width 13 height 13
click at [0, 0] on input "Reproducción automática La reproducción automática solo está disponible si sile…" at bounding box center [0, 0] width 0 height 0
click at [202, 269] on label at bounding box center [201, 270] width 13 height 13
click at [0, 0] on input "Reproducción automática La reproducción automática solo está disponible si sile…" at bounding box center [0, 0] width 0 height 0
click at [202, 269] on label at bounding box center [201, 270] width 13 height 13
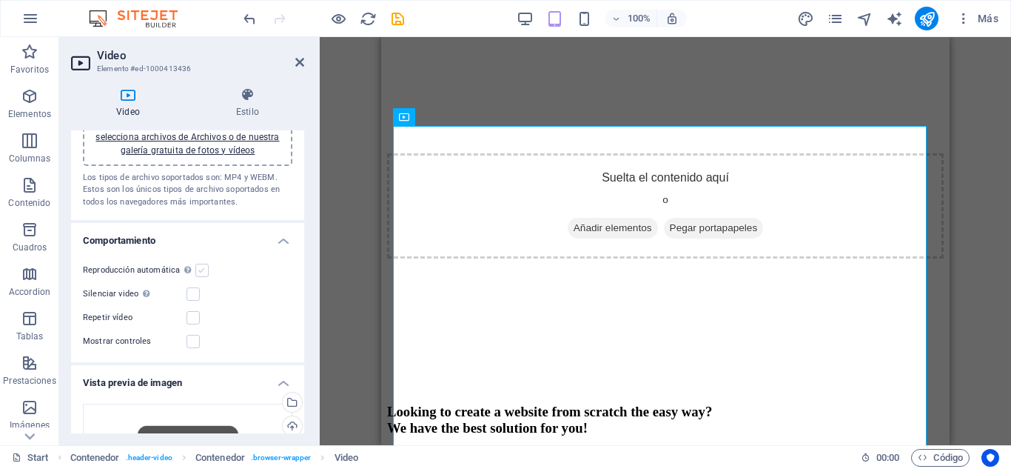
click at [0, 0] on input "Reproducción automática La reproducción automática solo está disponible si sile…" at bounding box center [0, 0] width 0 height 0
click at [202, 269] on label at bounding box center [201, 270] width 13 height 13
click at [0, 0] on input "Reproducción automática La reproducción automática solo está disponible si sile…" at bounding box center [0, 0] width 0 height 0
click at [202, 269] on label at bounding box center [201, 270] width 13 height 13
click at [0, 0] on input "Reproducción automática La reproducción automática solo está disponible si sile…" at bounding box center [0, 0] width 0 height 0
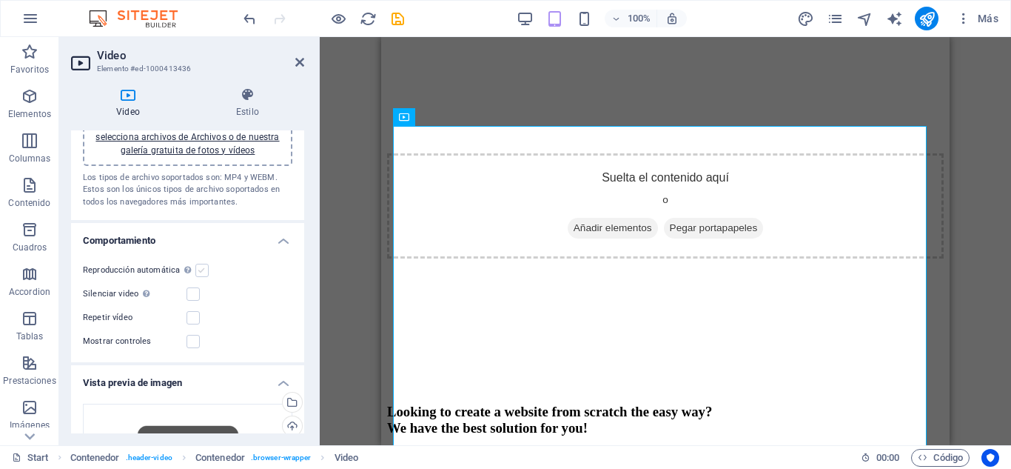
click at [202, 269] on label at bounding box center [201, 270] width 13 height 13
click at [0, 0] on input "Reproducción automática La reproducción automática solo está disponible si sile…" at bounding box center [0, 0] width 0 height 0
click at [287, 235] on h4 "Comportamiento" at bounding box center [187, 236] width 233 height 27
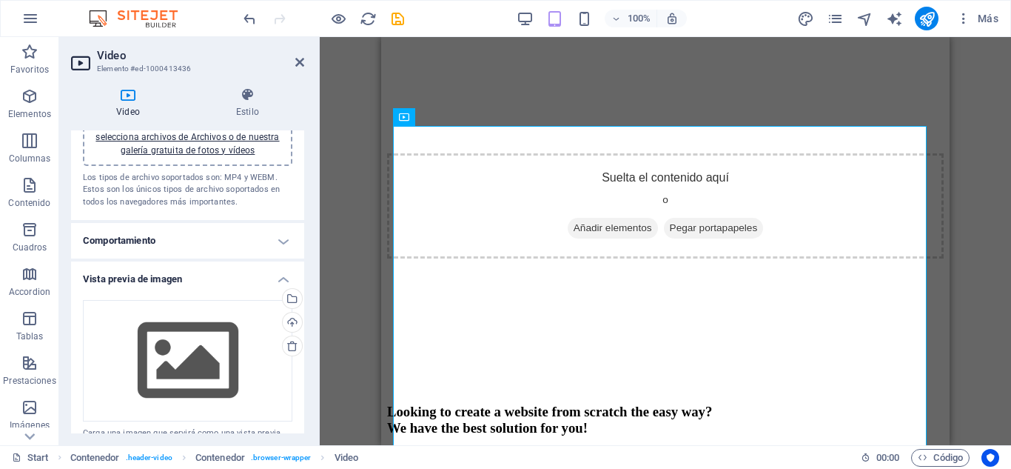
click at [287, 235] on h4 "Comportamiento" at bounding box center [187, 241] width 233 height 36
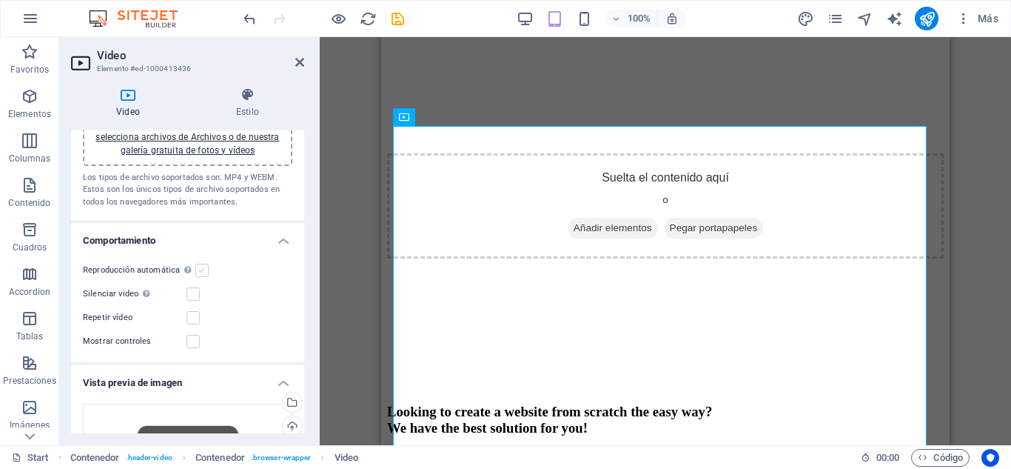
click at [197, 270] on label at bounding box center [201, 270] width 13 height 13
click at [0, 0] on input "Reproducción automática La reproducción automática solo está disponible si sile…" at bounding box center [0, 0] width 0 height 0
click at [190, 318] on label at bounding box center [193, 317] width 13 height 13
click at [0, 0] on input "Repetir vídeo" at bounding box center [0, 0] width 0 height 0
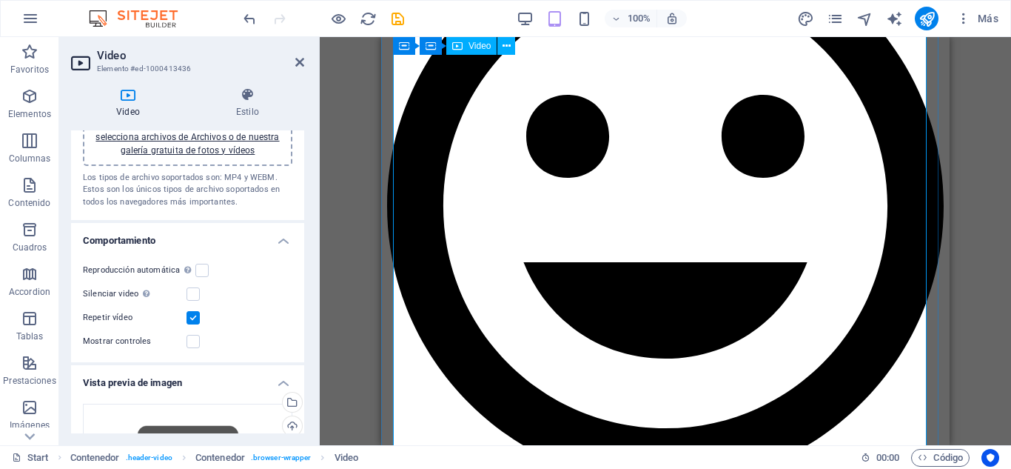
scroll to position [962, 0]
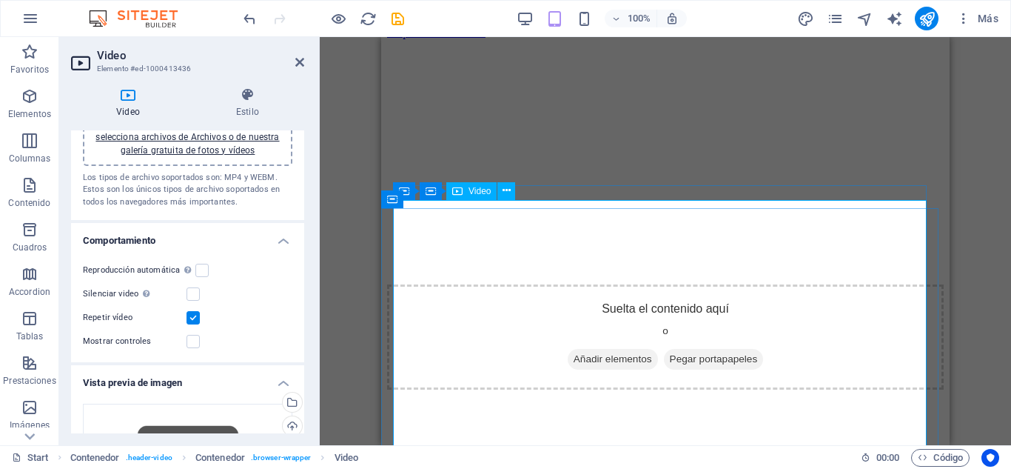
scroll to position [0, 0]
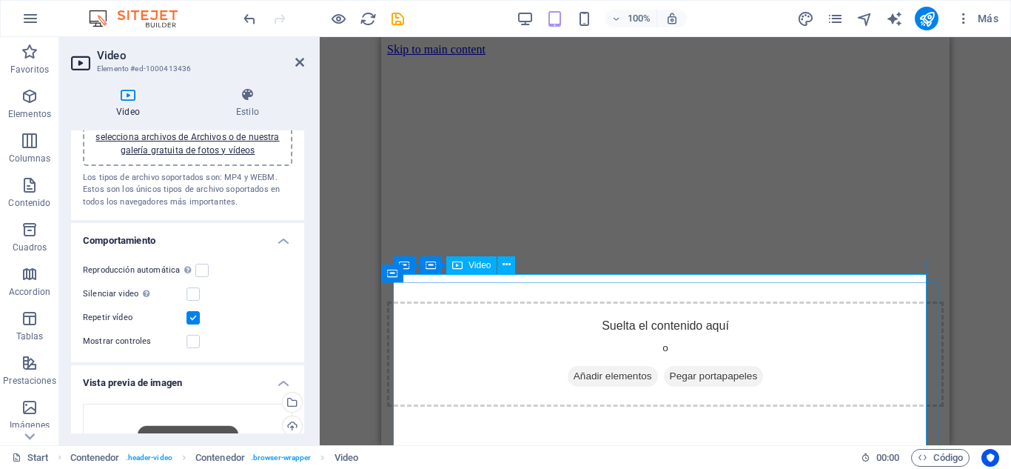
click at [524, 358] on figure at bounding box center [665, 359] width 557 height 281
click at [191, 338] on label at bounding box center [193, 341] width 13 height 13
click at [0, 0] on input "Mostrar controles" at bounding box center [0, 0] width 0 height 0
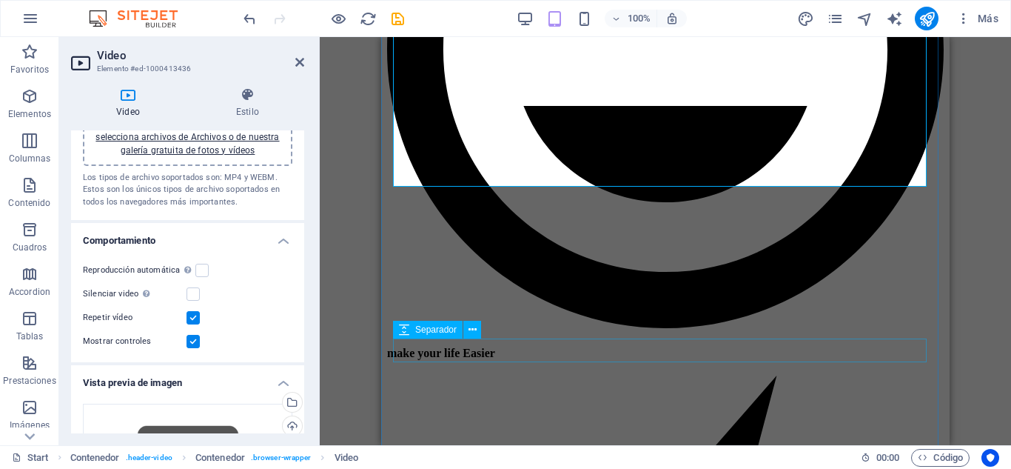
scroll to position [1036, 0]
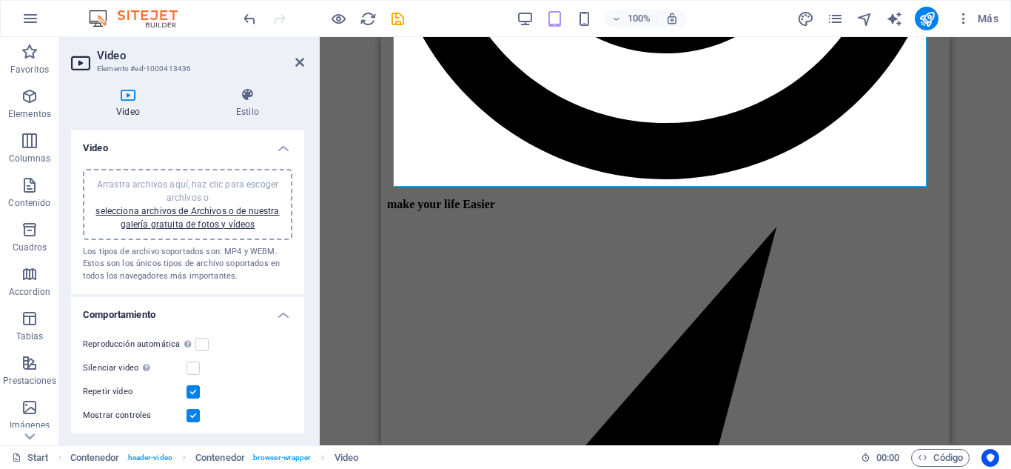
click at [251, 119] on div "Video Estilo Video Arrastra archivos aquí, haz clic para escoger archivos o sel…" at bounding box center [187, 260] width 233 height 346
click at [249, 111] on h4 "Estilo" at bounding box center [247, 102] width 113 height 31
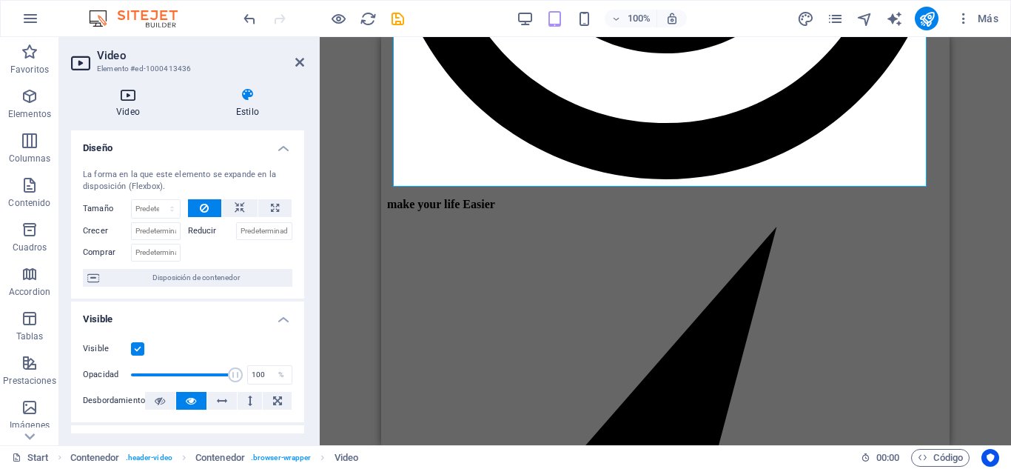
click at [166, 88] on icon at bounding box center [128, 94] width 114 height 15
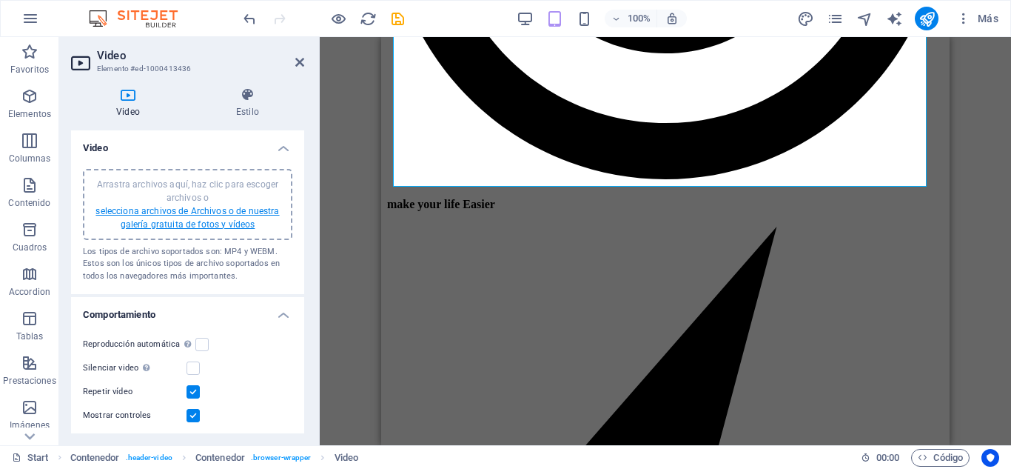
click at [245, 225] on link "selecciona archivos de Archivos o de nuestra galería gratuita de fotos y vídeos" at bounding box center [187, 218] width 184 height 24
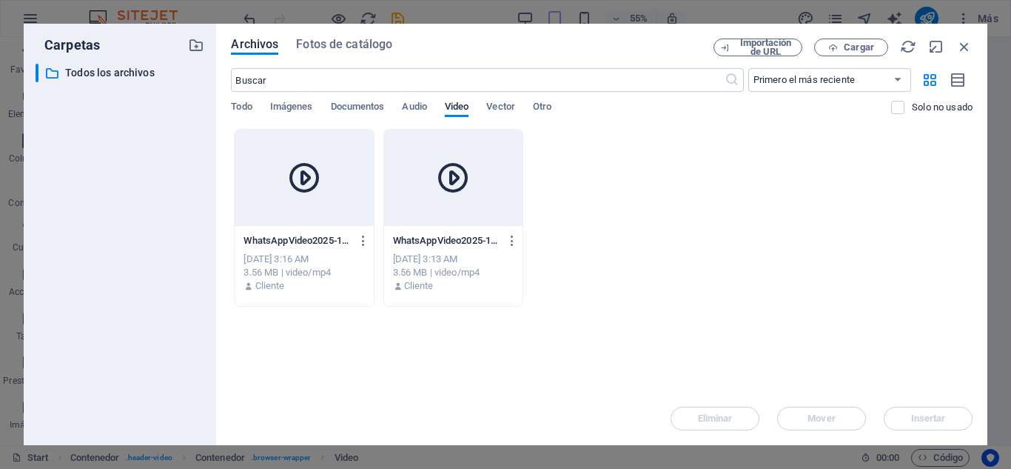
click at [494, 219] on div at bounding box center [453, 178] width 138 height 96
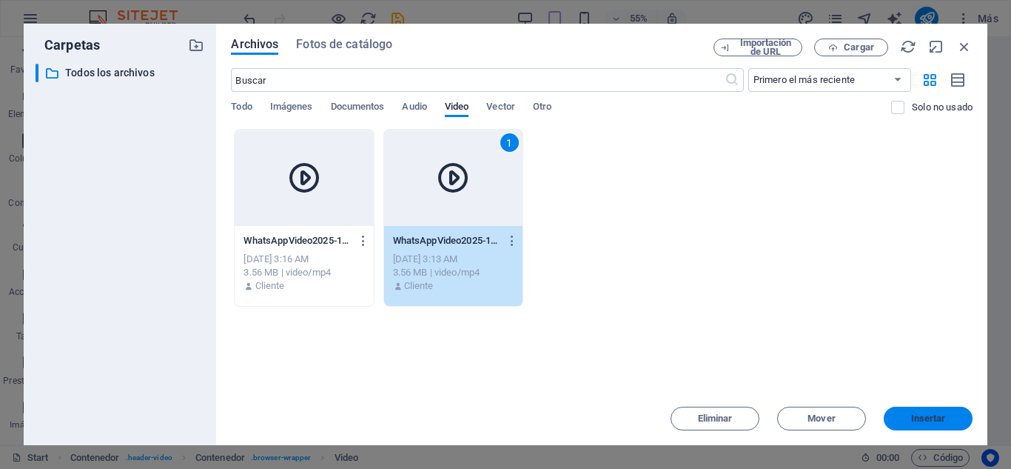
click at [925, 414] on span "Insertar" at bounding box center [928, 418] width 35 height 9
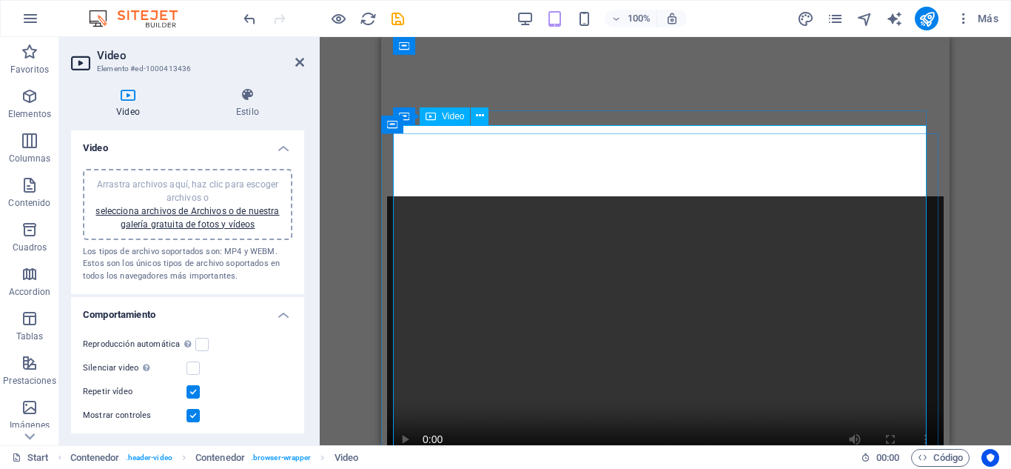
scroll to position [14, 0]
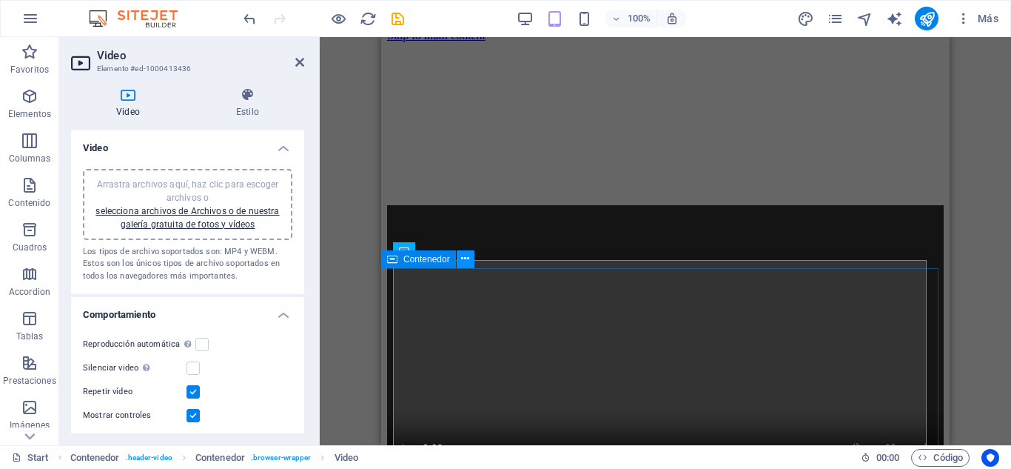
click at [463, 258] on icon at bounding box center [465, 259] width 8 height 16
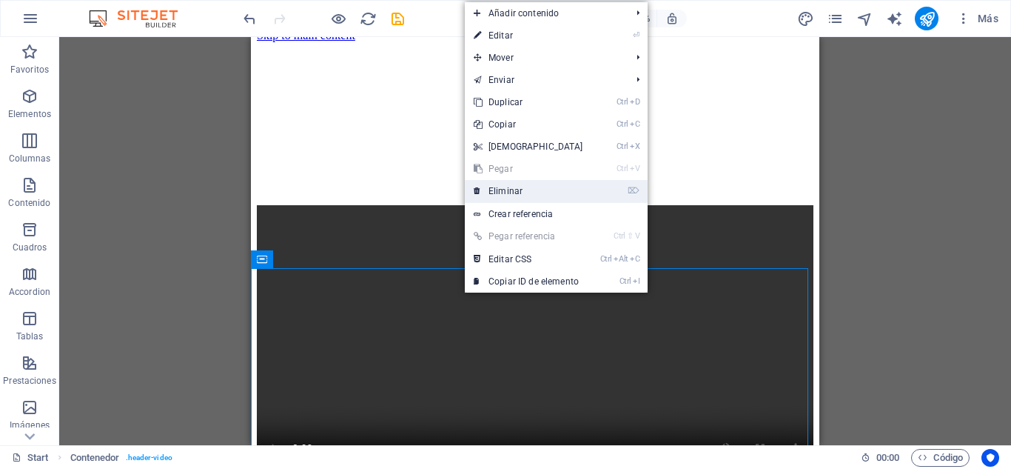
click at [533, 194] on link "⌦ Eliminar" at bounding box center [528, 191] width 127 height 22
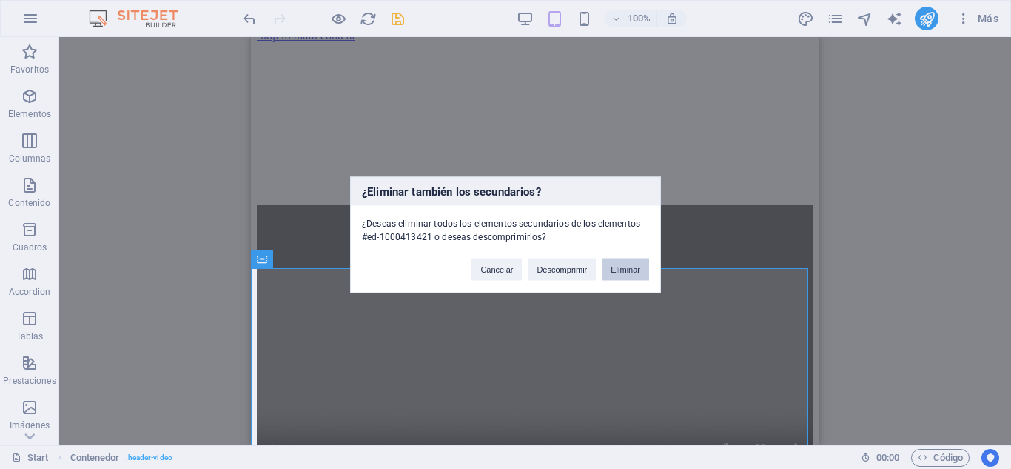
click at [616, 268] on button "Eliminar" at bounding box center [625, 269] width 47 height 22
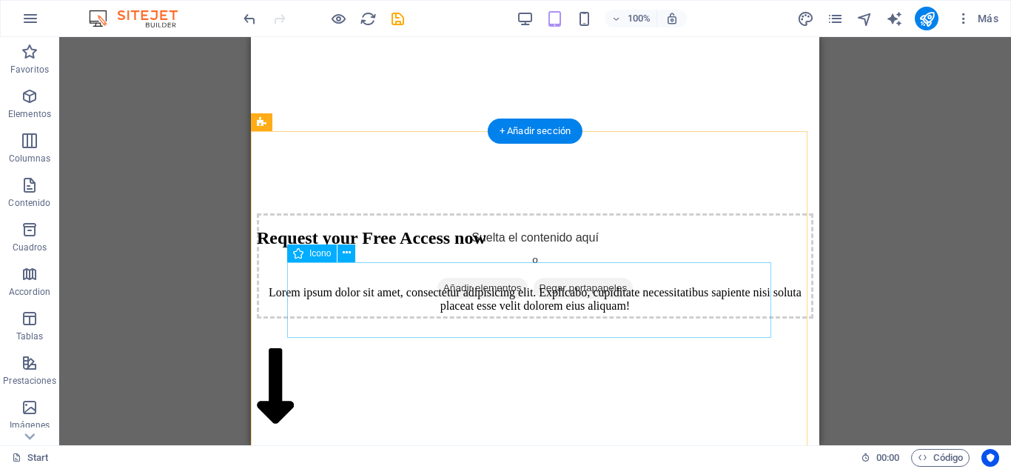
scroll to position [0, 0]
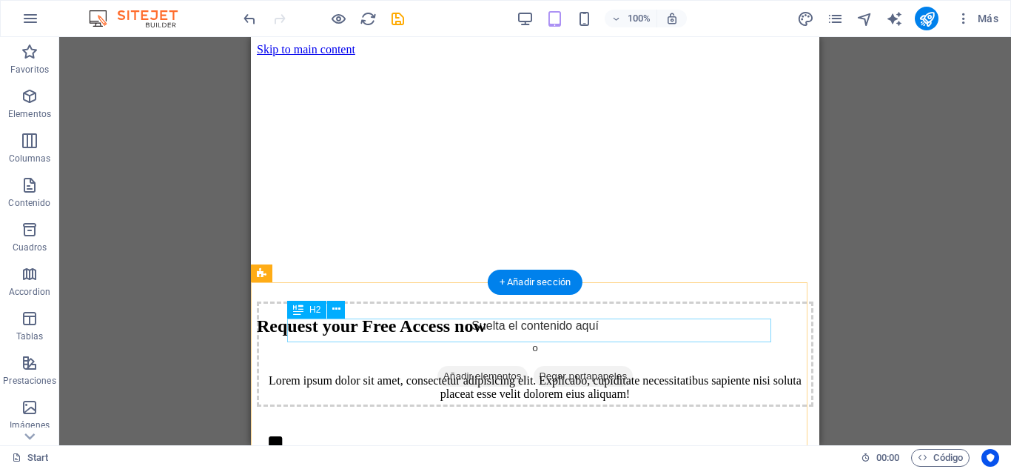
click at [534, 331] on div "Request your Free Access now" at bounding box center [535, 326] width 557 height 20
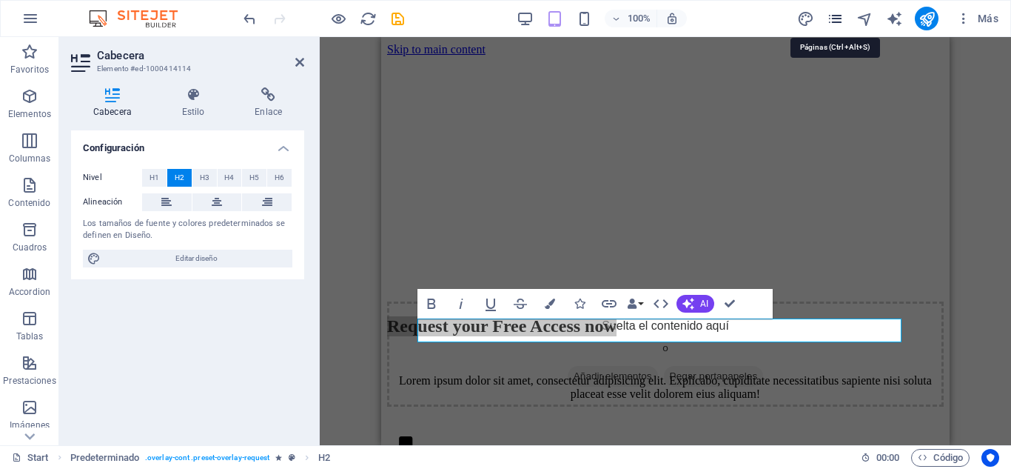
click at [828, 24] on icon "pages" at bounding box center [835, 18] width 17 height 17
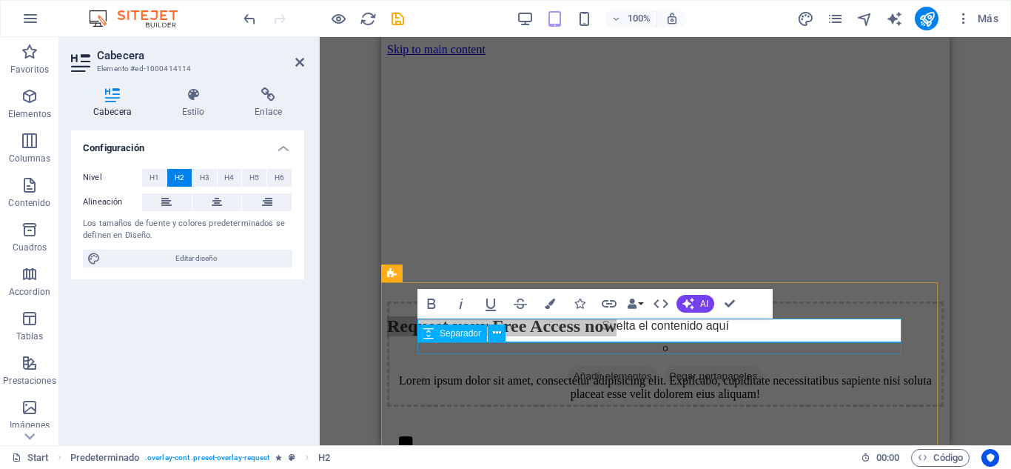
click at [874, 350] on div at bounding box center [665, 356] width 557 height 12
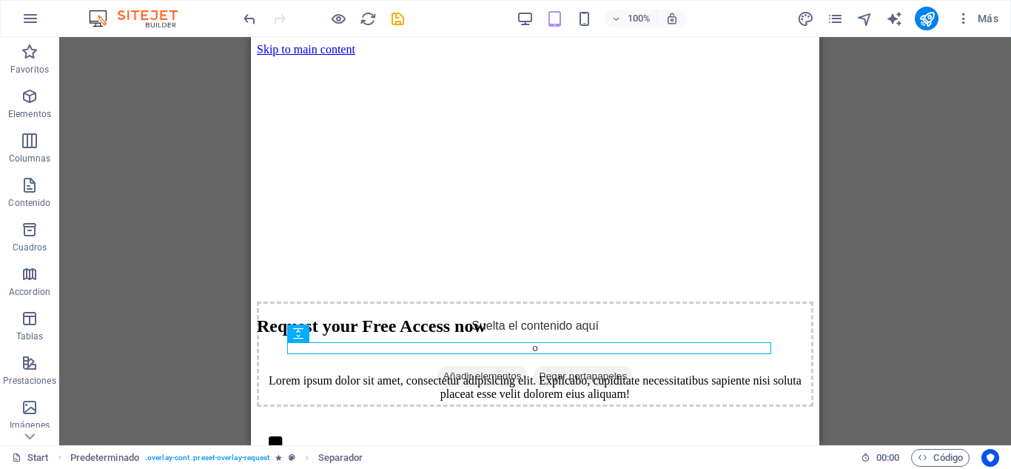
click at [940, 321] on div "Logo Contenedor Contenedor Video Contenedor Contenedor H3 Separador H3 Contened…" at bounding box center [535, 241] width 952 height 408
click at [940, 321] on div "Start Favoritos Elementos Columnas Contenido [PERSON_NAME] Accordion Tablas Pre…" at bounding box center [505, 241] width 1011 height 408
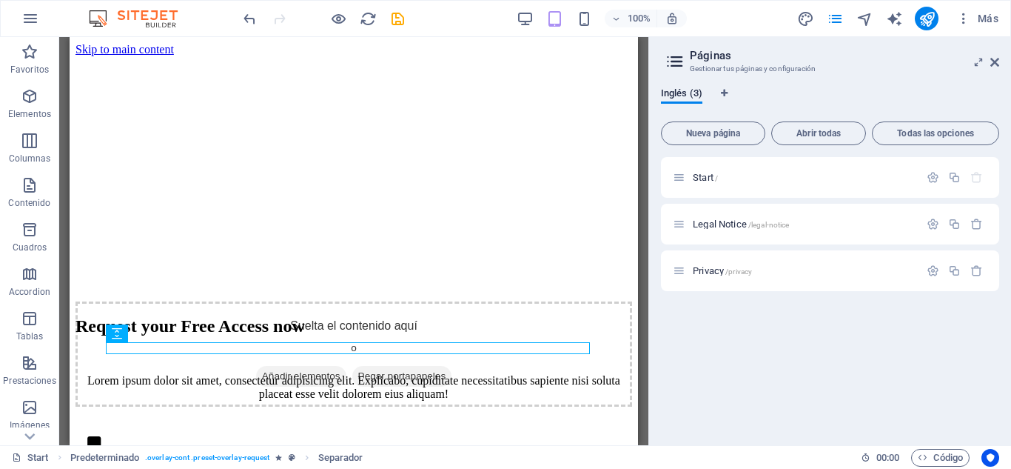
click at [1001, 59] on aside "Páginas Gestionar tus páginas y configuración Inglés (3) Nueva página Abrir tod…" at bounding box center [829, 241] width 363 height 408
click at [999, 61] on icon at bounding box center [994, 62] width 9 height 12
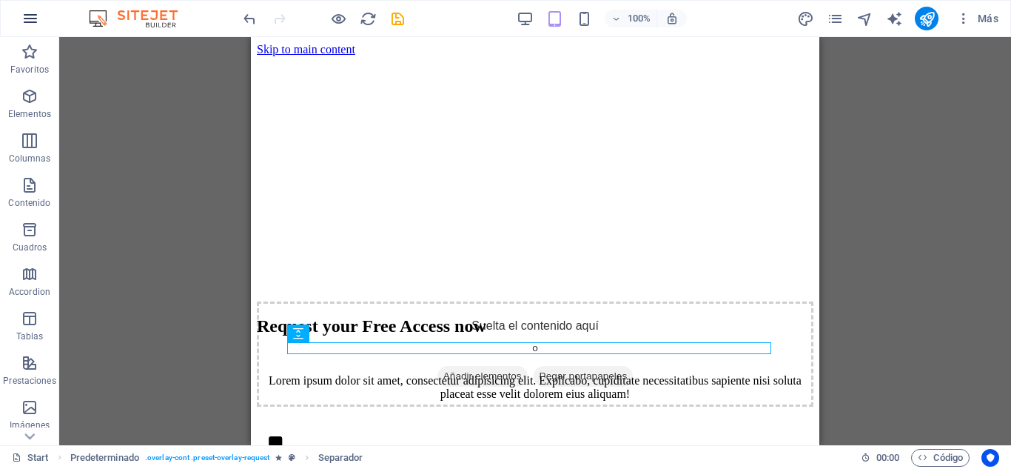
click at [33, 11] on icon "button" at bounding box center [30, 19] width 18 height 18
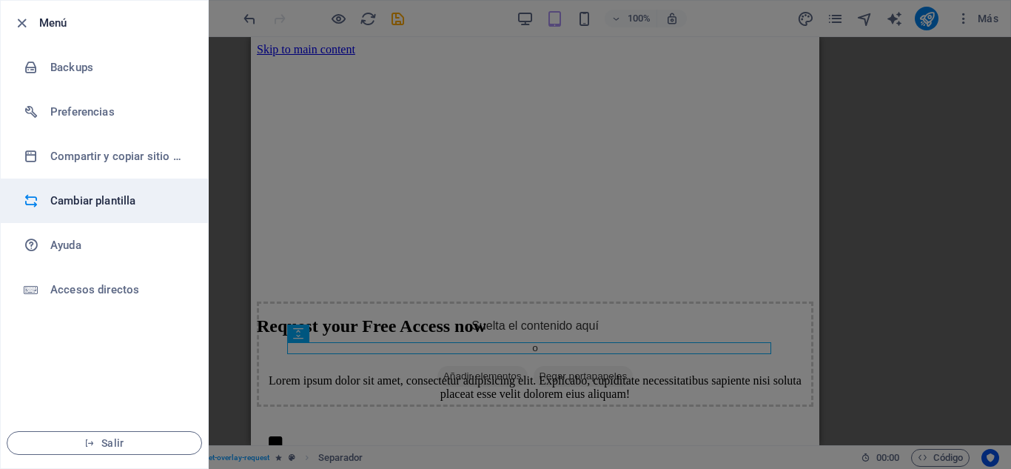
click at [121, 199] on h6 "Cambiar plantilla" at bounding box center [118, 201] width 137 height 18
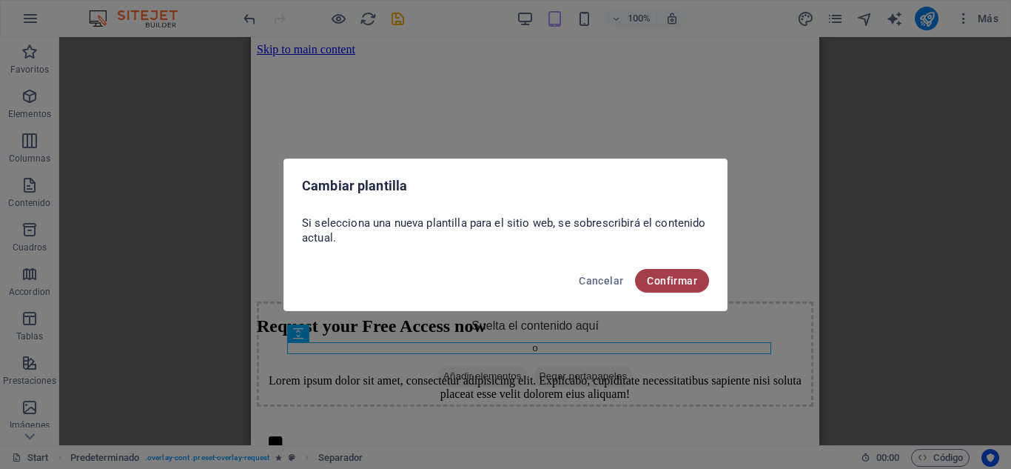
click at [686, 278] on span "Confirmar" at bounding box center [672, 281] width 50 height 12
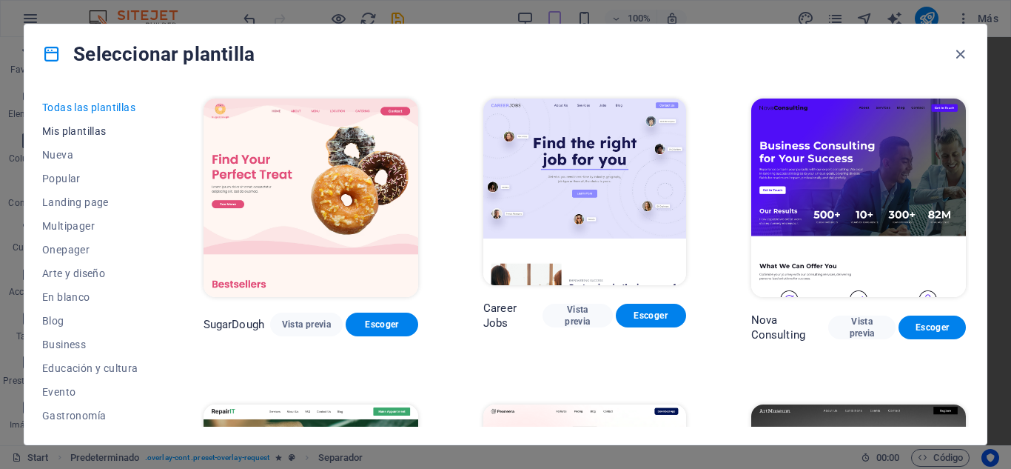
click at [102, 125] on span "Mis plantillas" at bounding box center [90, 131] width 96 height 12
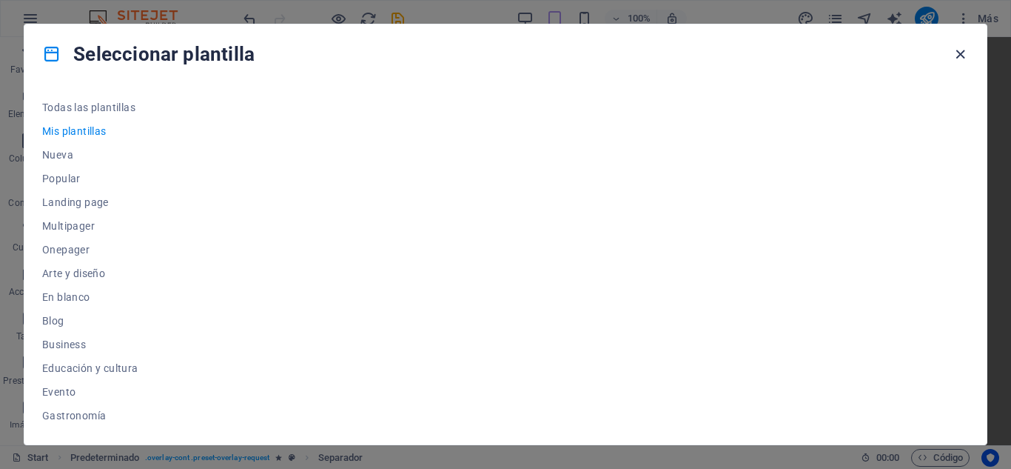
click at [962, 53] on icon "button" at bounding box center [960, 54] width 17 height 17
